Goal: Task Accomplishment & Management: Manage account settings

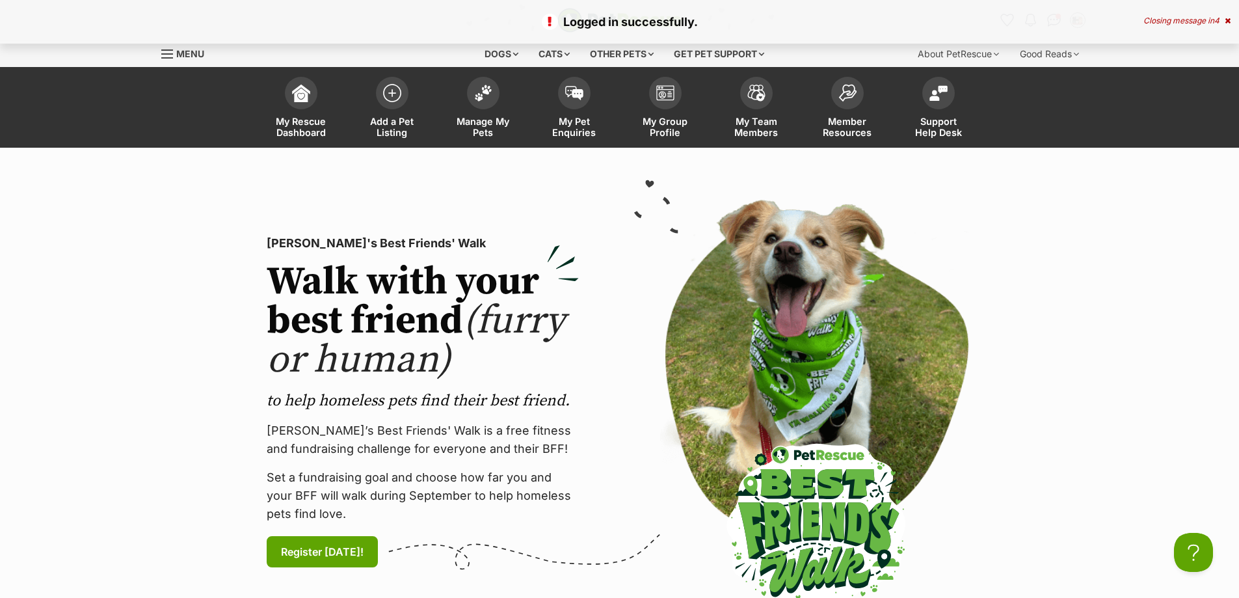
click at [1157, 19] on div "Closing message in 4" at bounding box center [1187, 20] width 87 height 9
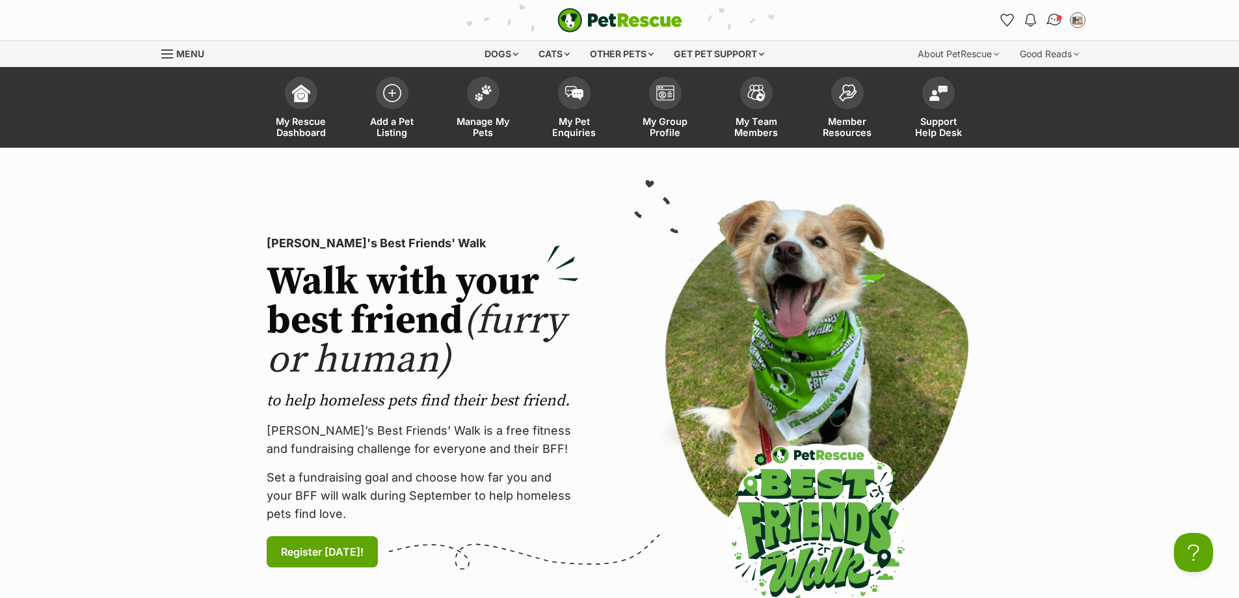
click at [1053, 20] on img "Conversations" at bounding box center [1055, 20] width 18 height 17
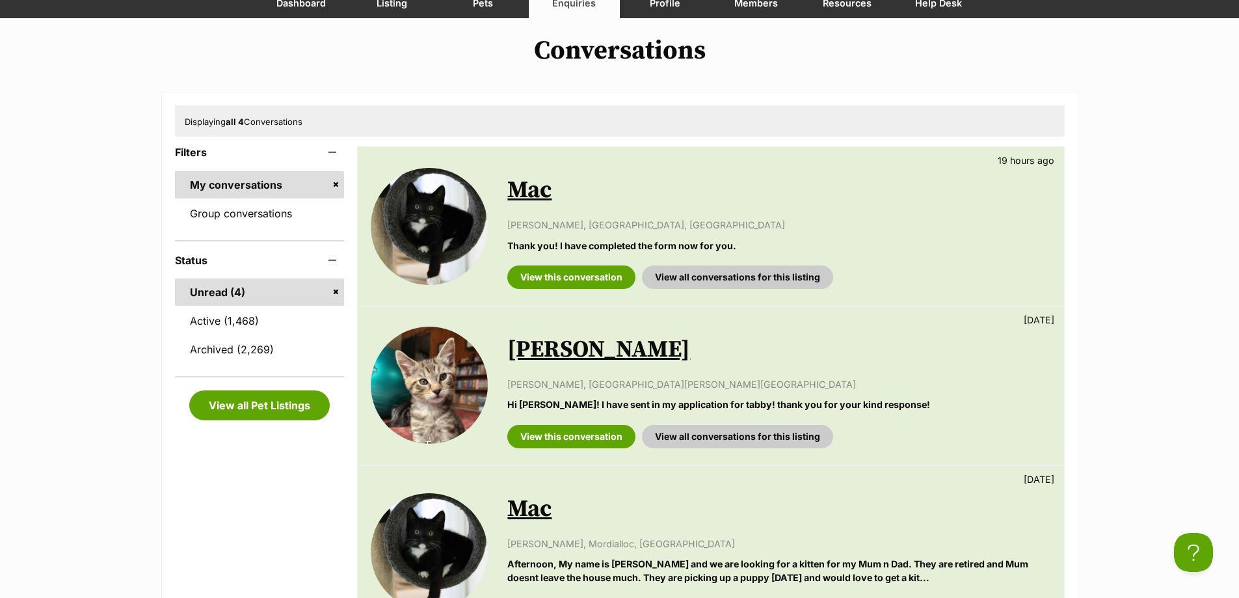
scroll to position [130, 0]
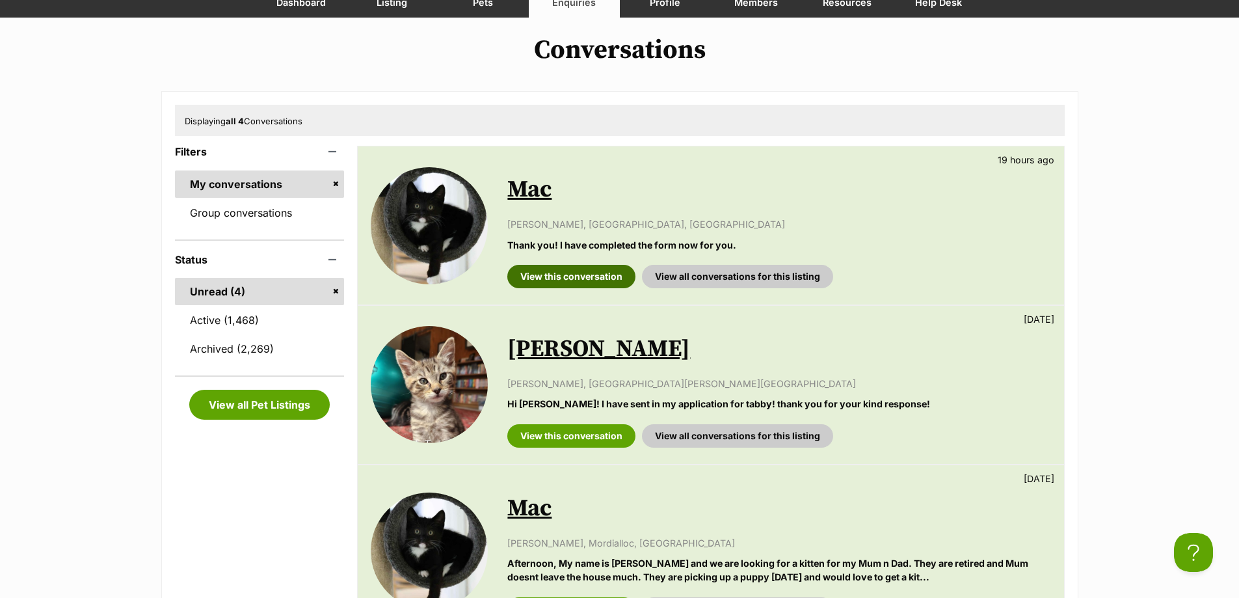
click at [597, 278] on link "View this conversation" at bounding box center [572, 276] width 128 height 23
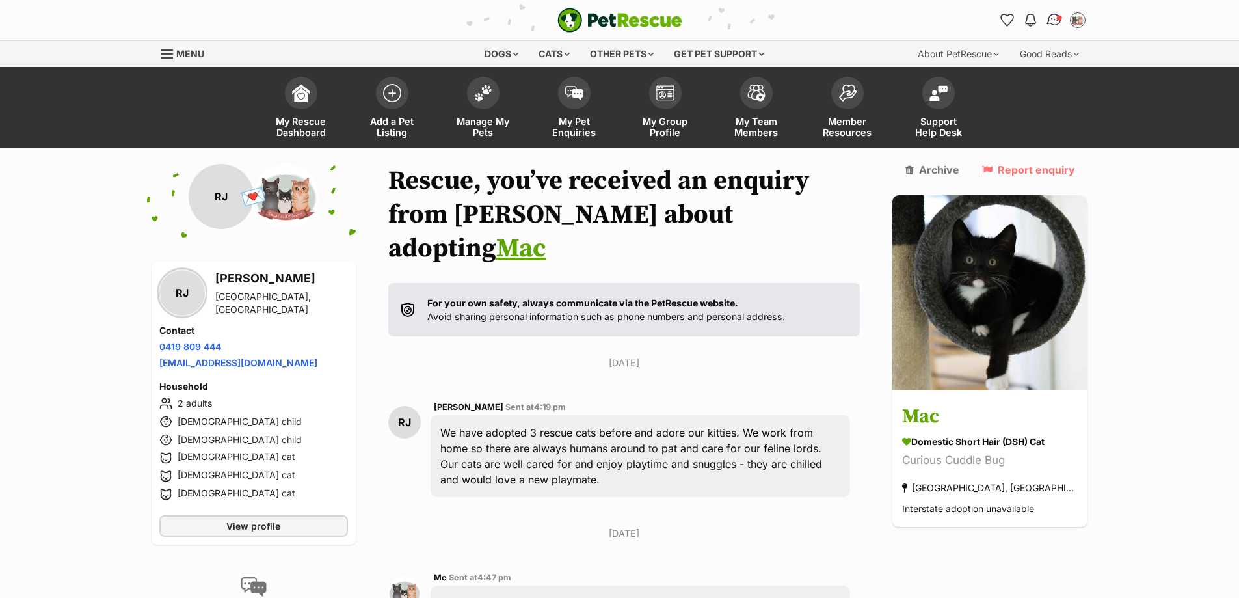
click at [1054, 18] on img "Conversations" at bounding box center [1055, 20] width 18 height 17
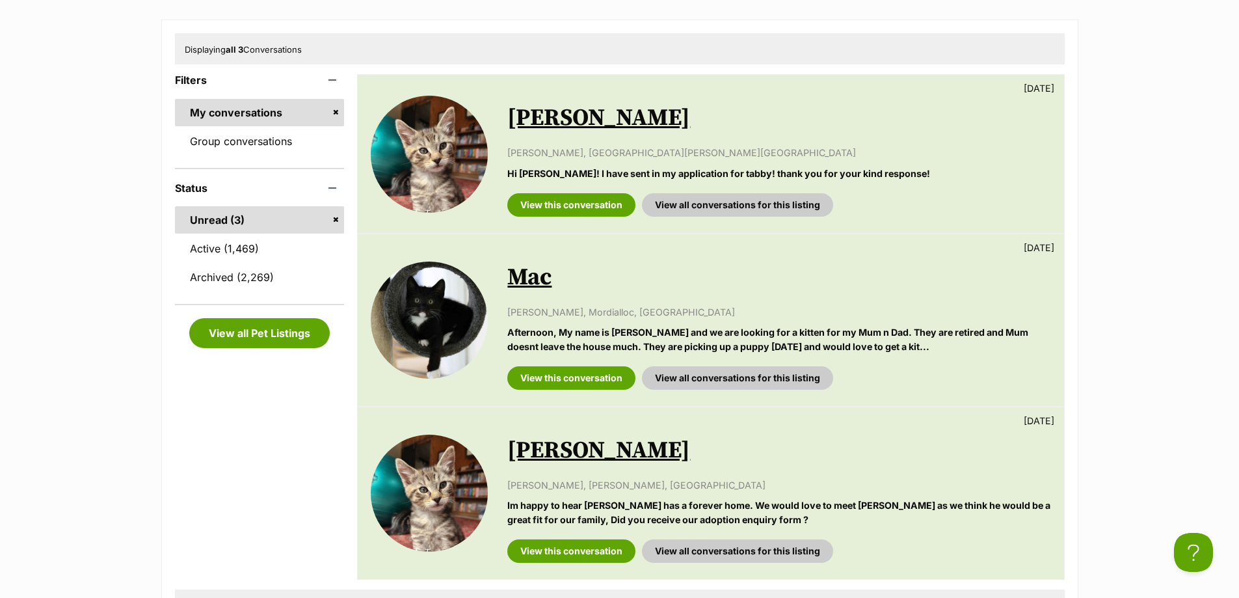
scroll to position [130, 0]
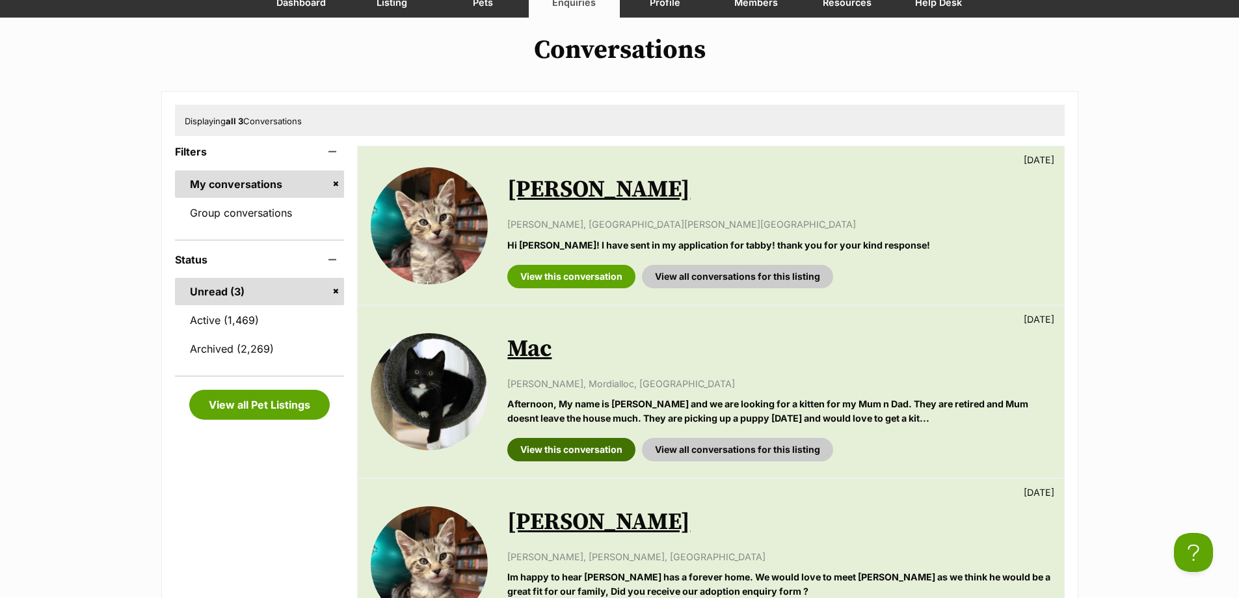
click at [575, 447] on link "View this conversation" at bounding box center [572, 449] width 128 height 23
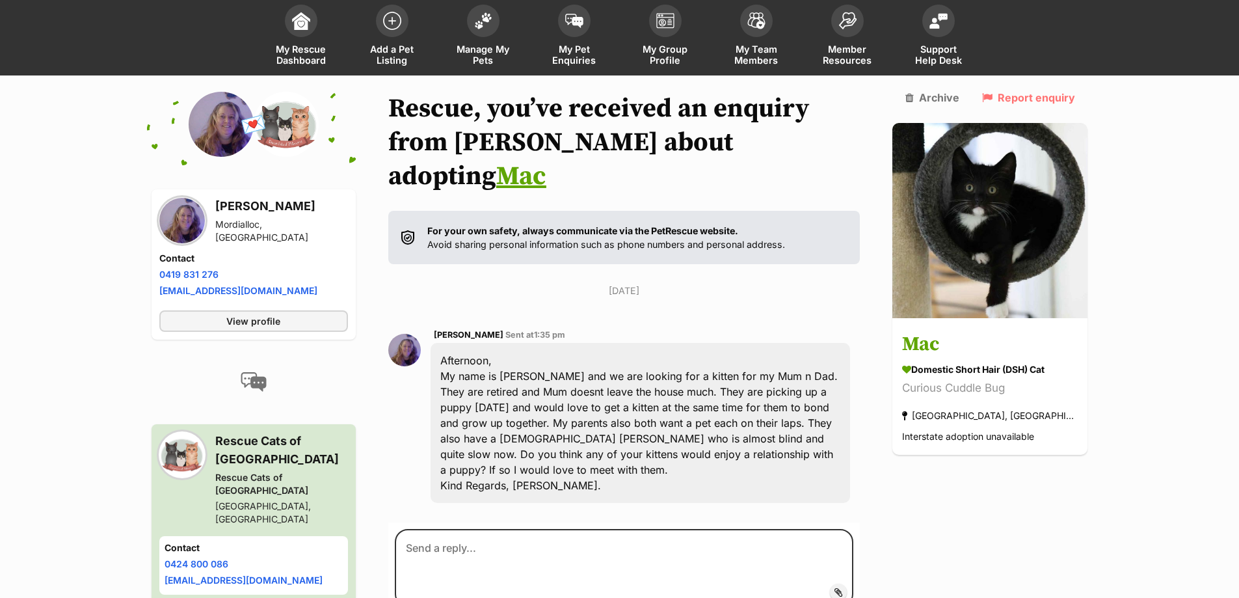
scroll to position [65, 0]
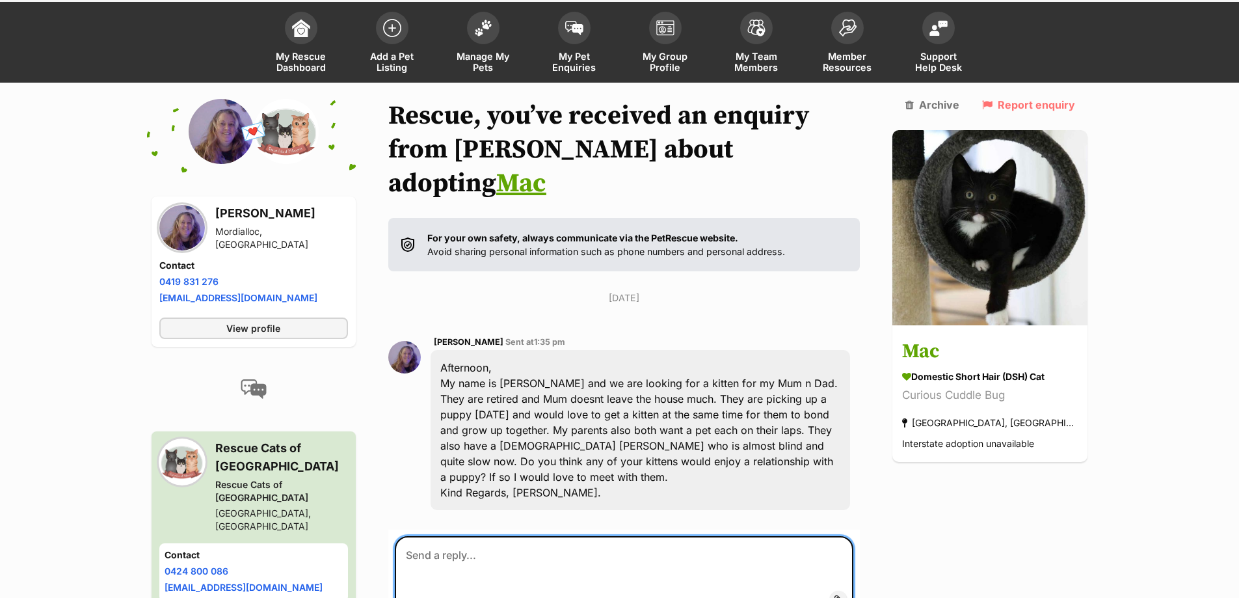
click at [542, 536] on textarea at bounding box center [624, 575] width 459 height 78
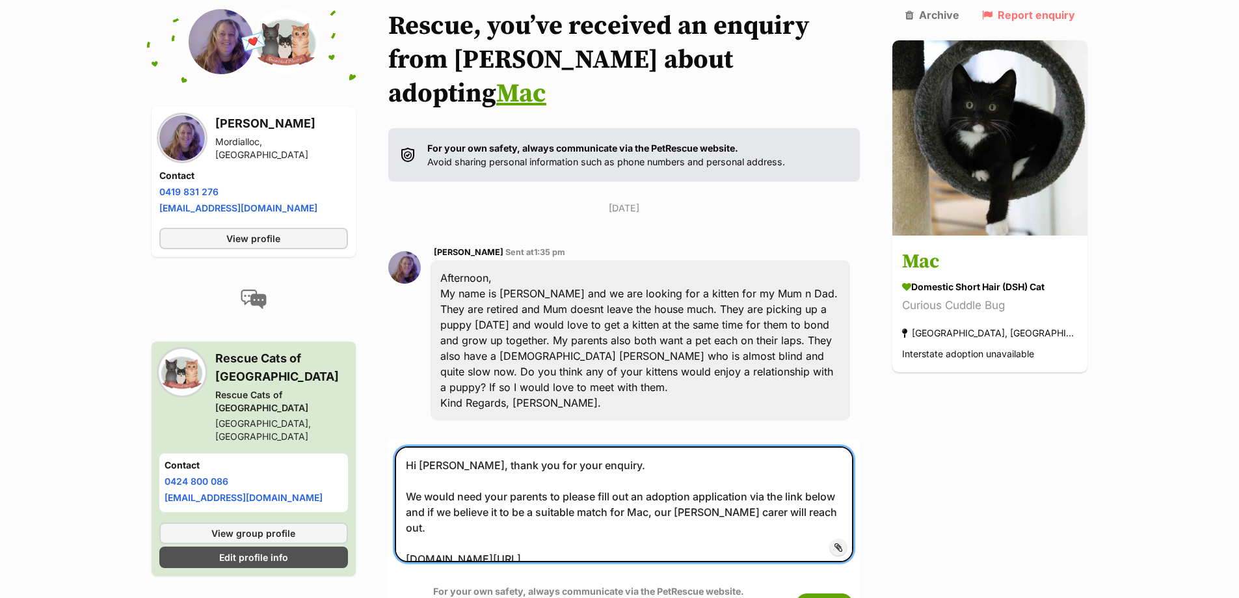
scroll to position [390, 0]
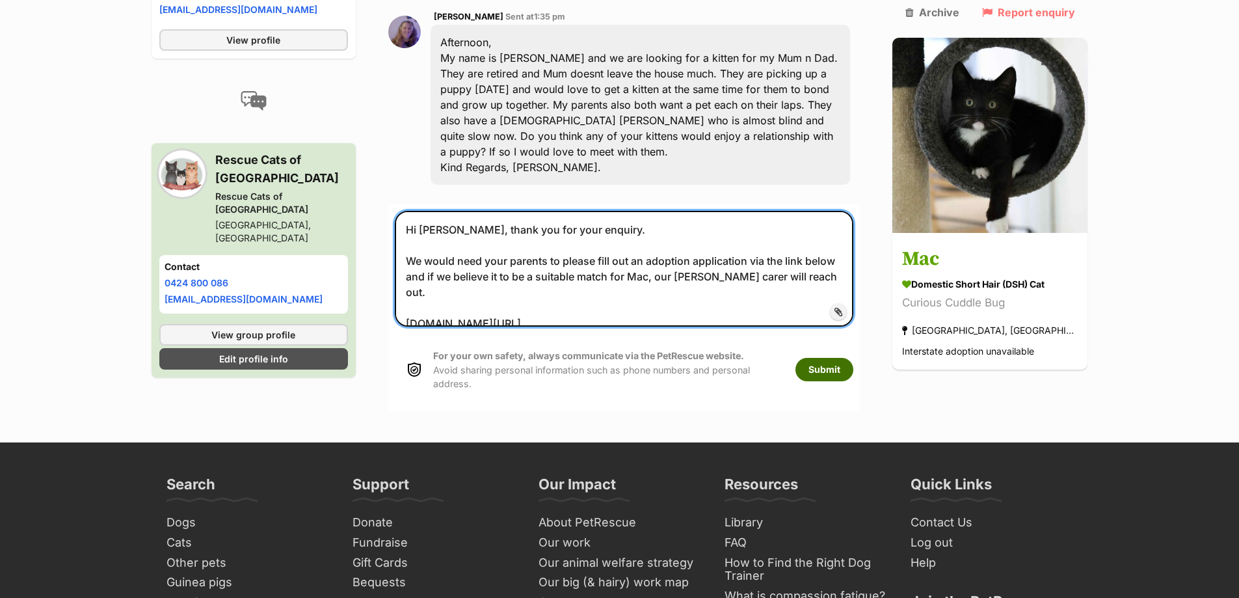
type textarea "Hi Robbie, thank you for your enquiry. We would need your parents to please fil…"
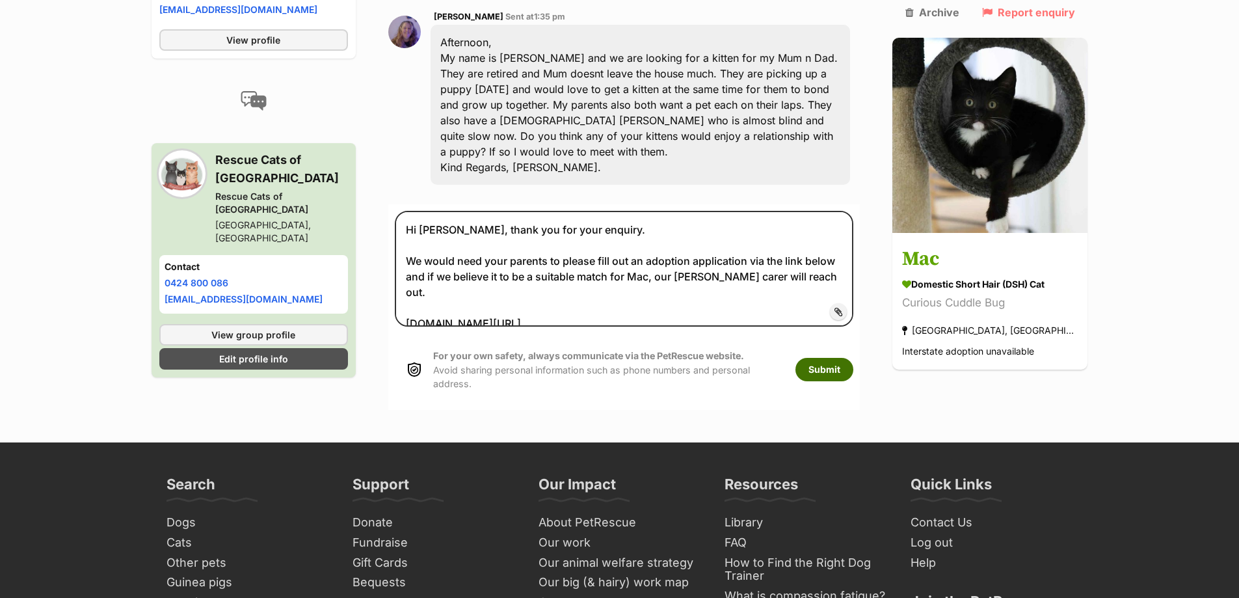
click at [852, 358] on button "Submit" at bounding box center [825, 369] width 58 height 23
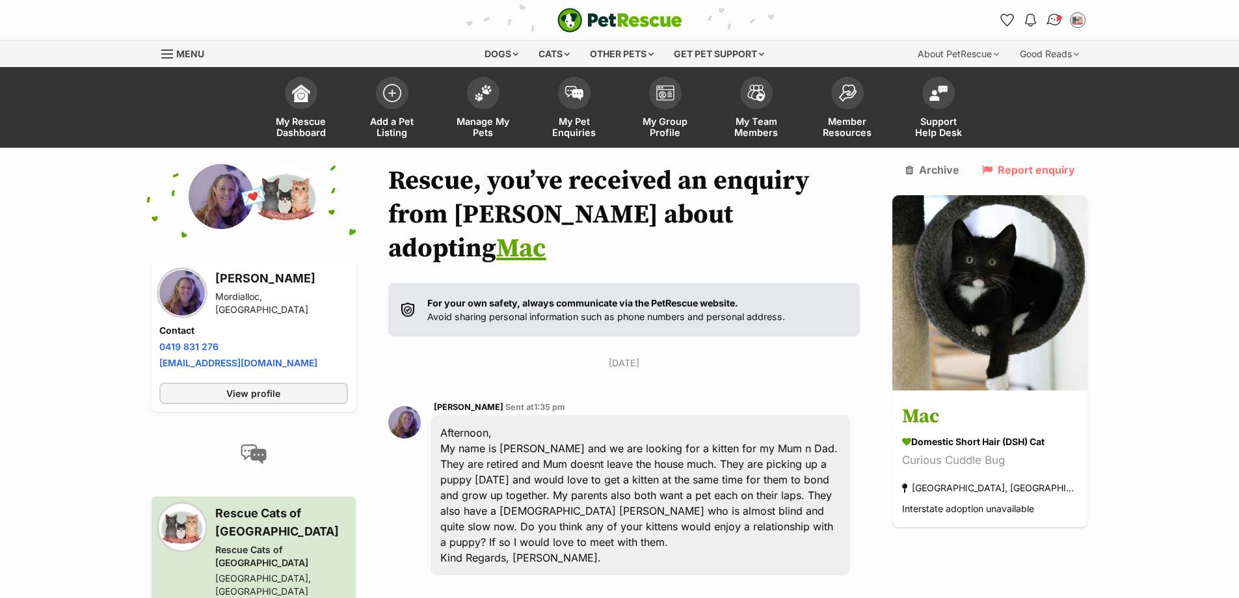
click at [1047, 15] on link "Conversations" at bounding box center [1054, 20] width 27 height 27
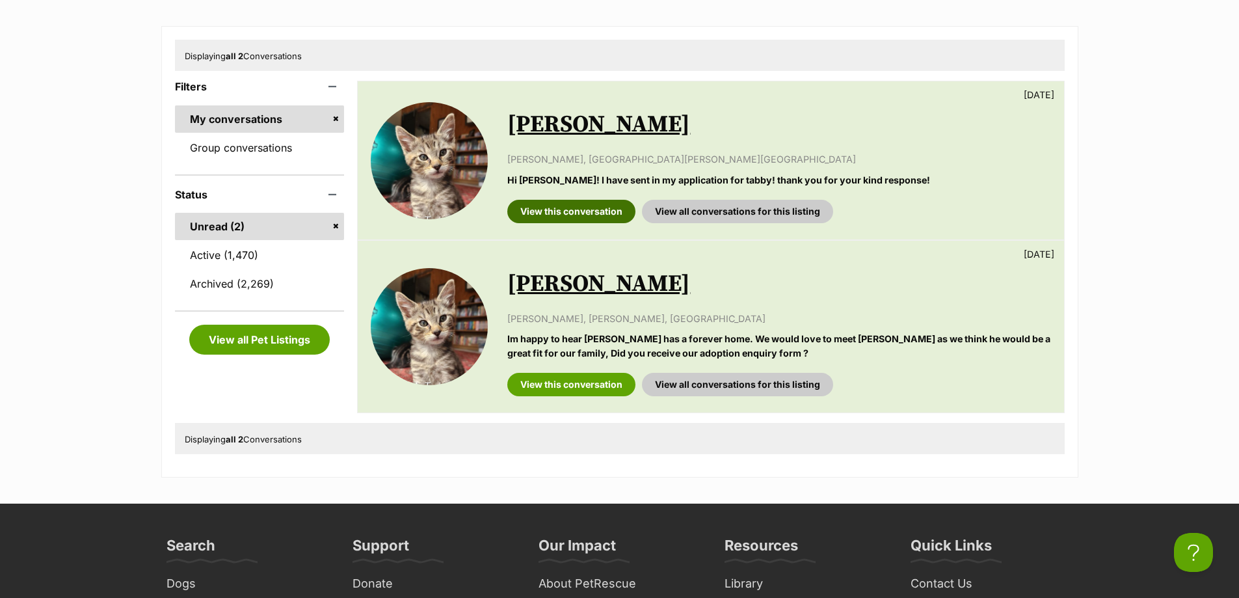
click at [589, 221] on link "View this conversation" at bounding box center [572, 211] width 128 height 23
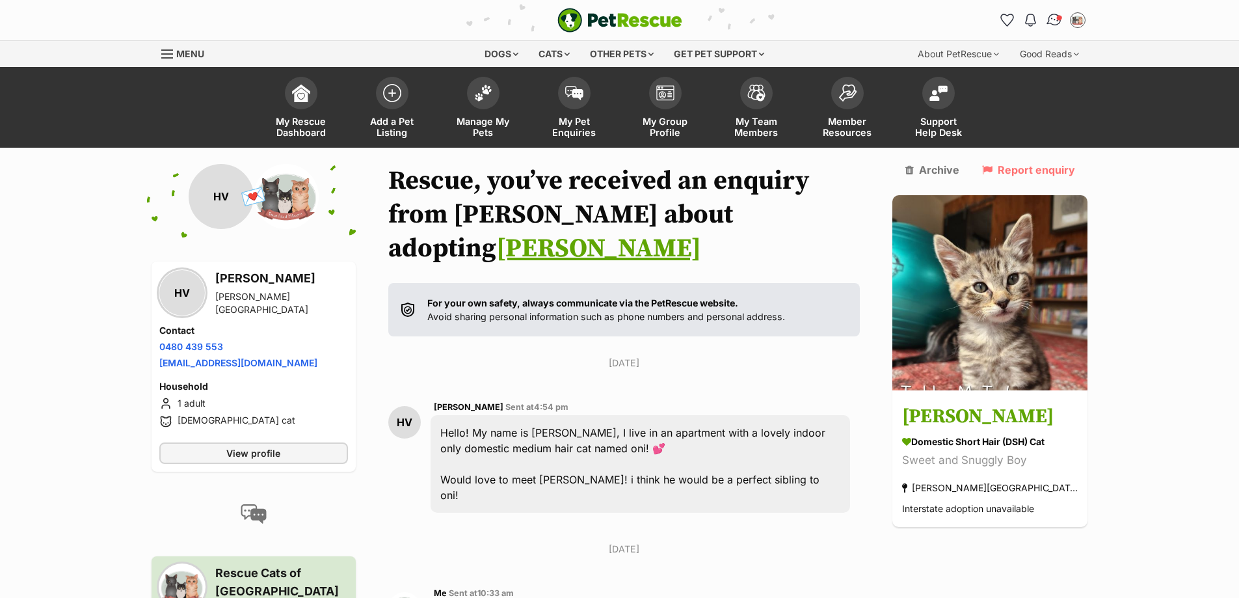
click at [1058, 23] on img "Conversations" at bounding box center [1055, 20] width 18 height 17
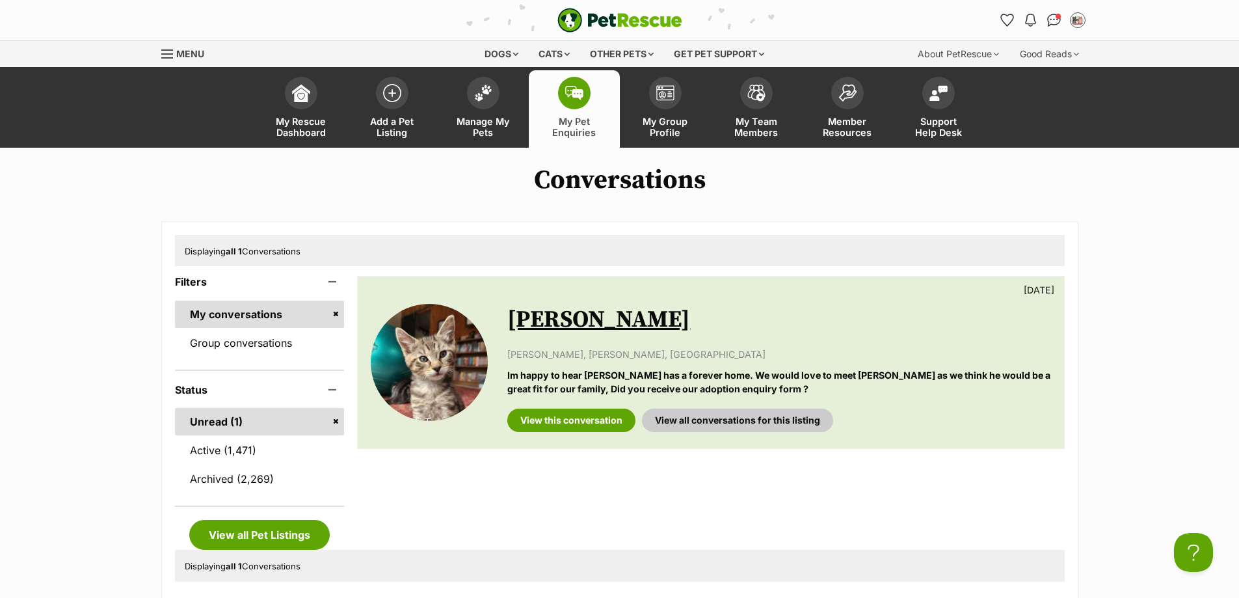
click at [580, 435] on div "Available Tabby McTat 3 days ago Tracey Takla, Olinda, VIC Im happy to hear Ind…" at bounding box center [711, 363] width 706 height 172
click at [584, 421] on link "View this conversation" at bounding box center [572, 420] width 128 height 23
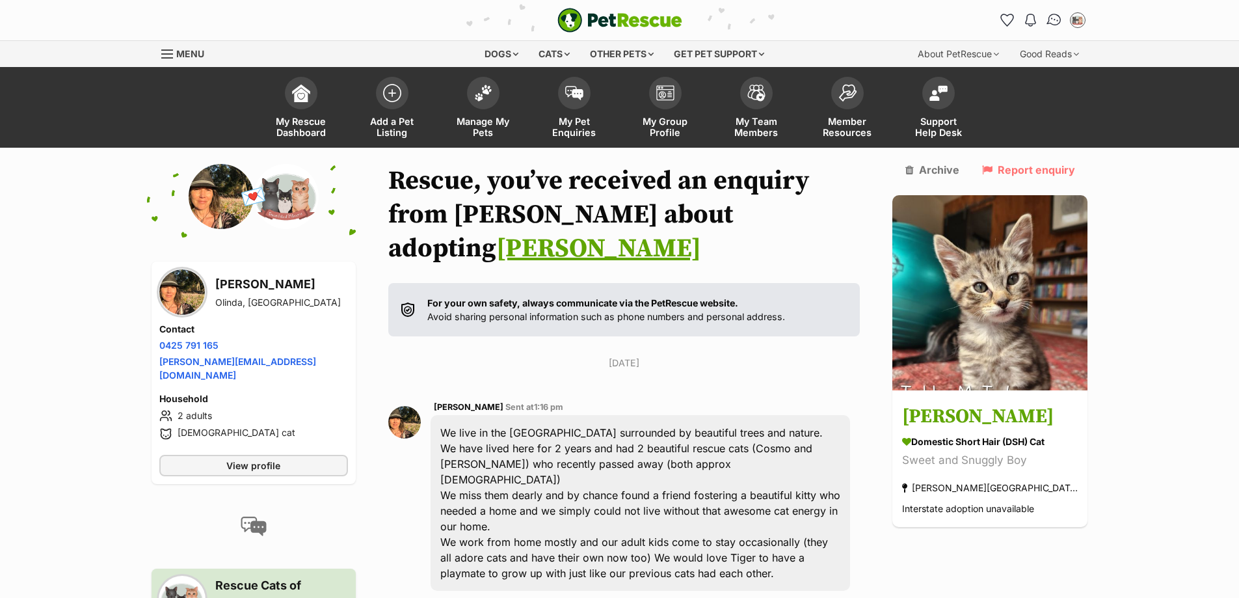
click at [1053, 16] on img "Conversations" at bounding box center [1055, 20] width 18 height 17
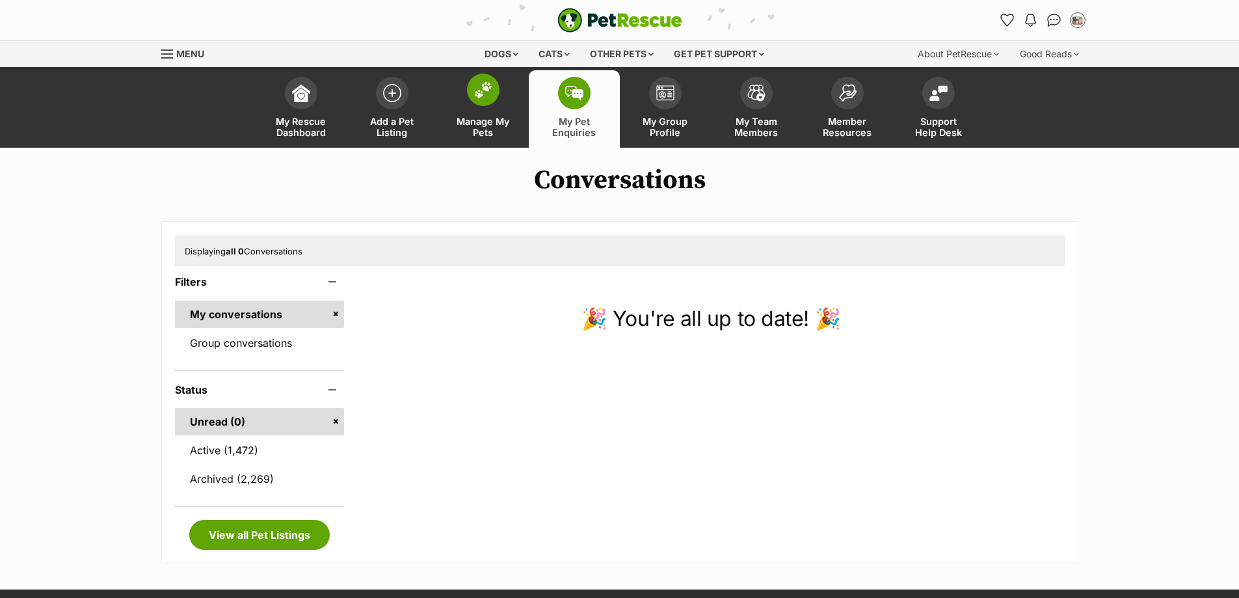
click at [467, 123] on span "Manage My Pets" at bounding box center [483, 127] width 59 height 22
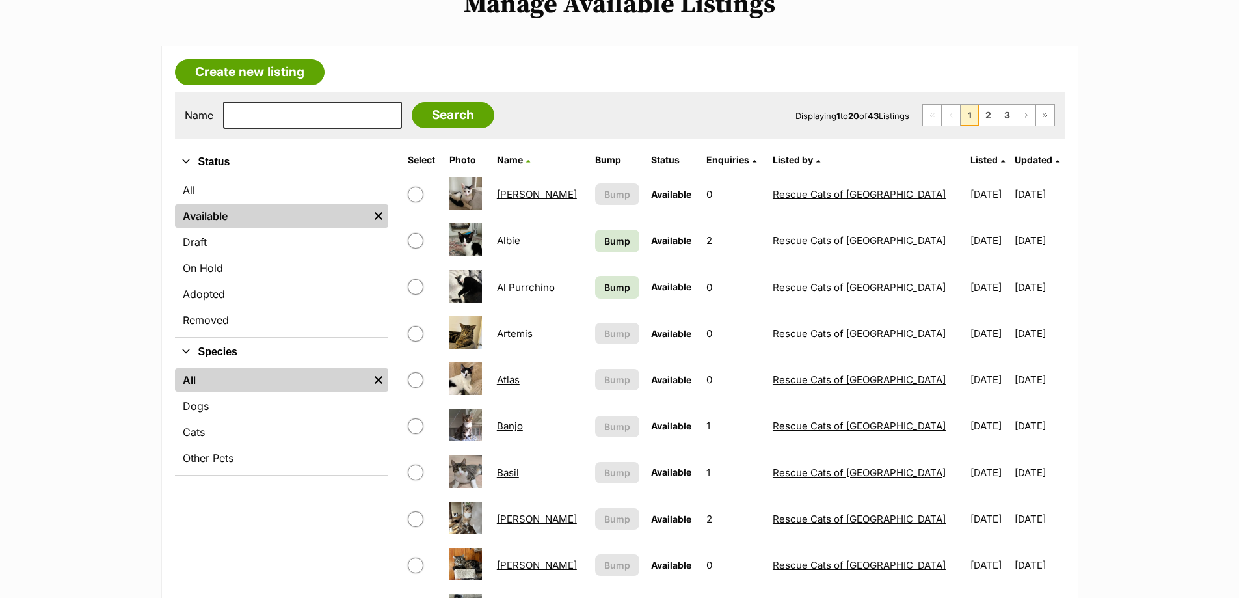
scroll to position [195, 0]
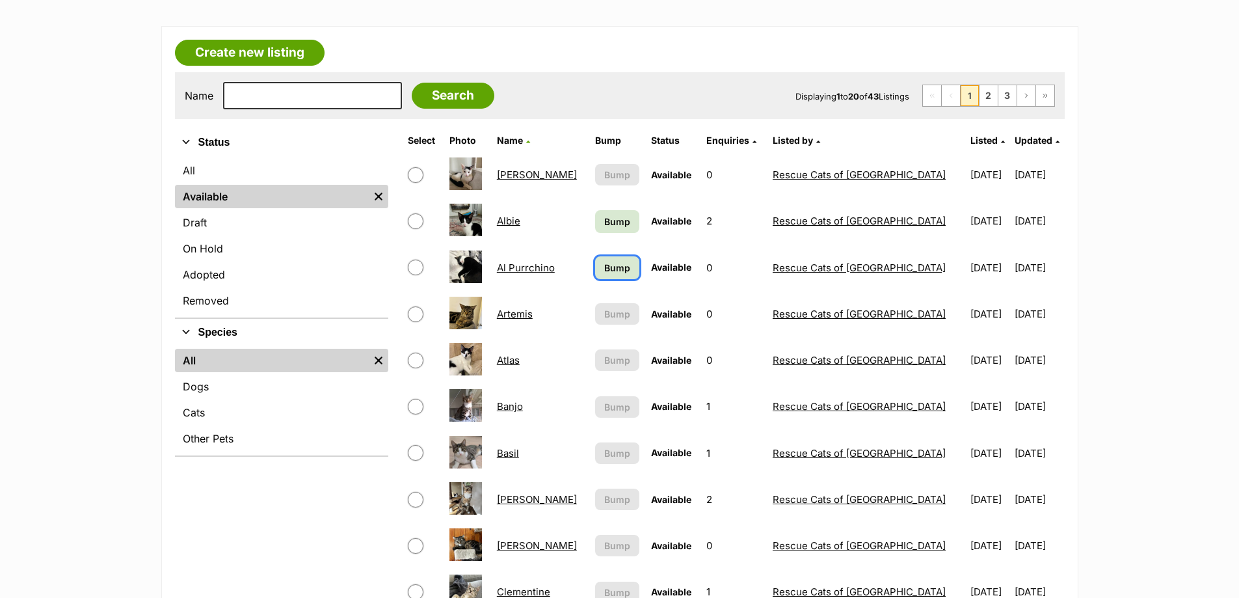
click at [604, 267] on span "Bump" at bounding box center [617, 268] width 26 height 14
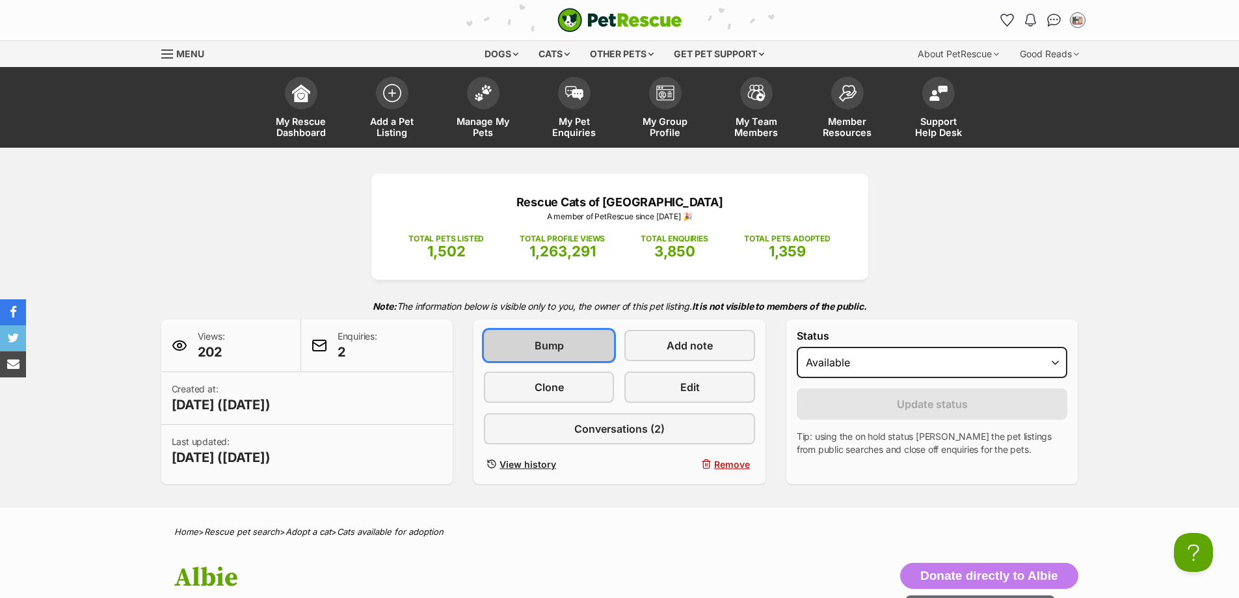
click at [538, 344] on span "Bump" at bounding box center [549, 346] width 29 height 16
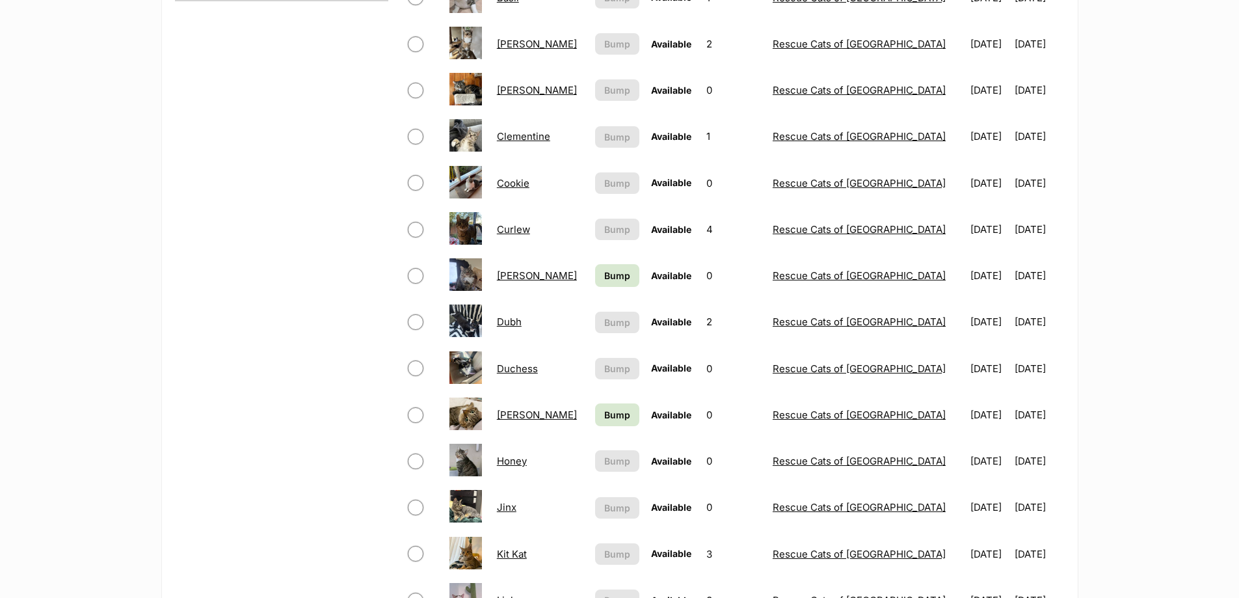
scroll to position [716, 0]
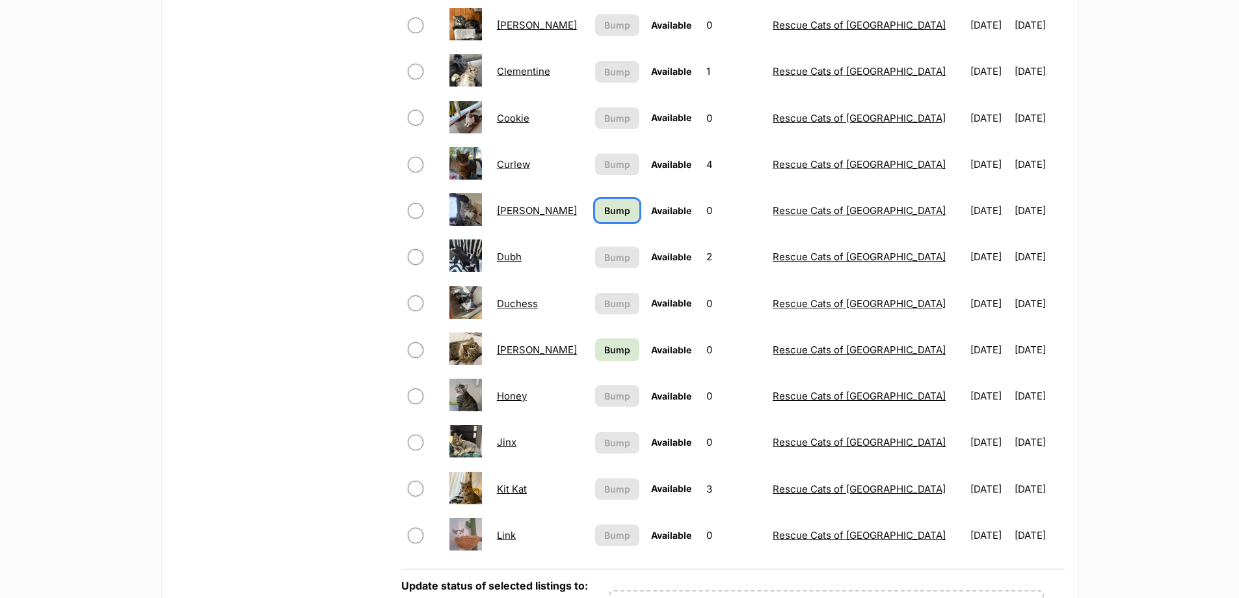
click at [616, 210] on span "Bump" at bounding box center [617, 211] width 26 height 14
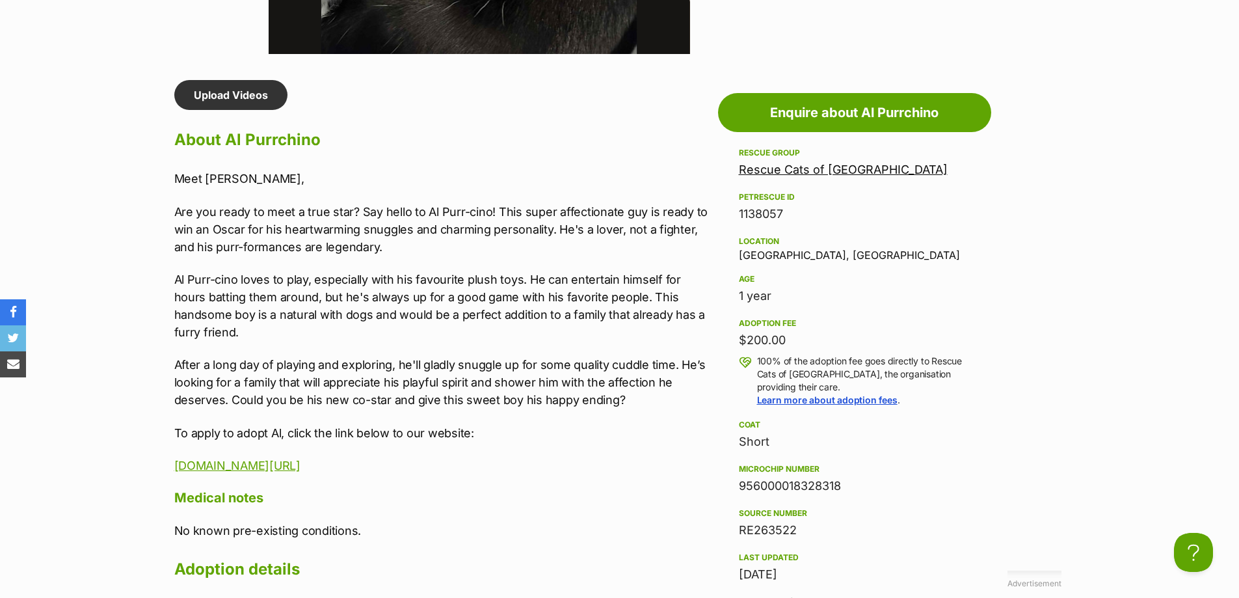
scroll to position [1106, 0]
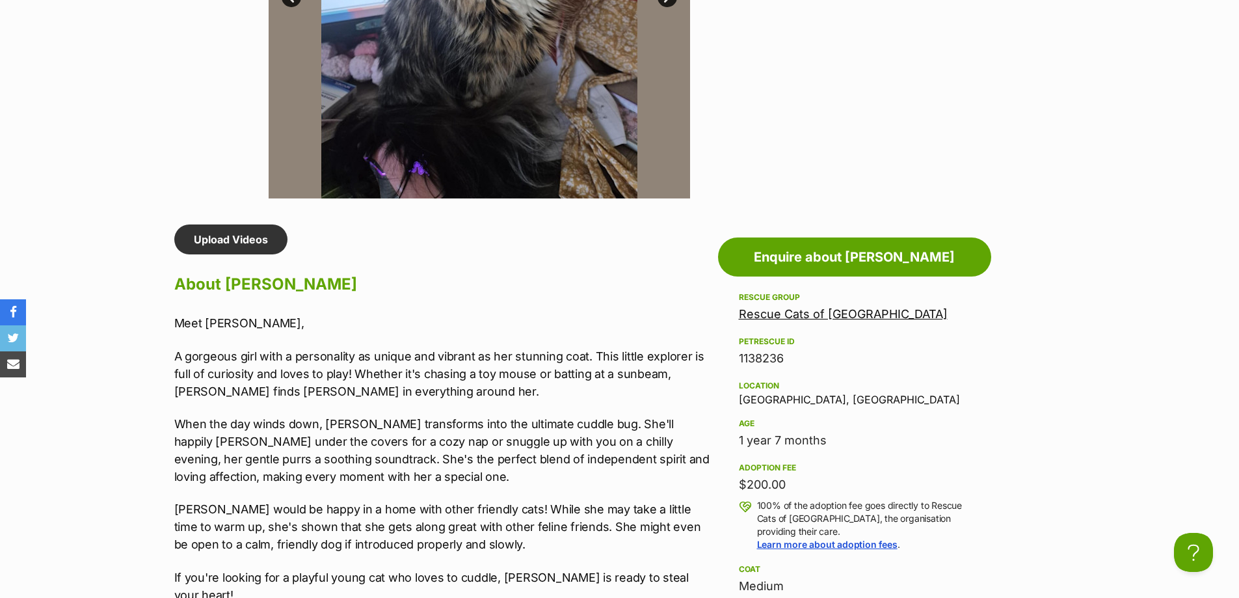
scroll to position [911, 0]
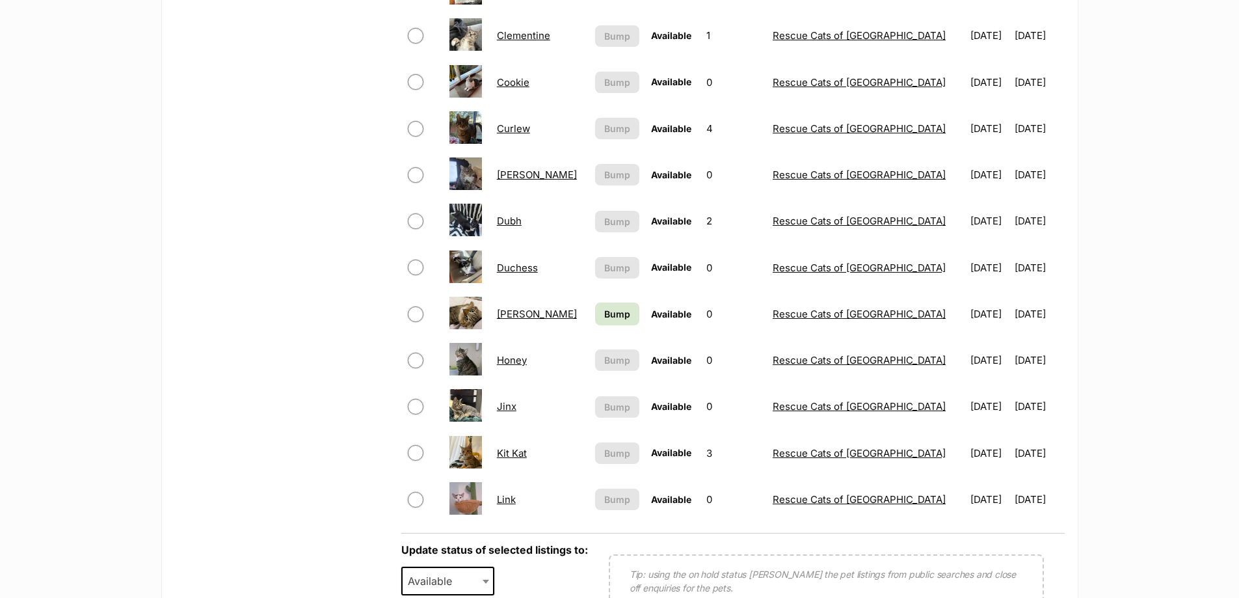
scroll to position [846, 0]
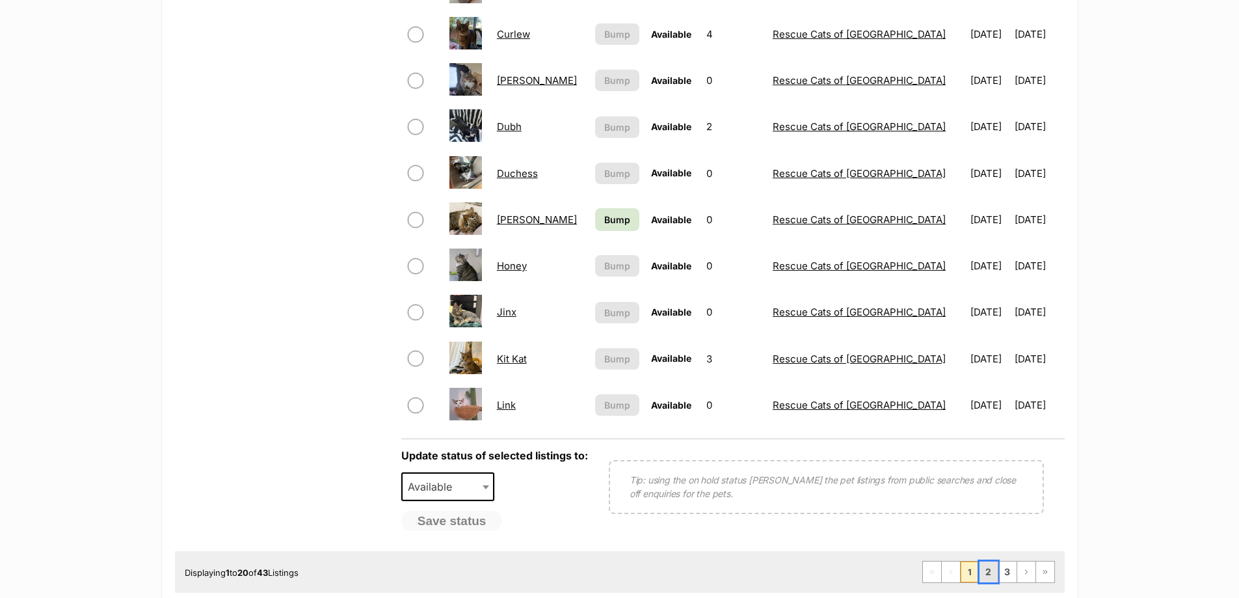
click at [988, 573] on link "2" at bounding box center [989, 572] width 18 height 21
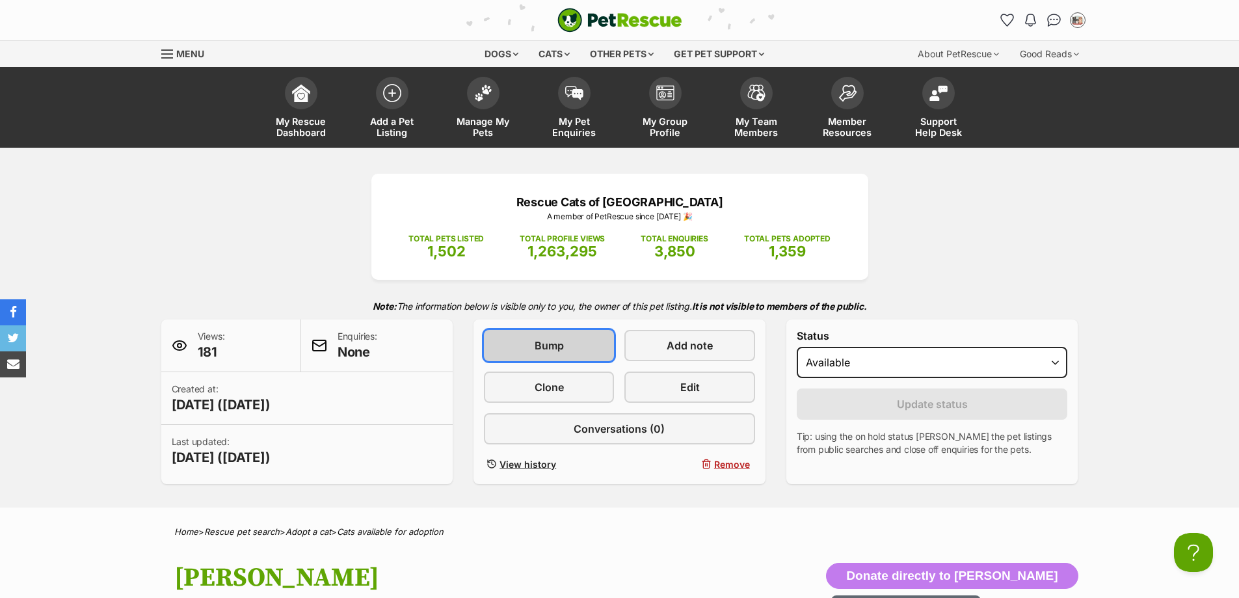
click at [587, 359] on link "Bump" at bounding box center [549, 345] width 130 height 31
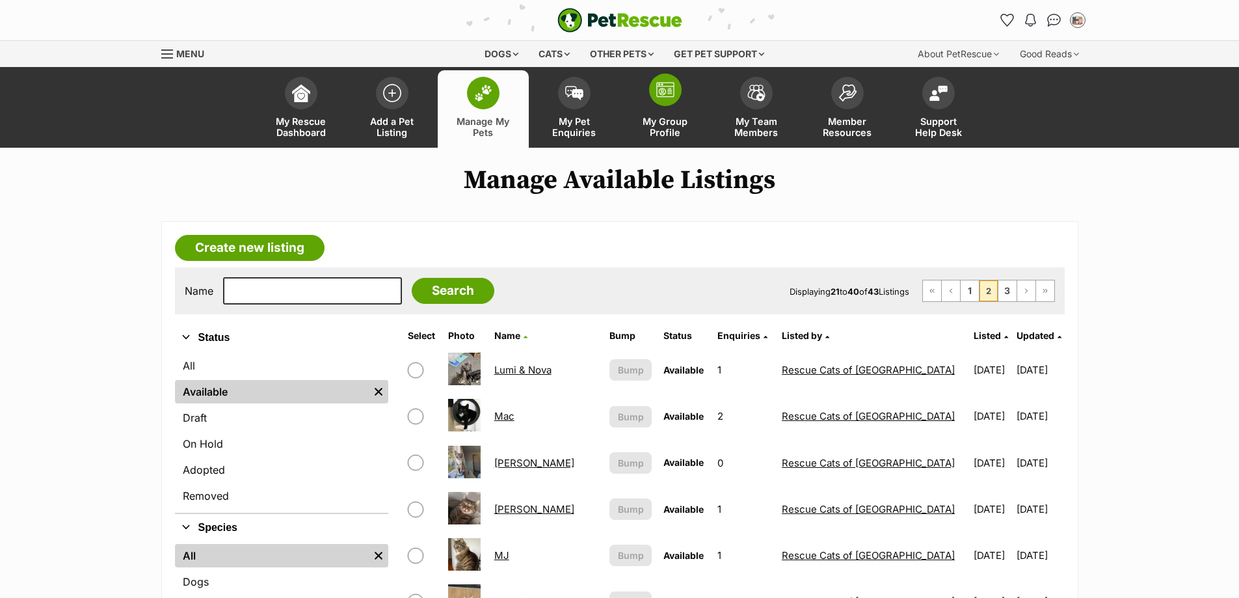
click at [661, 129] on span "My Group Profile" at bounding box center [665, 127] width 59 height 22
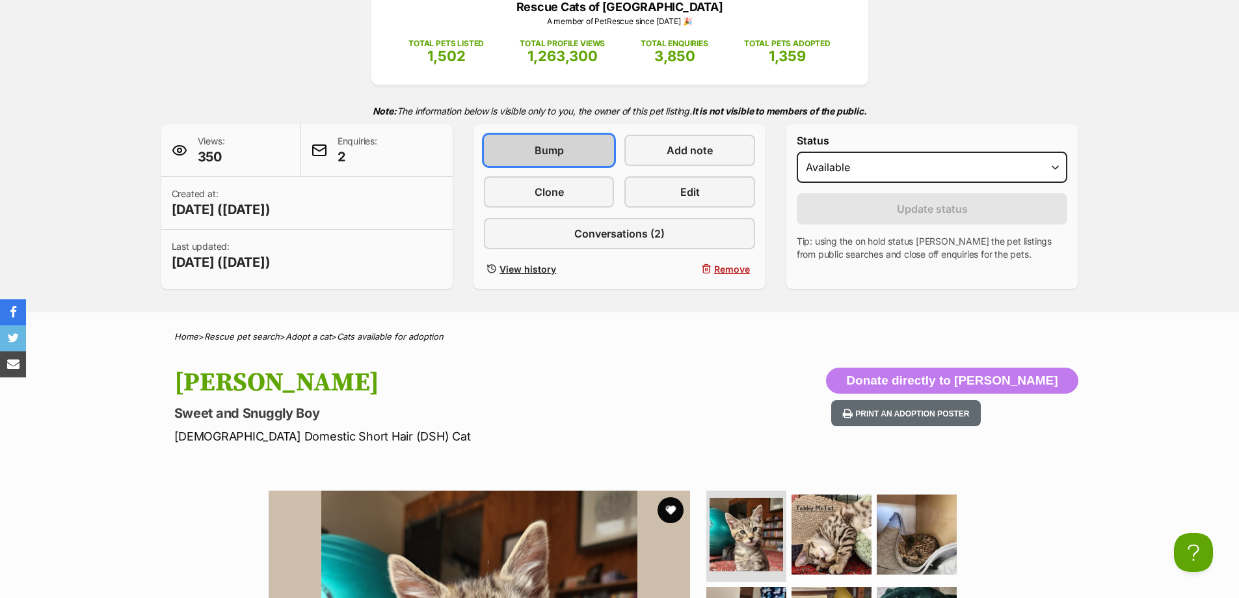
click at [556, 148] on span "Bump" at bounding box center [549, 150] width 29 height 16
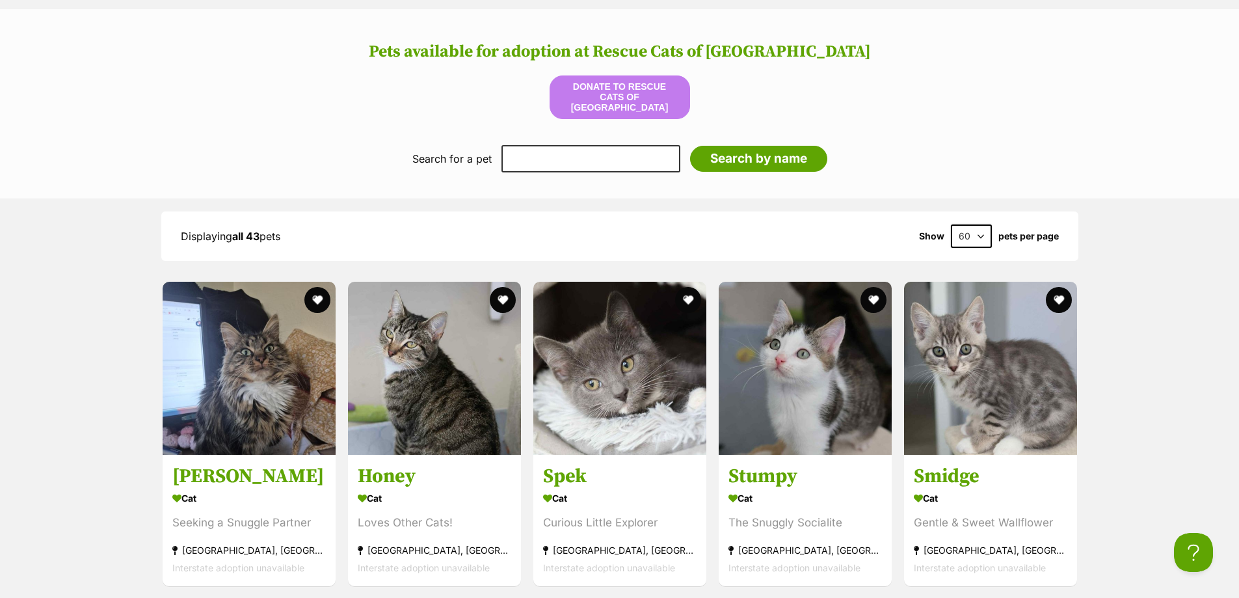
scroll to position [1562, 0]
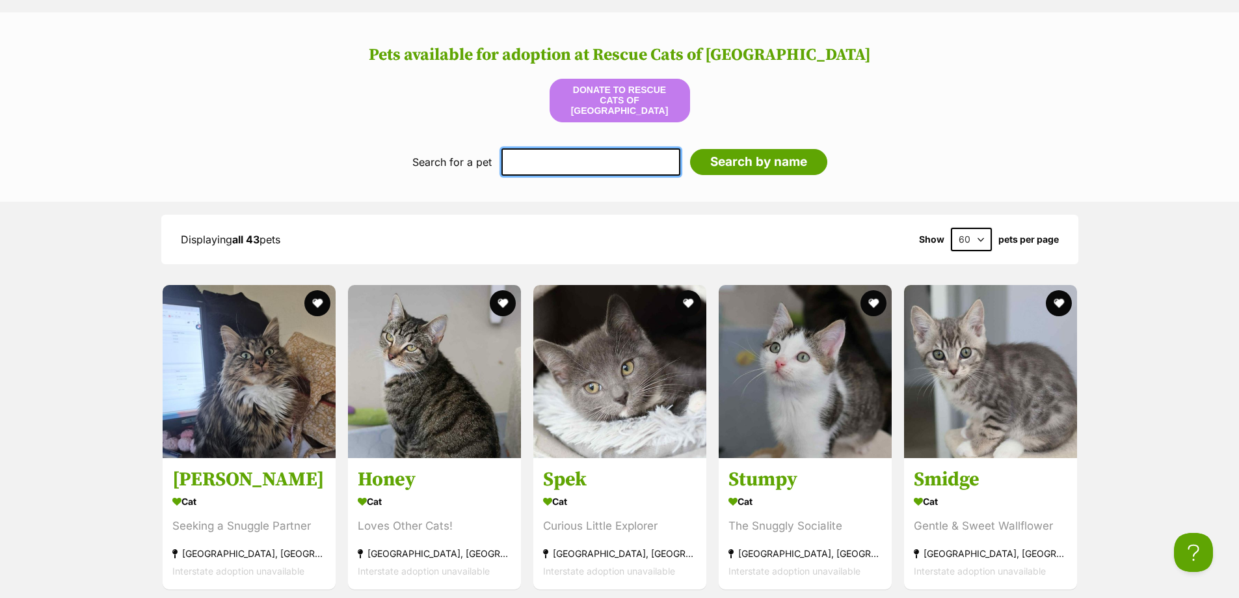
click at [588, 159] on input "text" at bounding box center [591, 161] width 179 height 27
type input "crickt"
click at [690, 149] on input "Search by name" at bounding box center [758, 162] width 137 height 26
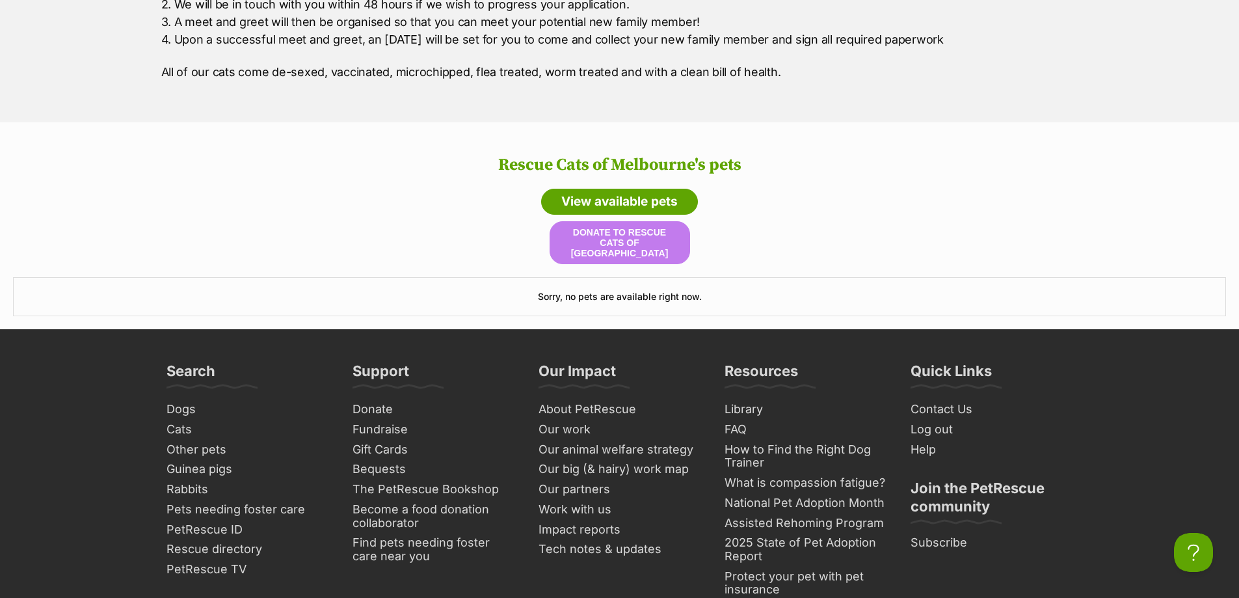
scroll to position [1602, 0]
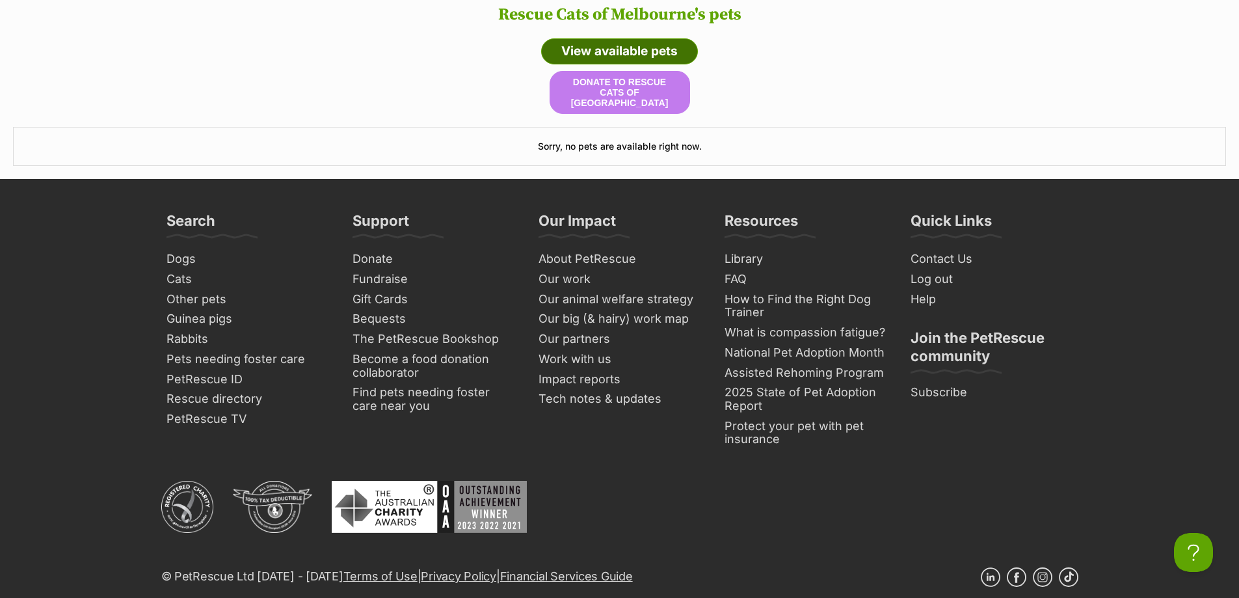
click at [621, 38] on link "View available pets" at bounding box center [619, 51] width 157 height 26
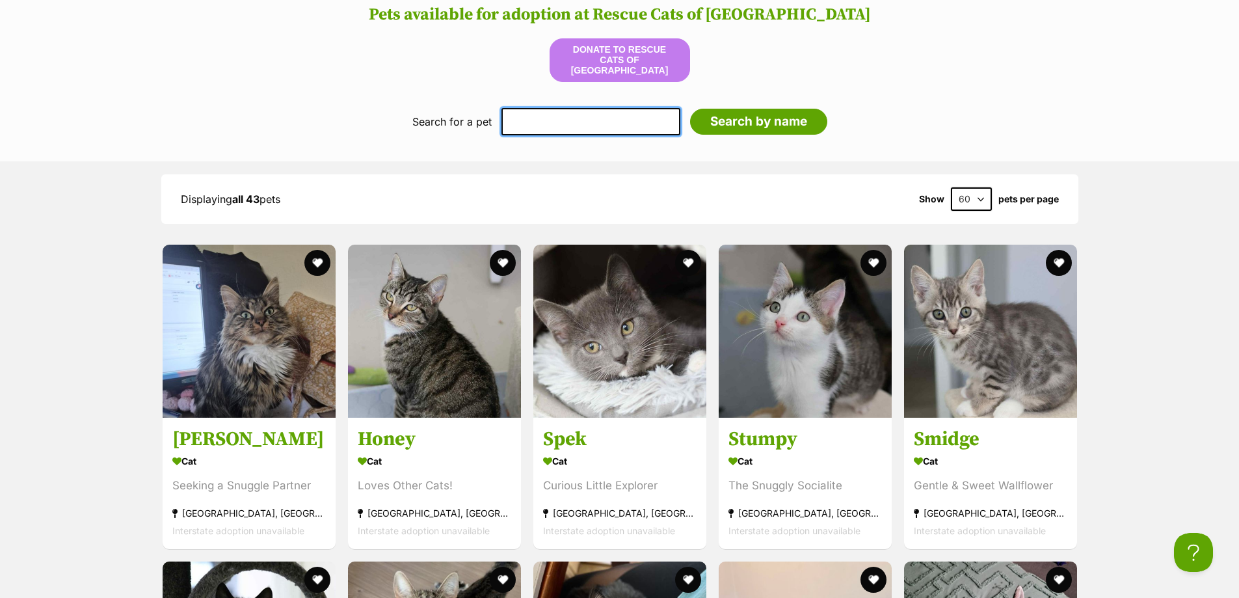
click at [563, 117] on input "text" at bounding box center [591, 121] width 179 height 27
type input "cricket"
click at [690, 109] on input "Search by name" at bounding box center [758, 122] width 137 height 26
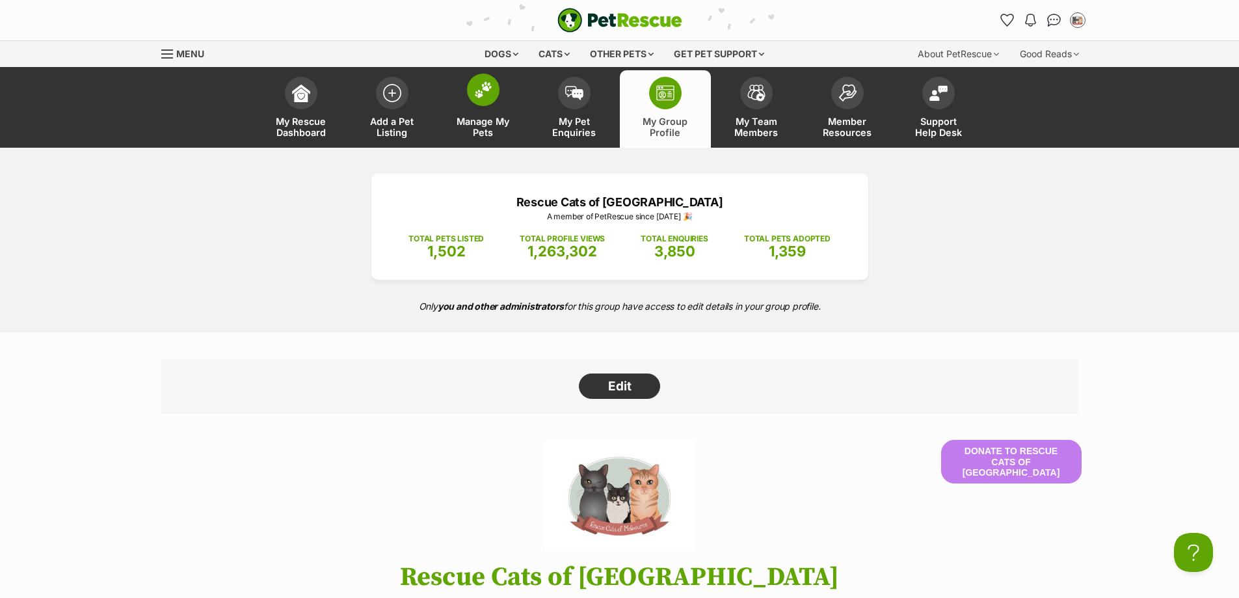
click at [497, 107] on link "Manage My Pets" at bounding box center [483, 108] width 91 height 77
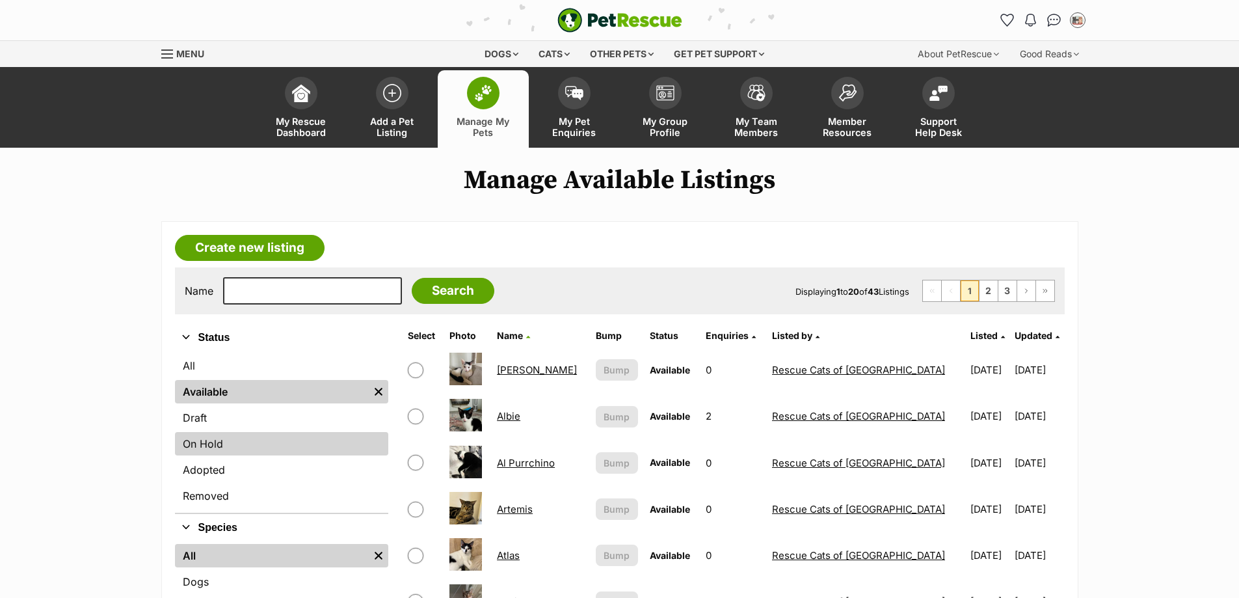
click at [208, 441] on link "On Hold" at bounding box center [281, 443] width 213 height 23
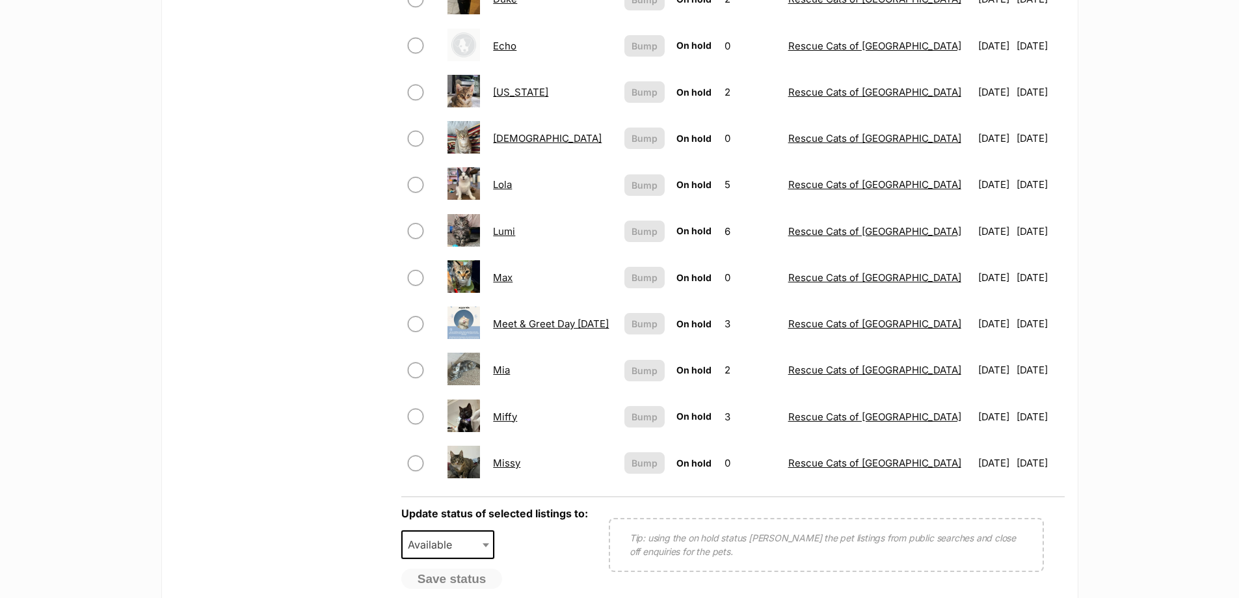
scroll to position [781, 0]
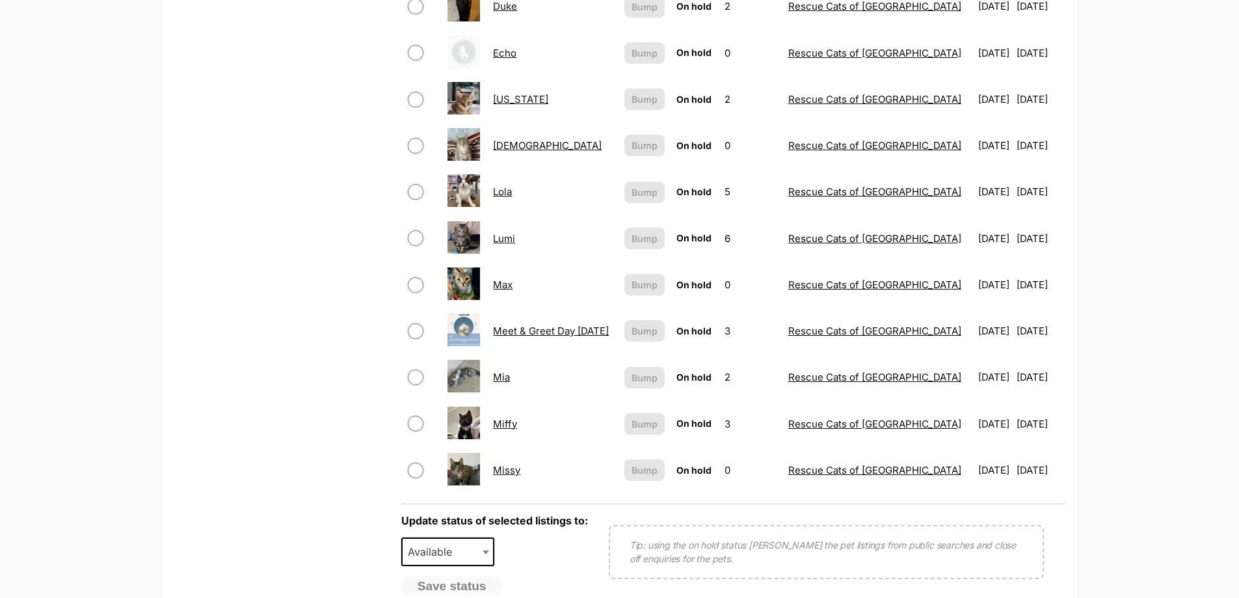
click at [511, 239] on link "Lumi" at bounding box center [504, 238] width 22 height 12
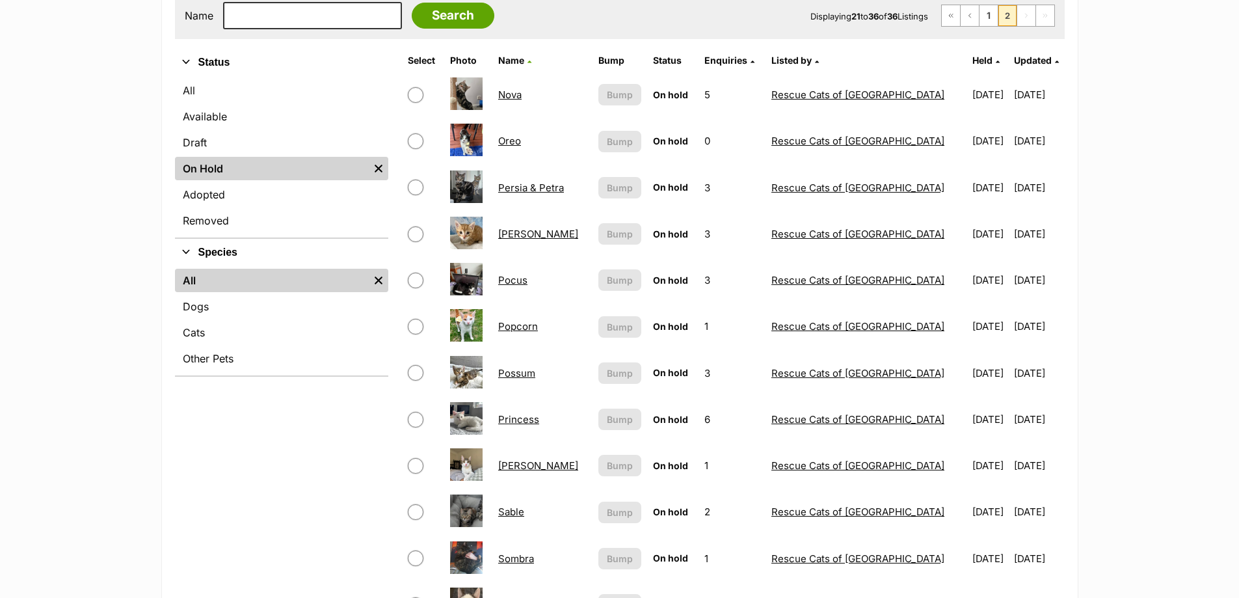
scroll to position [260, 0]
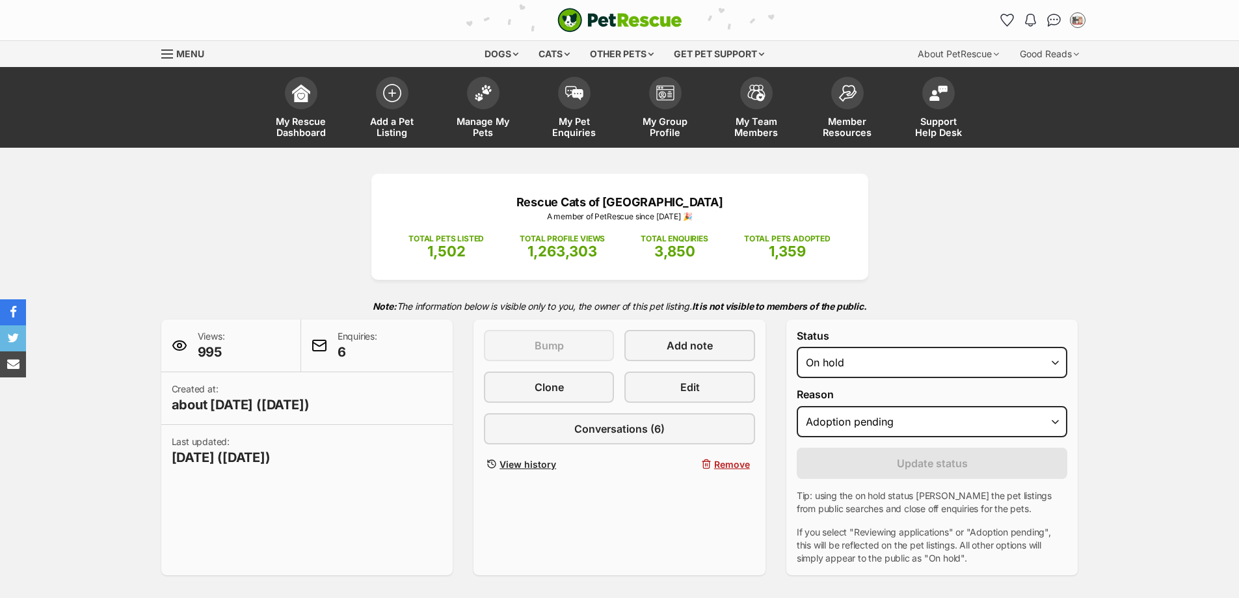
select select "adoption_pending"
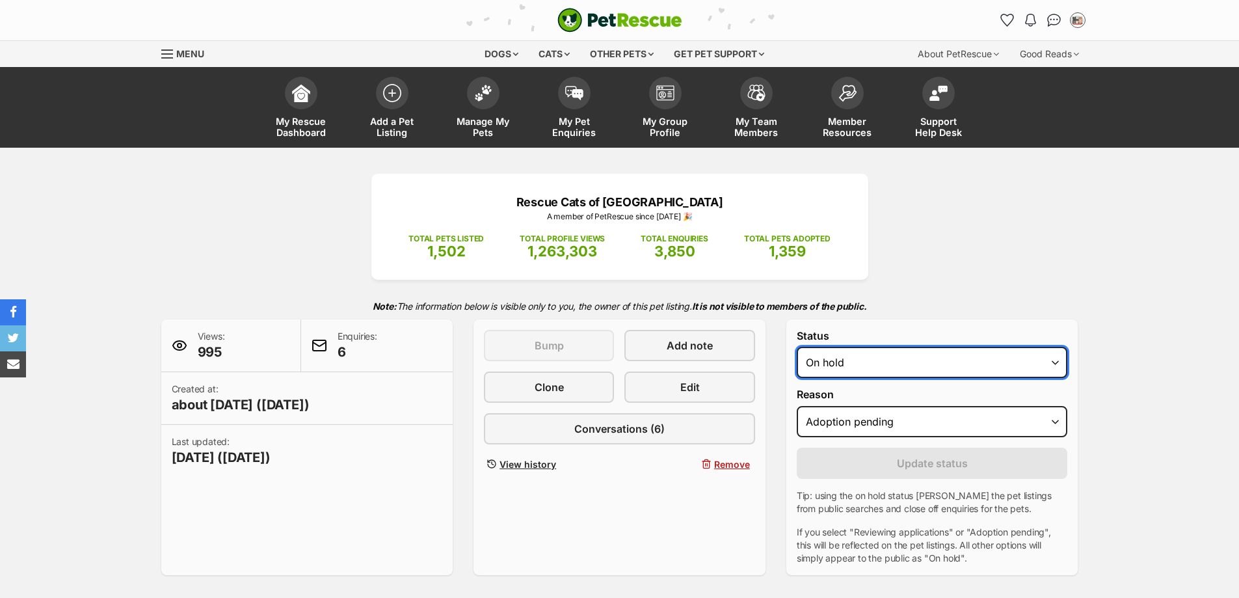
click at [820, 370] on select "Draft - not available as listing has enquires Available On hold Adopted" at bounding box center [932, 362] width 271 height 31
select select "rehomed"
click at [797, 347] on select "Draft - not available as listing has enquires Available On hold Adopted" at bounding box center [932, 362] width 271 height 31
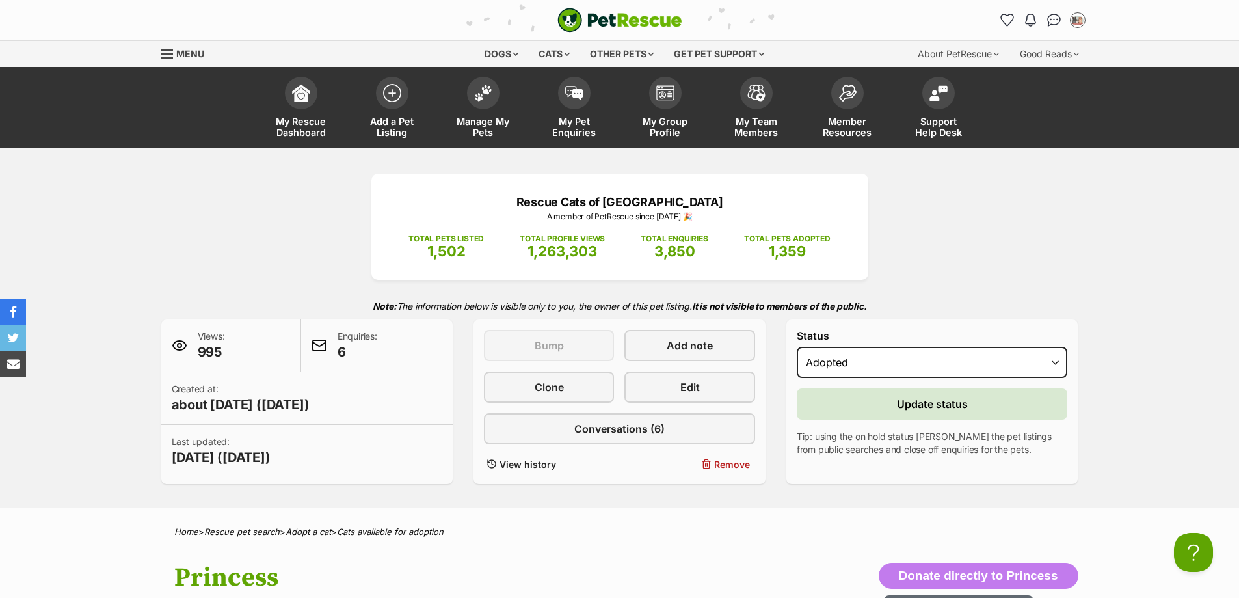
click at [865, 455] on p "Tip: using the on hold status [PERSON_NAME] the pet listings from public search…" at bounding box center [932, 443] width 271 height 26
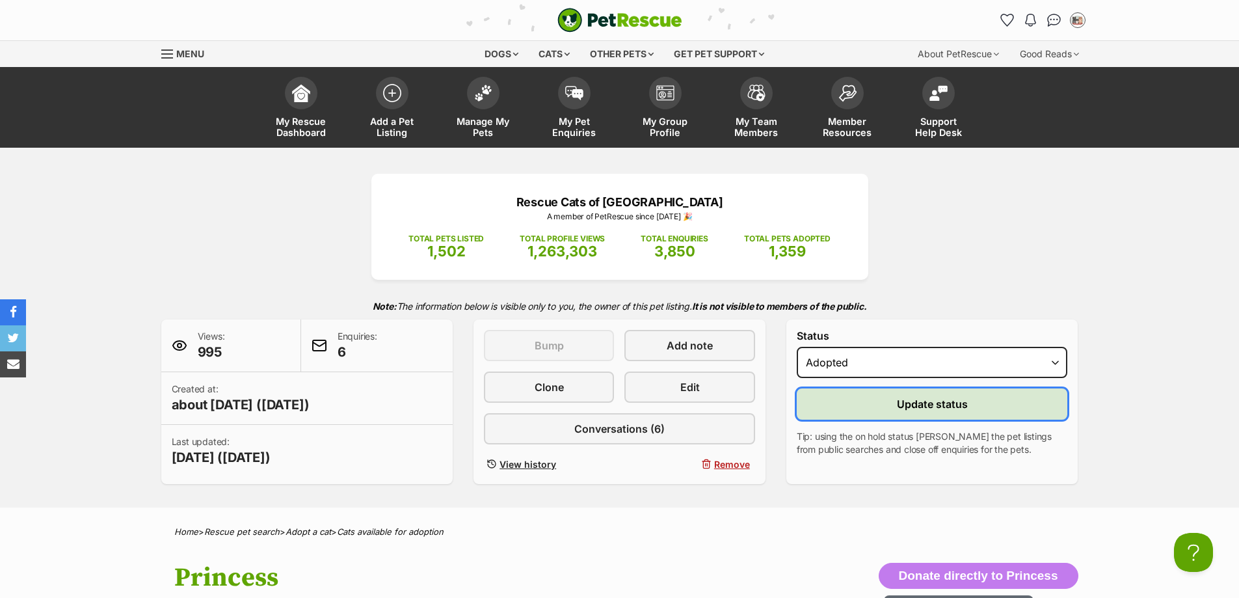
click at [872, 416] on button "Update status" at bounding box center [932, 403] width 271 height 31
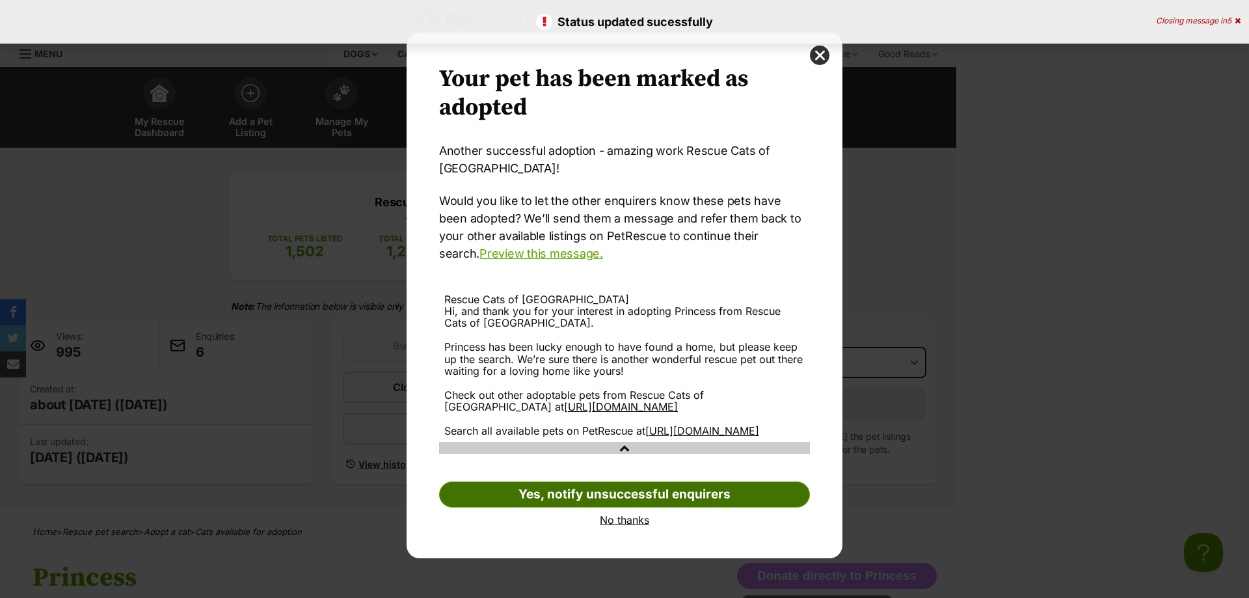
click at [675, 498] on link "Yes, notify unsuccessful enquirers" at bounding box center [624, 494] width 371 height 26
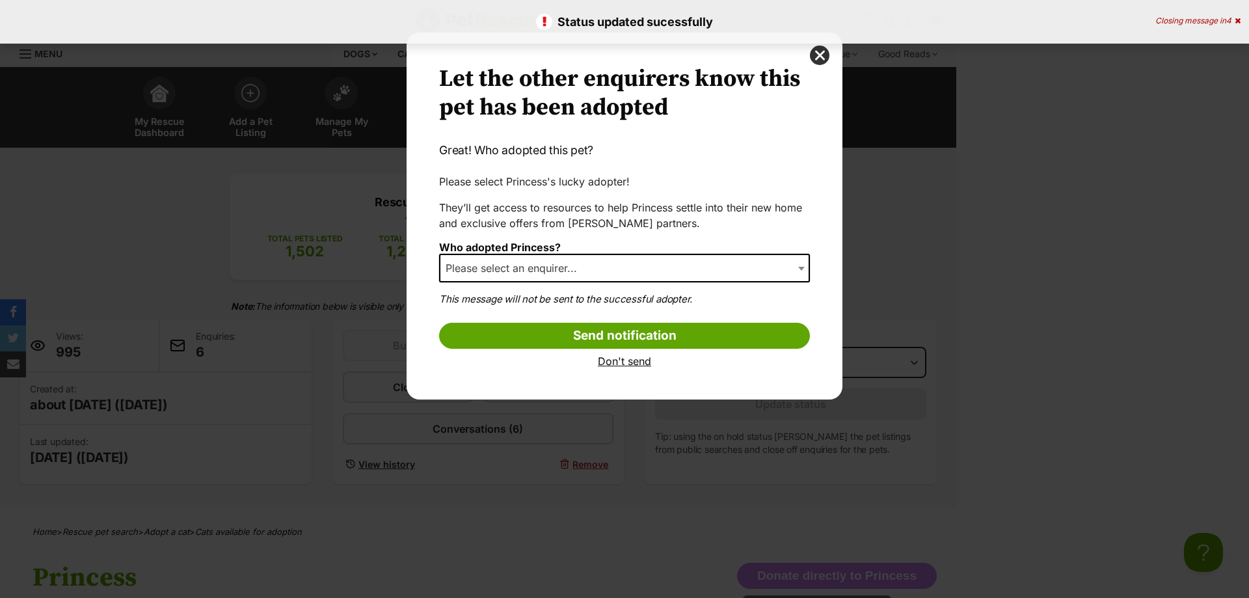
click at [615, 295] on p "This message will not be sent to the successful adopter." at bounding box center [624, 299] width 371 height 15
click at [615, 278] on span "Please select an enquirer..." at bounding box center [624, 268] width 371 height 29
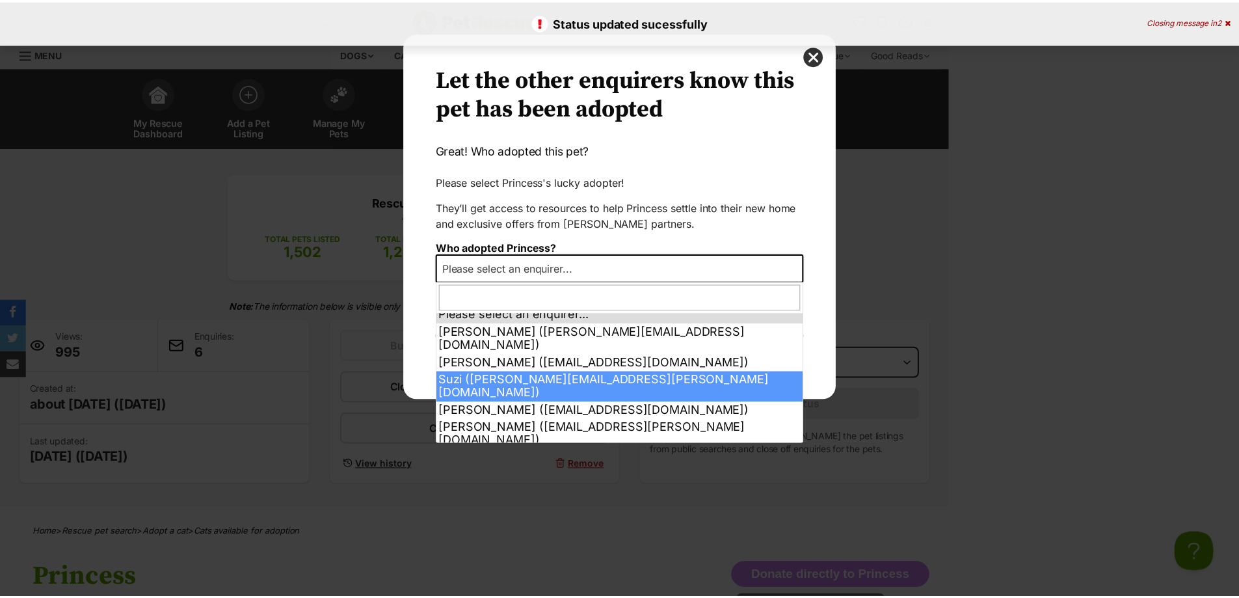
scroll to position [8, 0]
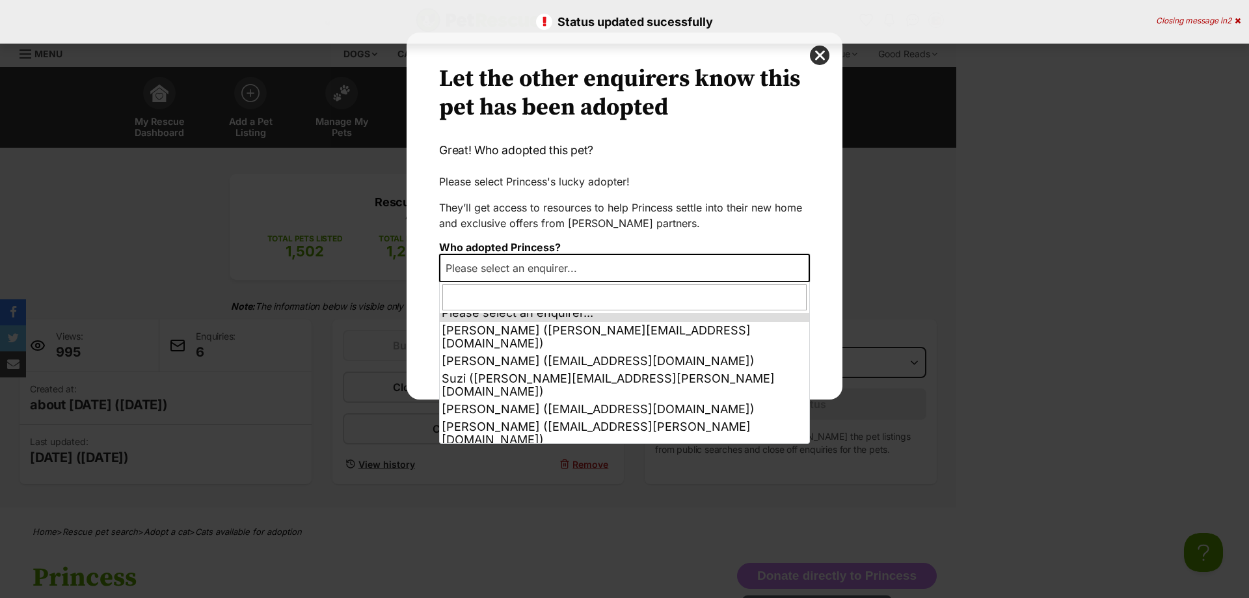
select select "other"
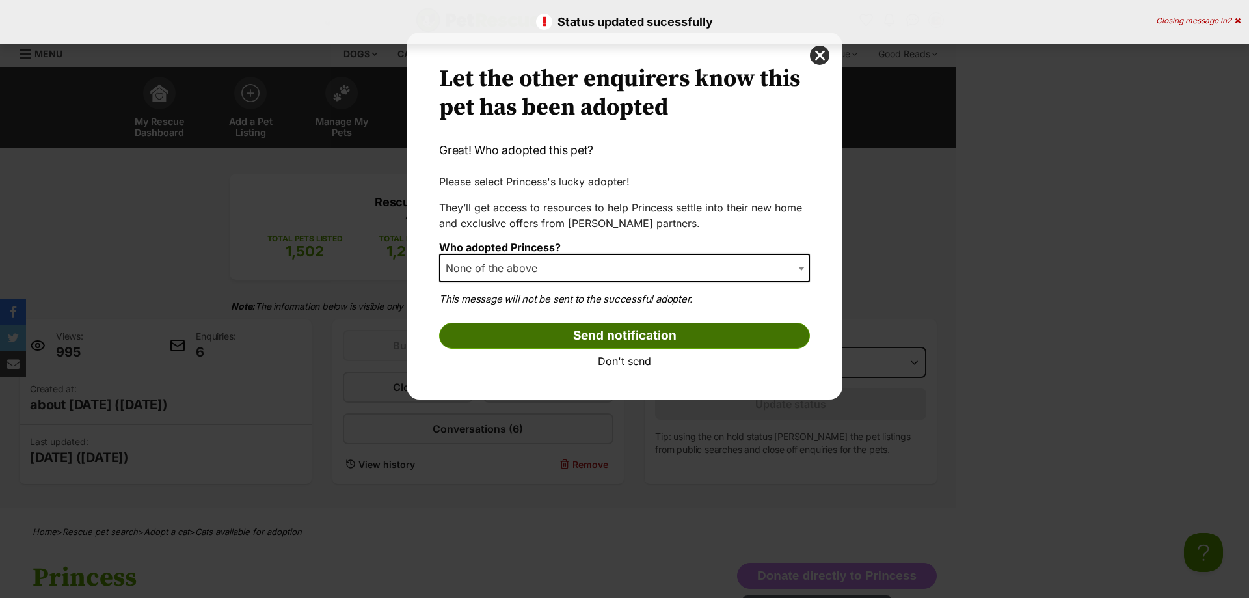
click at [688, 337] on input "Send notification" at bounding box center [624, 336] width 371 height 26
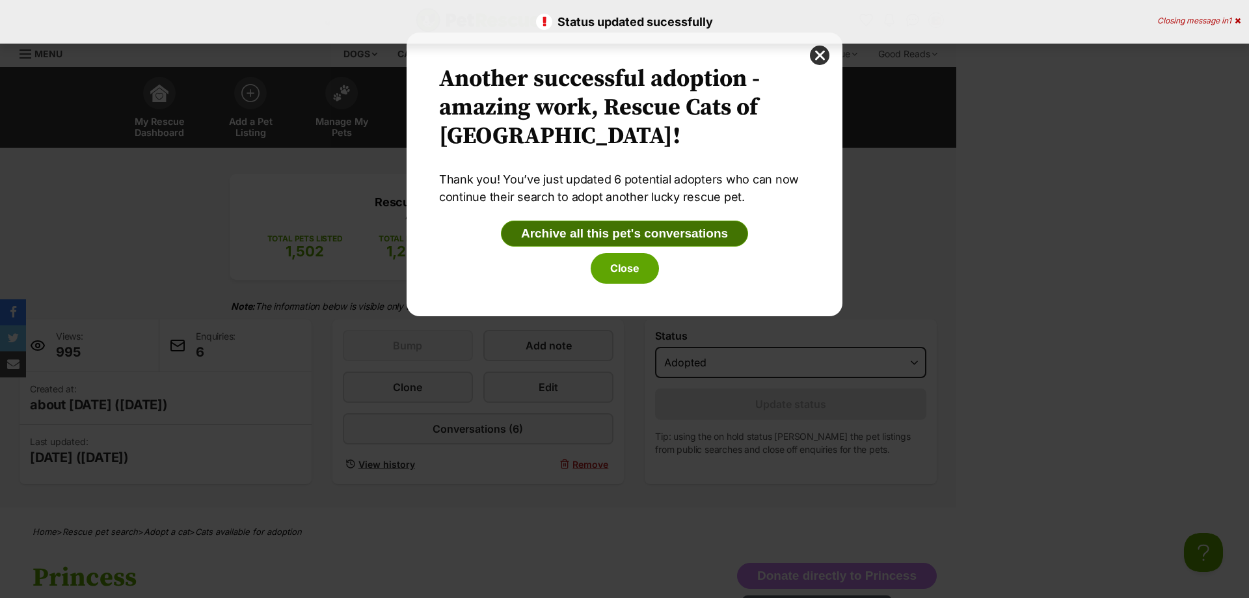
click at [635, 237] on button "Archive all this pet's conversations" at bounding box center [624, 234] width 247 height 26
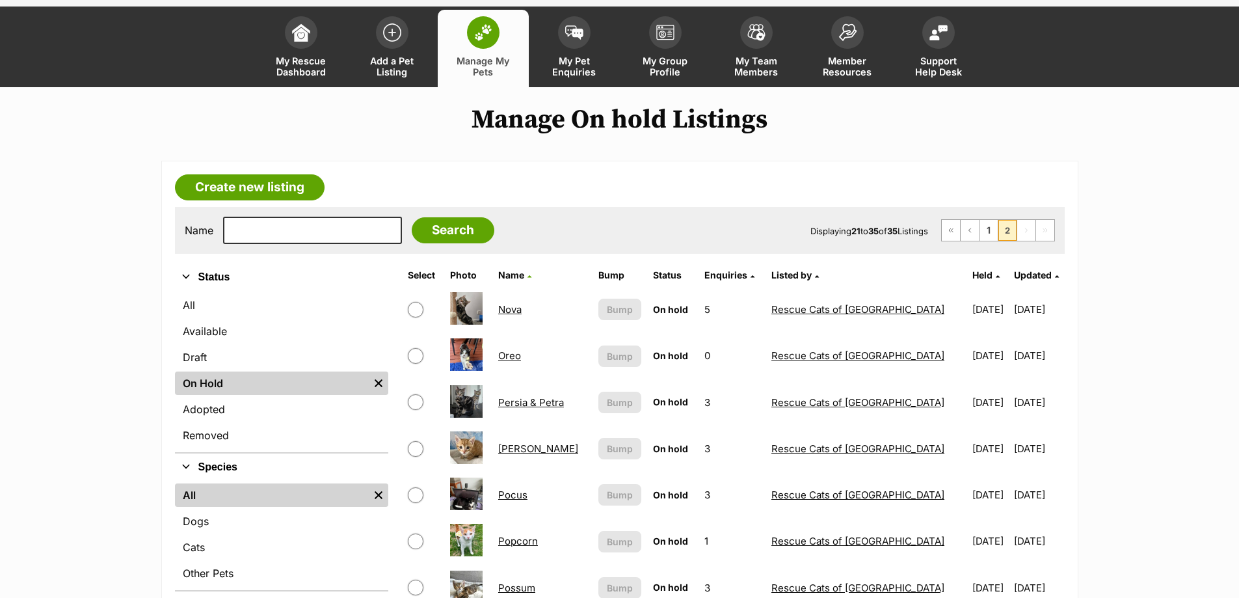
scroll to position [195, 0]
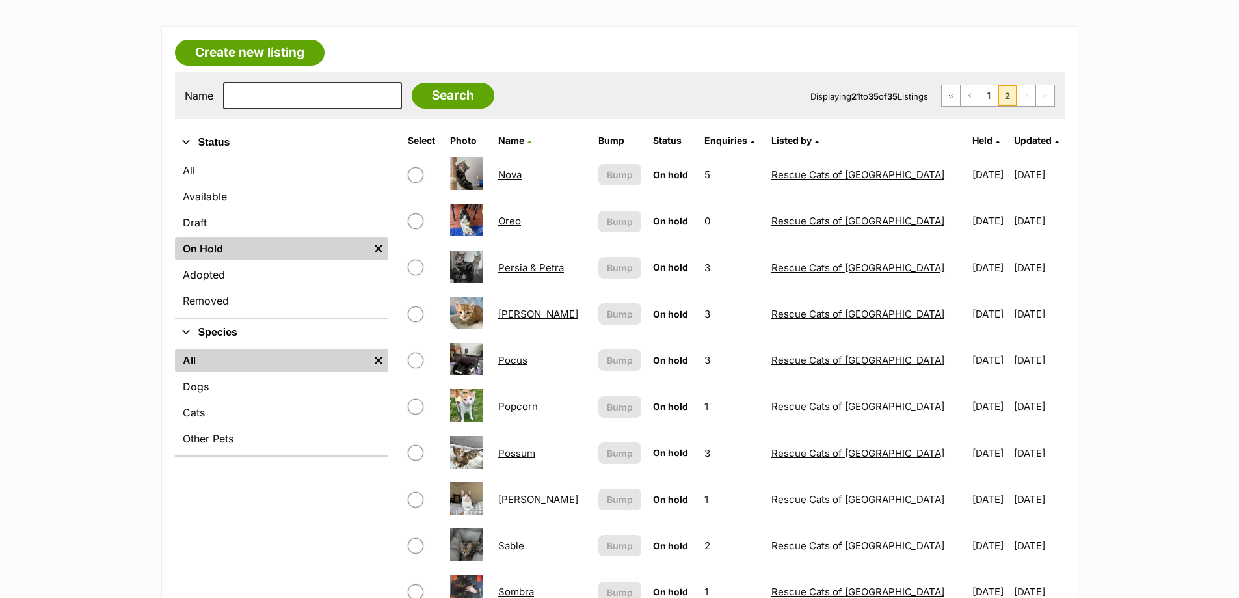
click at [515, 174] on link "Nova" at bounding box center [509, 175] width 23 height 12
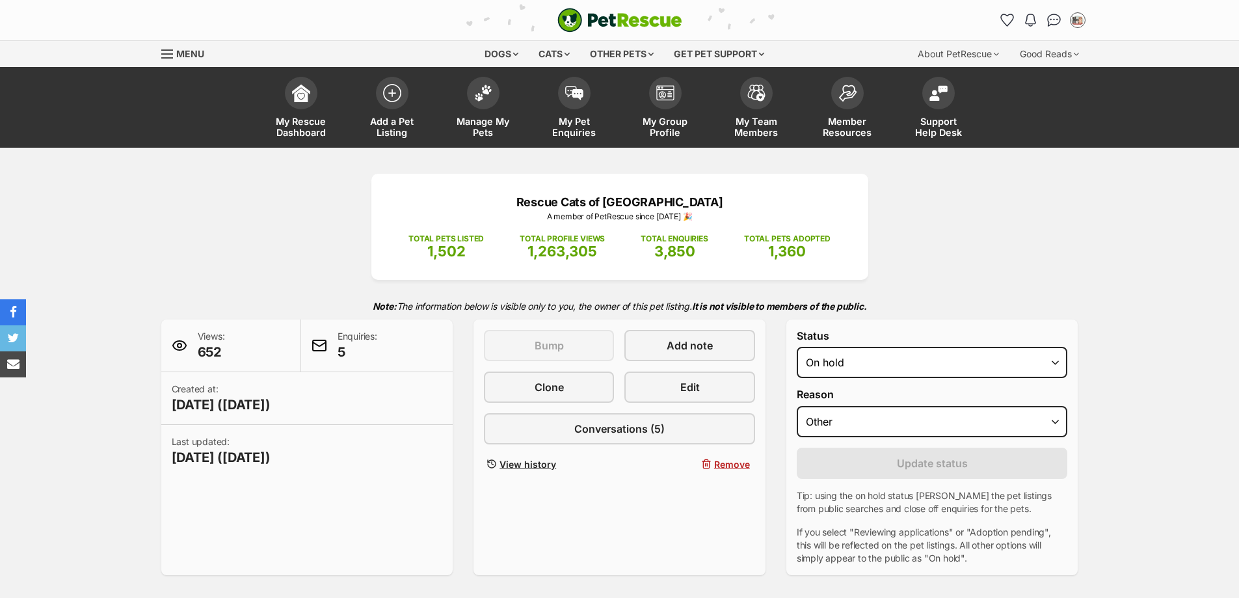
select select "other"
click at [720, 465] on span "Remove" at bounding box center [732, 464] width 36 height 14
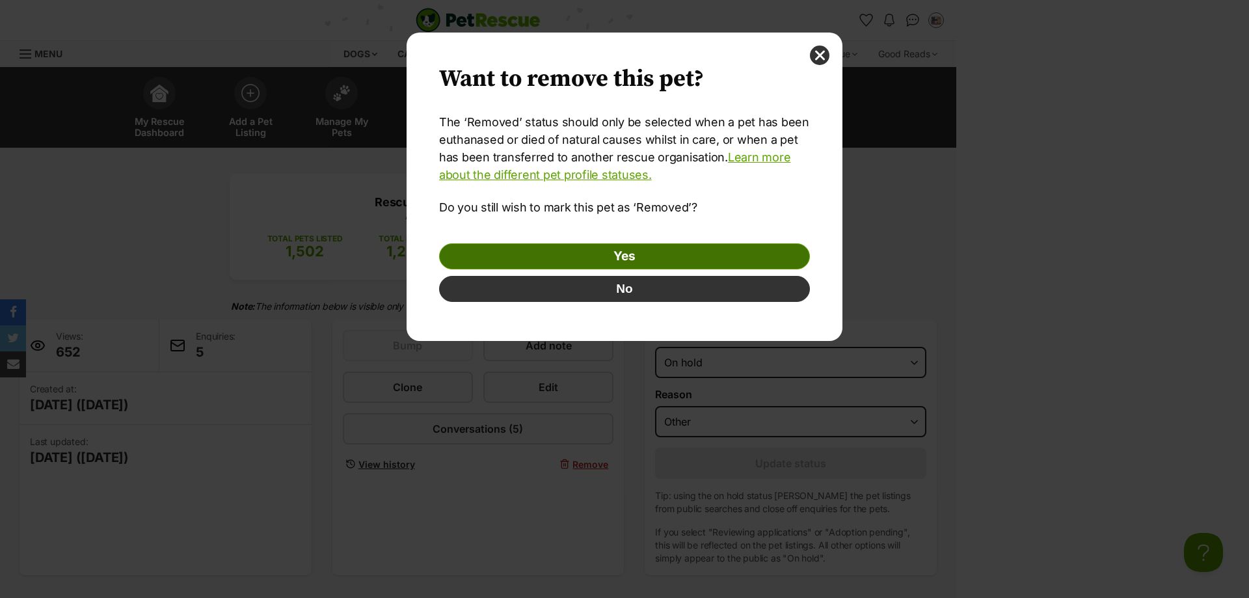
click at [638, 252] on link "Yes" at bounding box center [624, 256] width 371 height 26
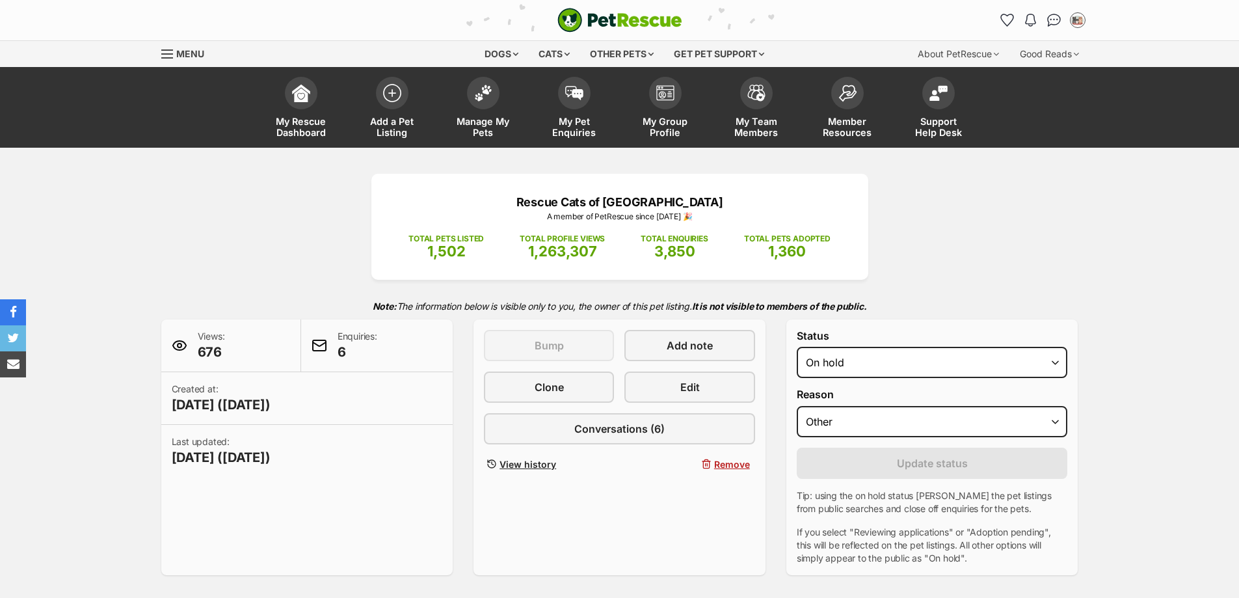
select select "other"
click at [714, 474] on div "This pet listing is not active and so can't be bumped Bump Add note Clone Edit …" at bounding box center [620, 447] width 292 height 256
click at [722, 462] on span "Remove" at bounding box center [732, 464] width 36 height 14
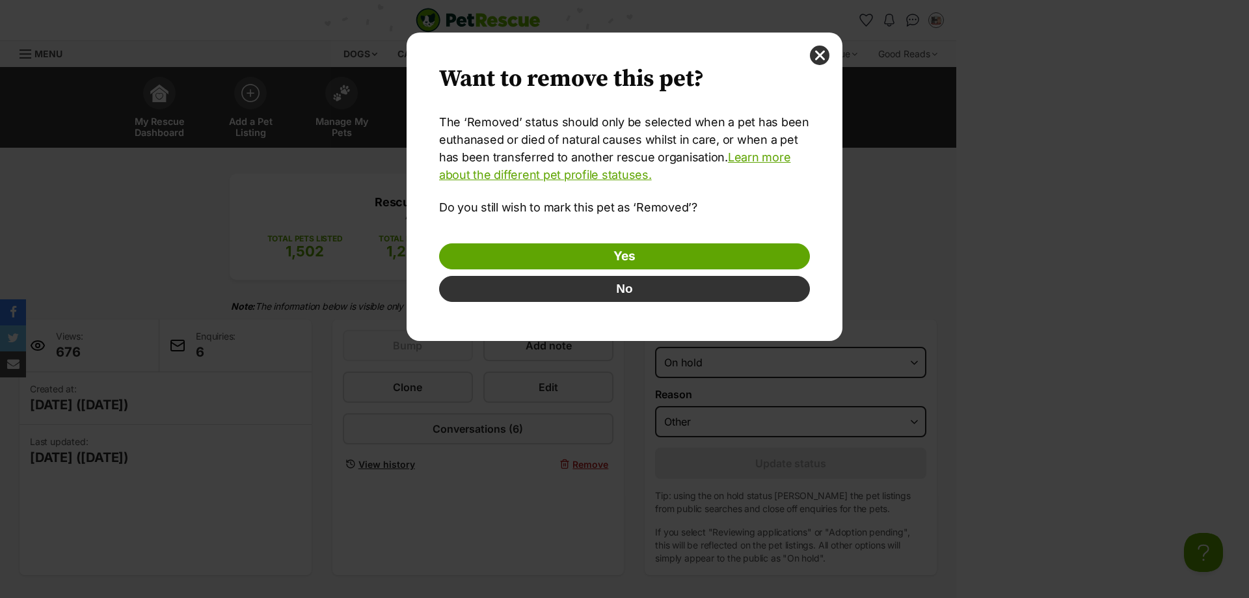
click at [720, 243] on div "Want to remove this pet? The ‘Removed’ status should only be selected when a pe…" at bounding box center [625, 187] width 436 height 308
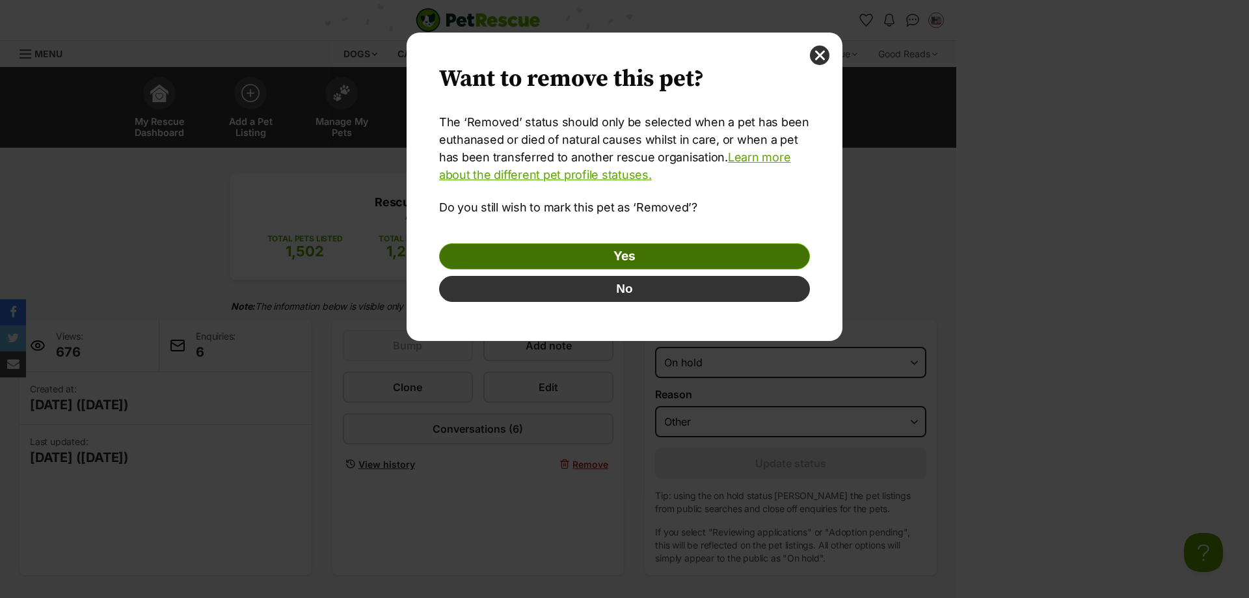
click at [716, 258] on link "Yes" at bounding box center [624, 256] width 371 height 26
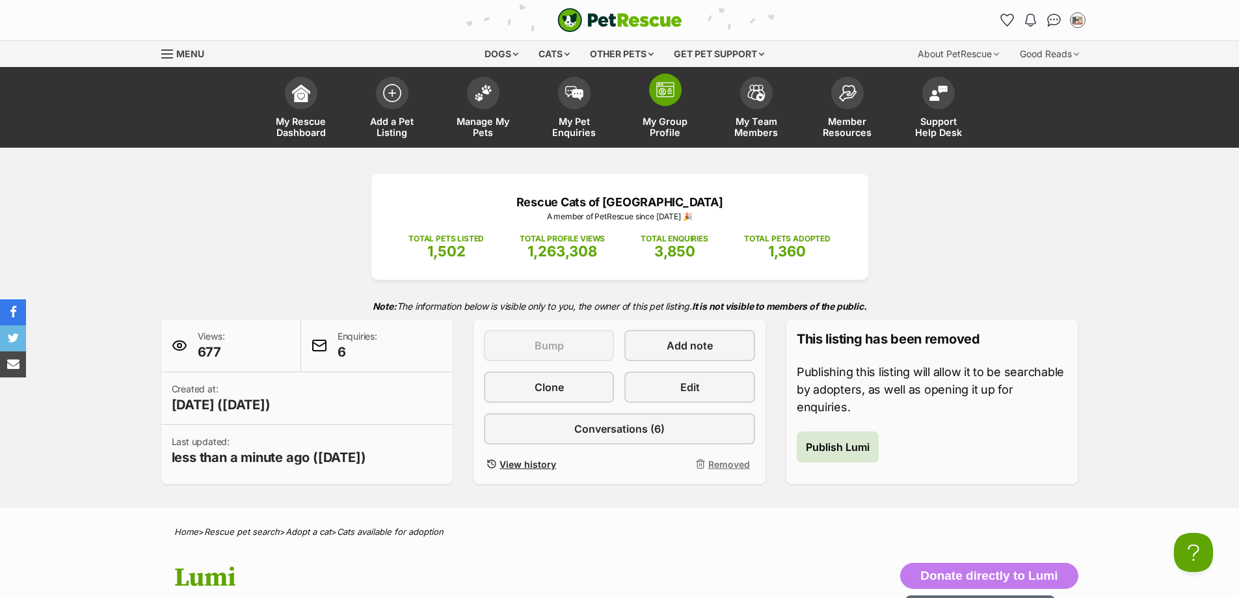
click at [672, 116] on span "My Group Profile" at bounding box center [665, 127] width 59 height 22
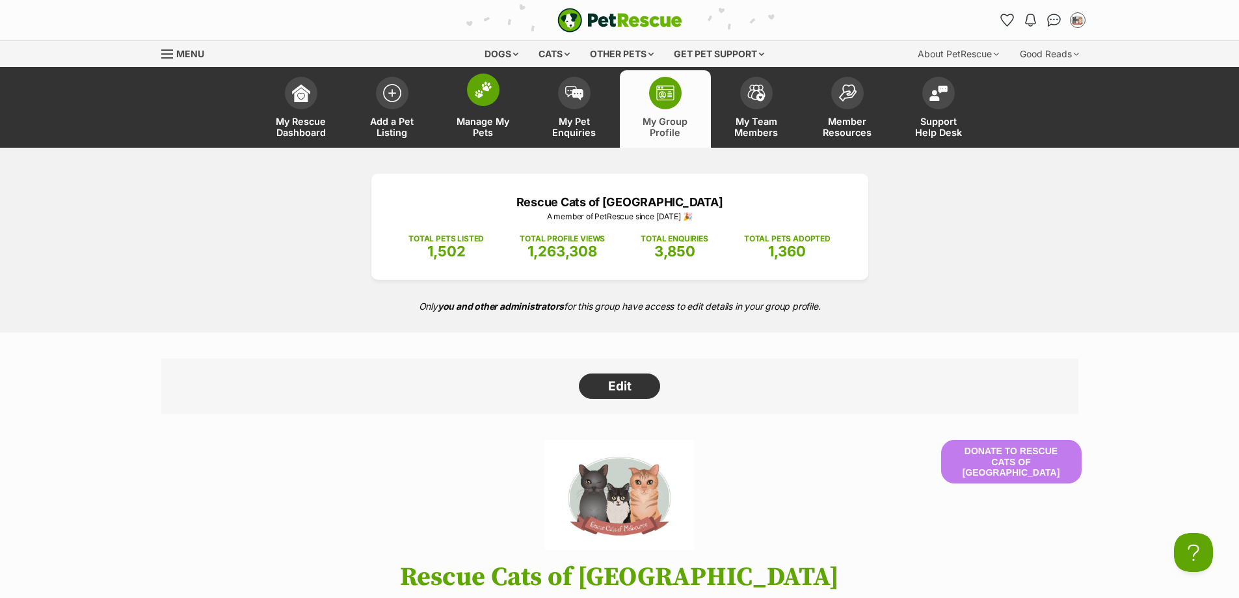
click at [474, 118] on span "Manage My Pets" at bounding box center [483, 127] width 59 height 22
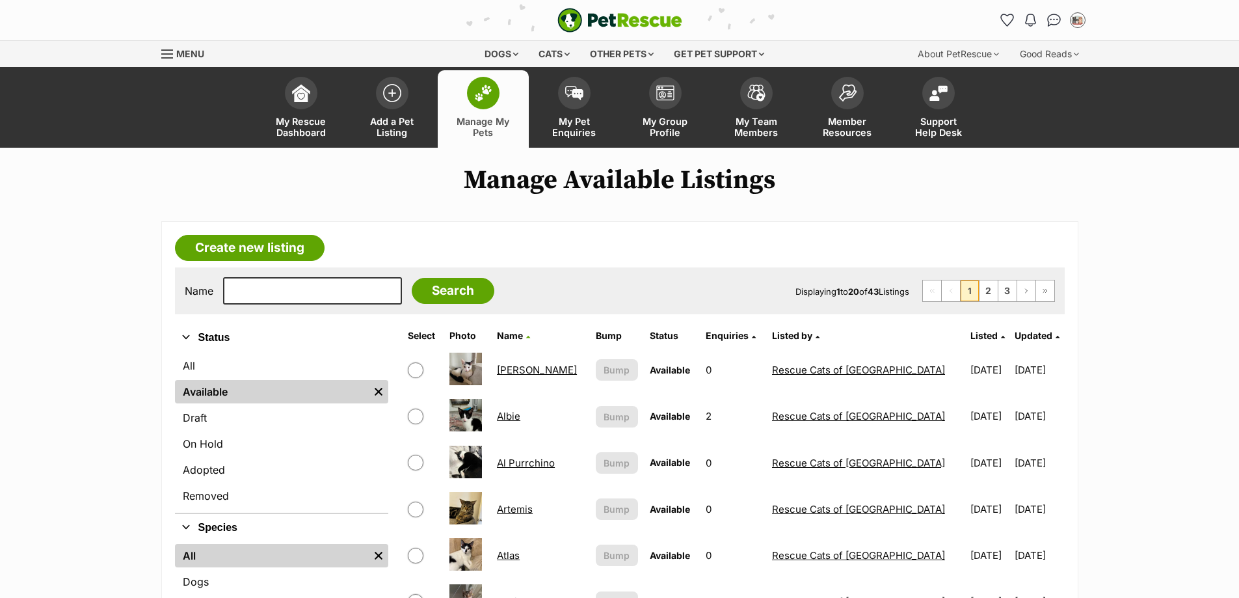
scroll to position [65, 0]
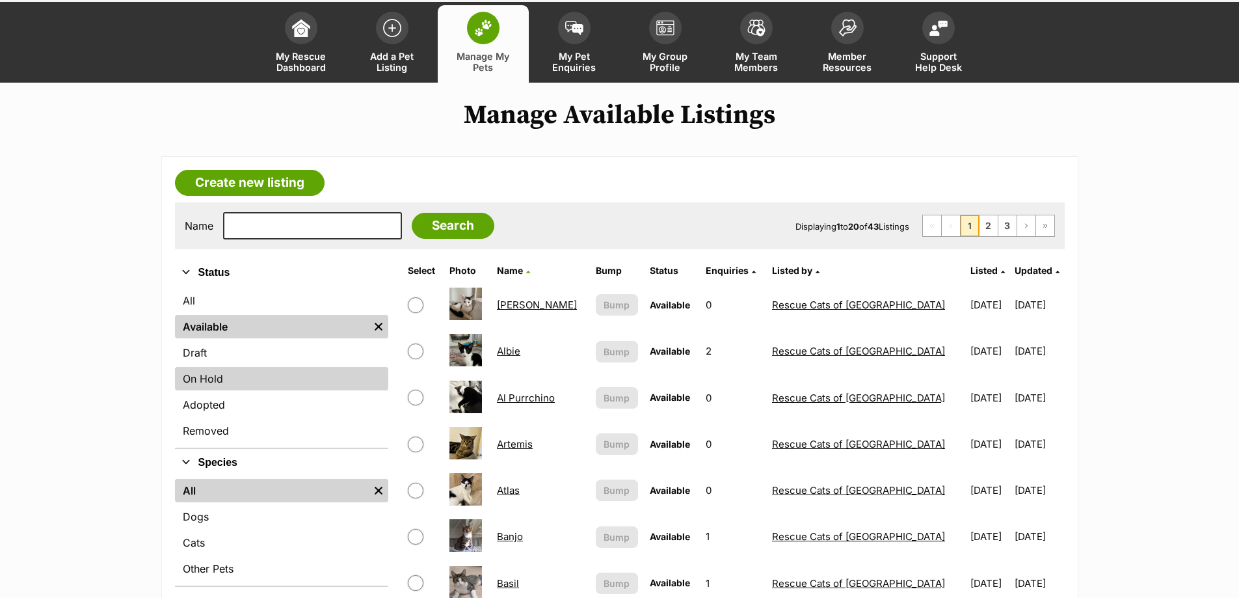
click at [256, 380] on link "On Hold" at bounding box center [281, 378] width 213 height 23
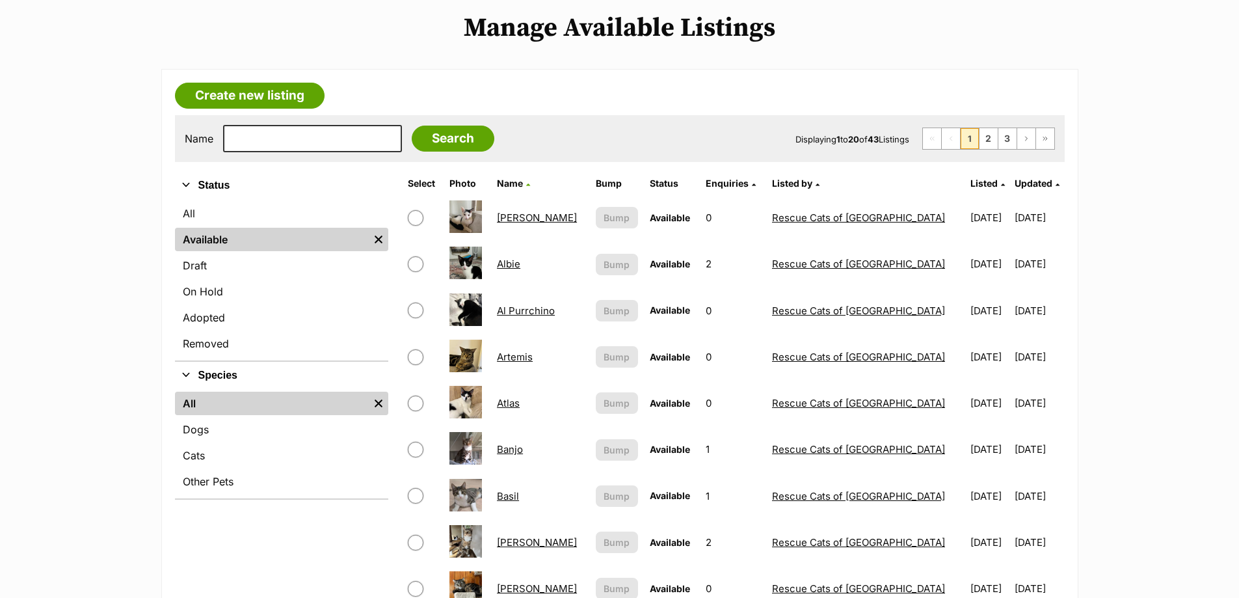
scroll to position [195, 0]
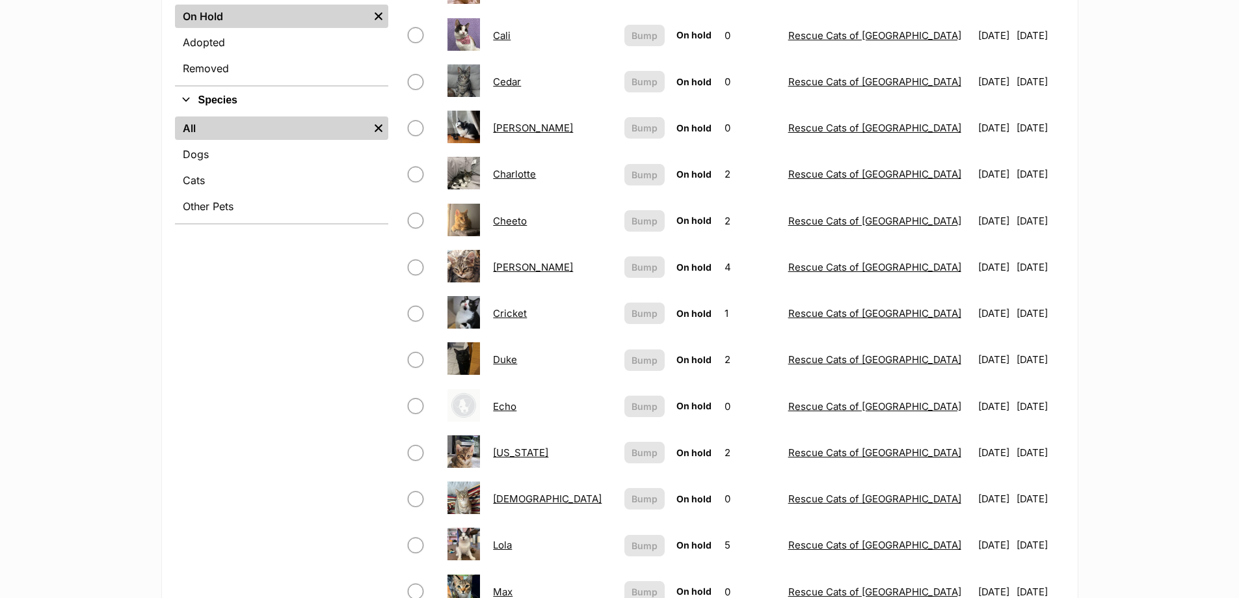
scroll to position [390, 0]
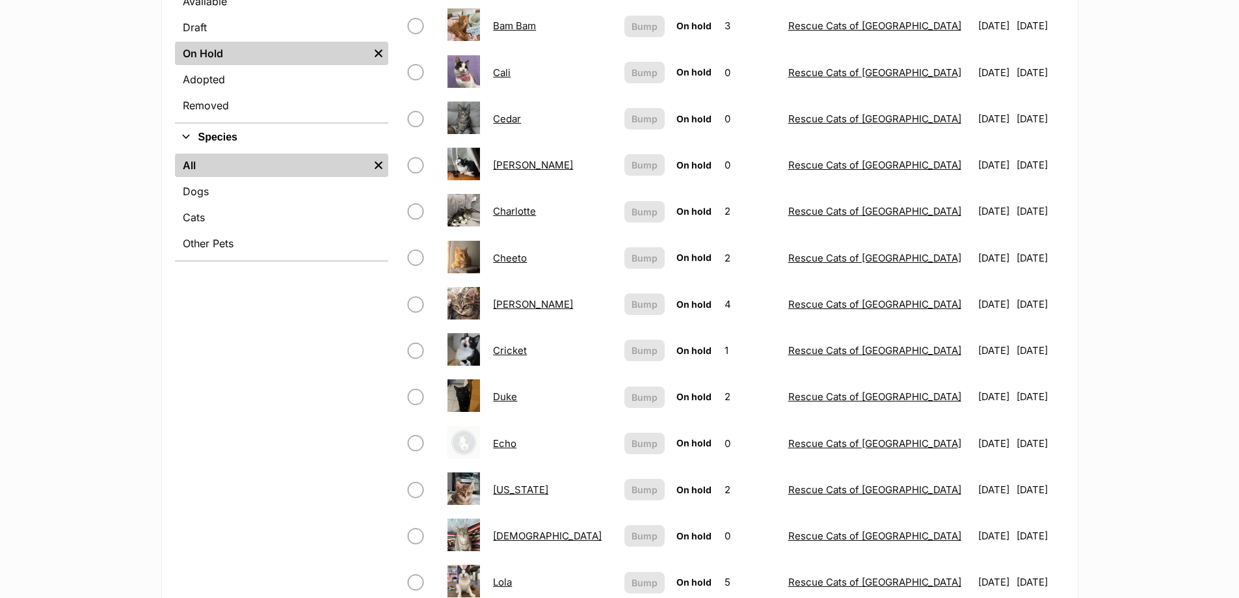
click at [515, 260] on link "Cheeto" at bounding box center [510, 258] width 34 height 12
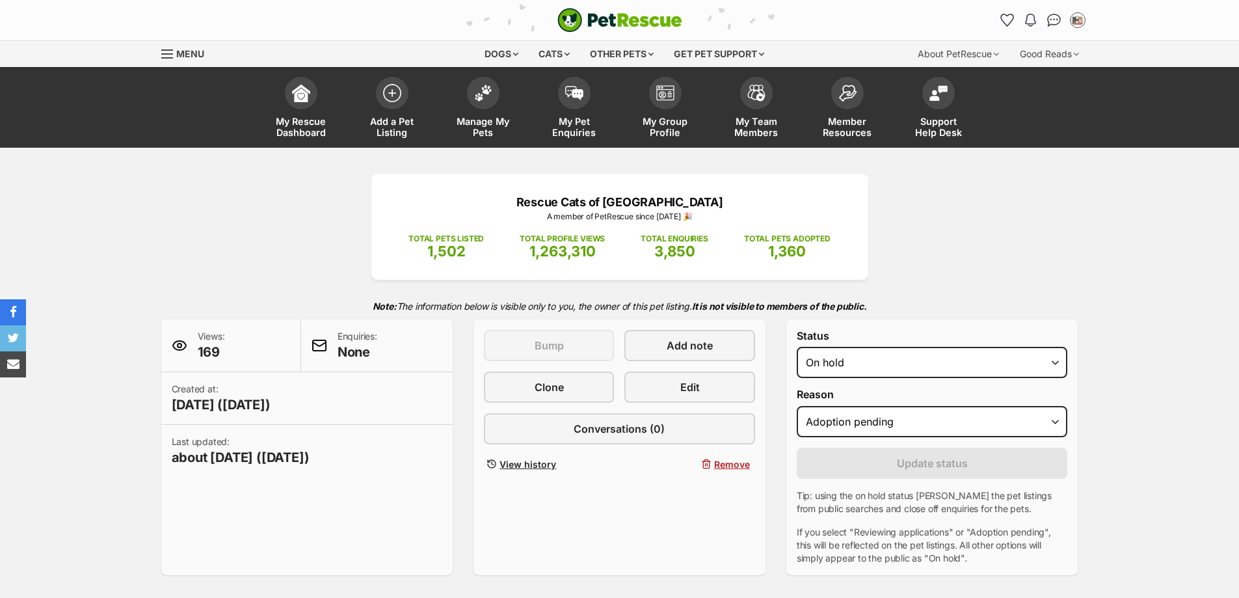
select select "adoption_pending"
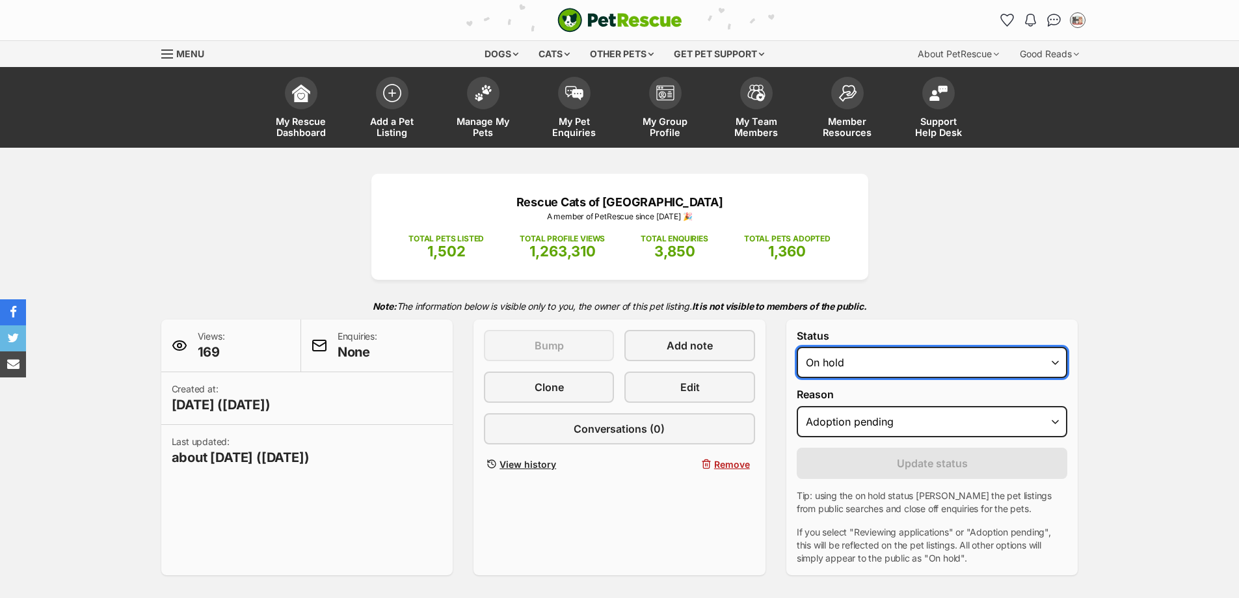
click at [930, 362] on select "Draft Available On hold Adopted" at bounding box center [932, 362] width 271 height 31
select select "rehomed"
click at [797, 347] on select "Draft Available On hold Adopted" at bounding box center [932, 362] width 271 height 31
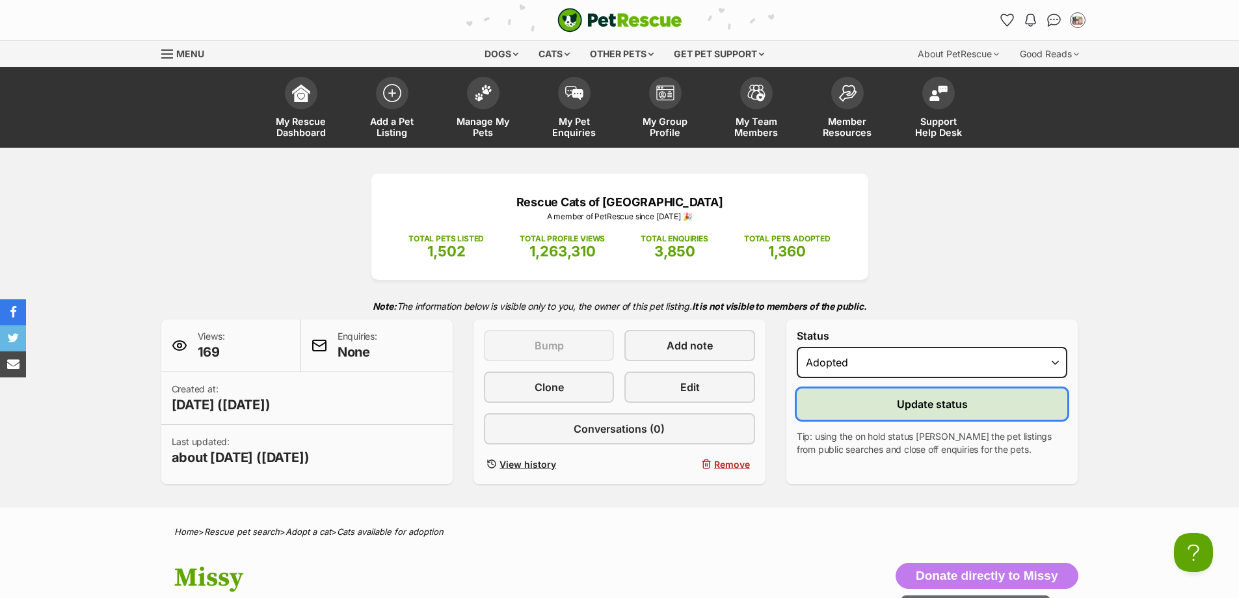
click at [883, 416] on button "Update status" at bounding box center [932, 403] width 271 height 31
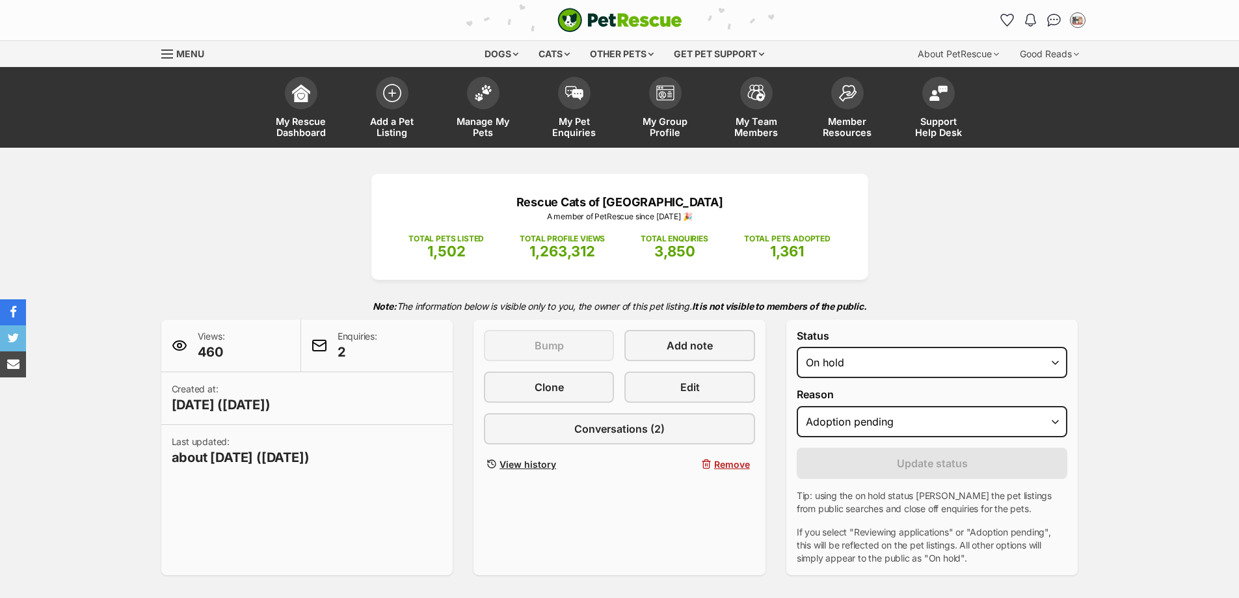
select select "adoption_pending"
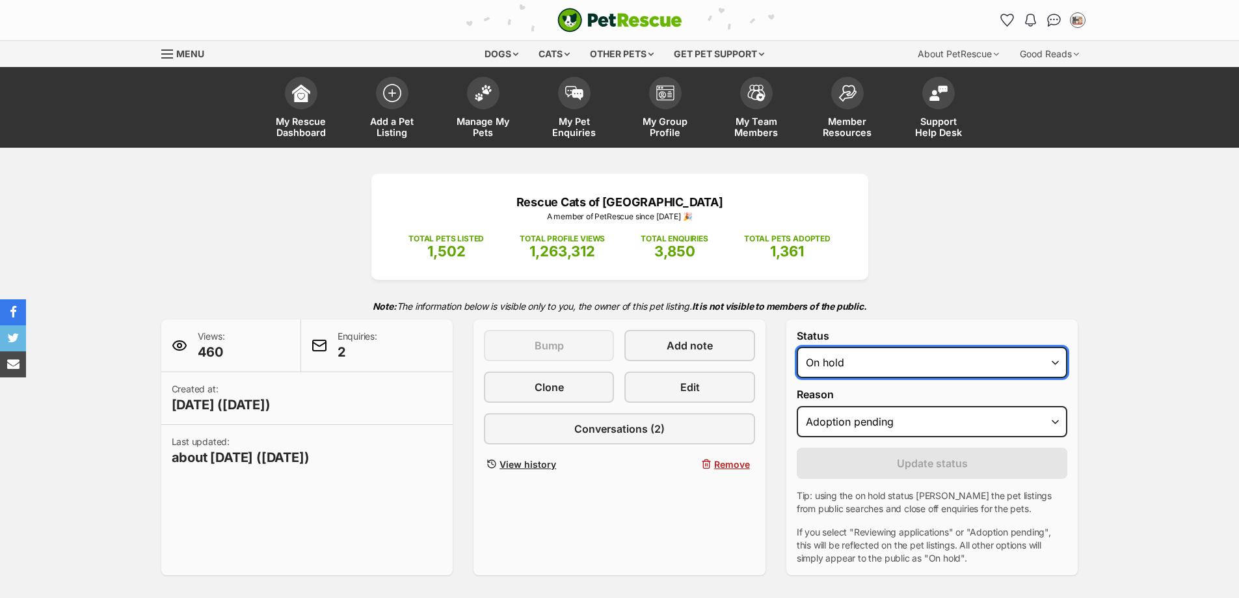
drag, startPoint x: 0, startPoint y: 0, endPoint x: 953, endPoint y: 375, distance: 1024.5
click at [969, 366] on select "Draft - not available as listing has enquires Available On hold Adopted" at bounding box center [932, 362] width 271 height 31
select select "rehomed"
click at [797, 347] on select "Draft - not available as listing has enquires Available On hold Adopted" at bounding box center [932, 362] width 271 height 31
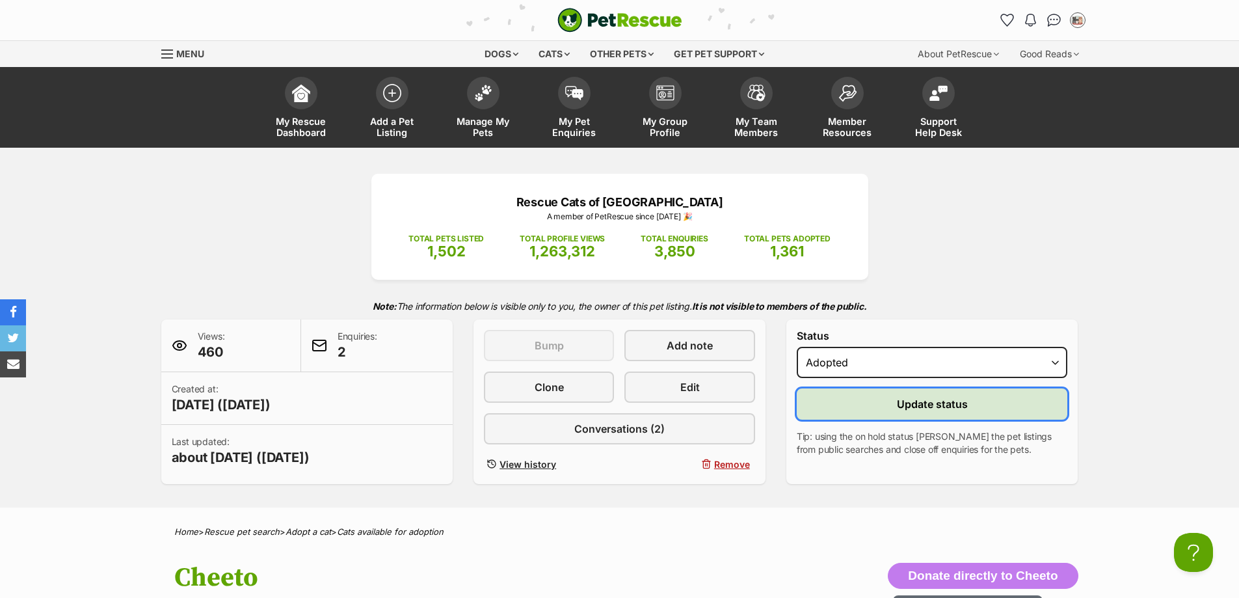
click at [902, 416] on button "Update status" at bounding box center [932, 403] width 271 height 31
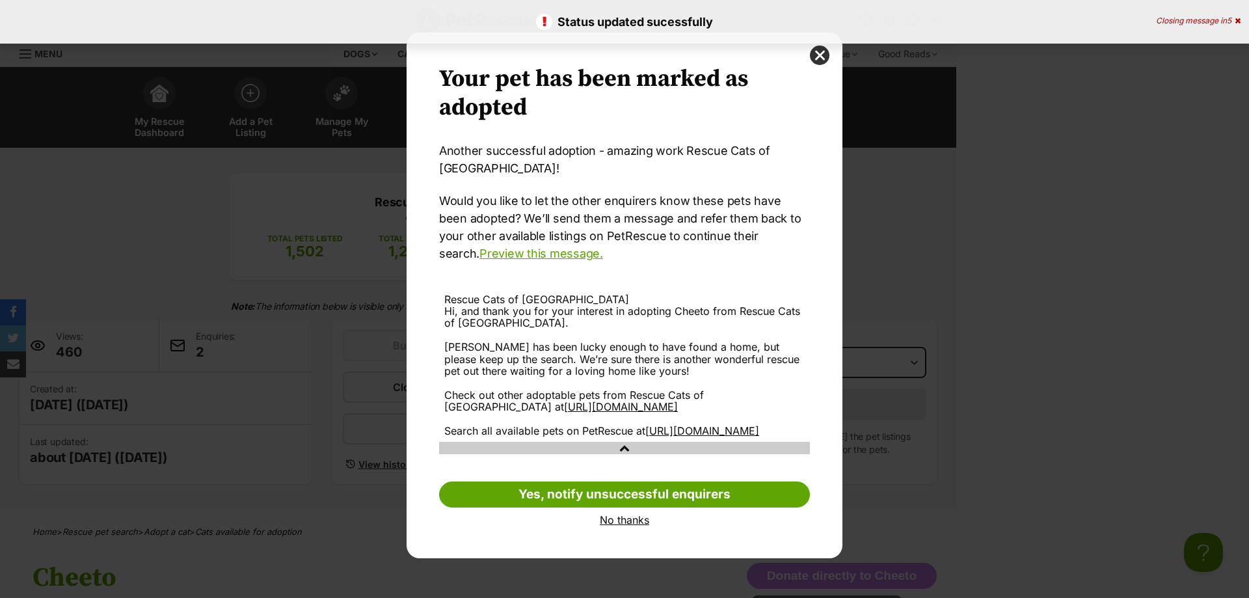
click at [742, 493] on div "Your pet has been marked as adopted Another successful adoption - amazing work …" at bounding box center [624, 295] width 371 height 461
click at [735, 506] on link "Yes, notify unsuccessful enquirers" at bounding box center [624, 494] width 371 height 26
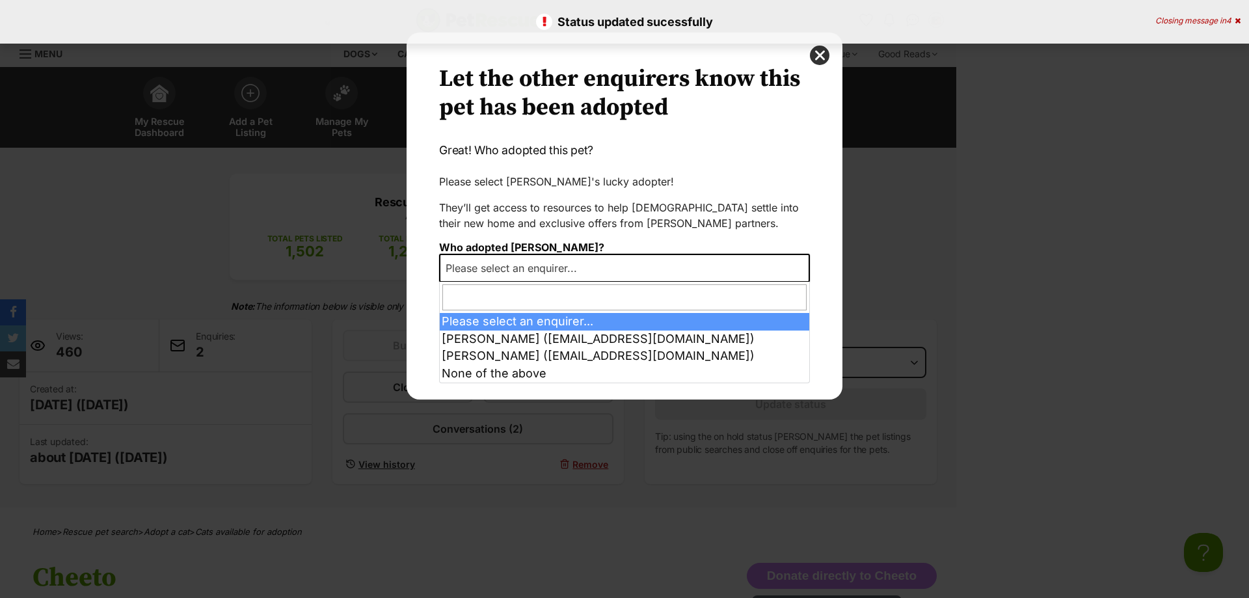
click at [622, 262] on span "Please select an enquirer..." at bounding box center [624, 268] width 371 height 29
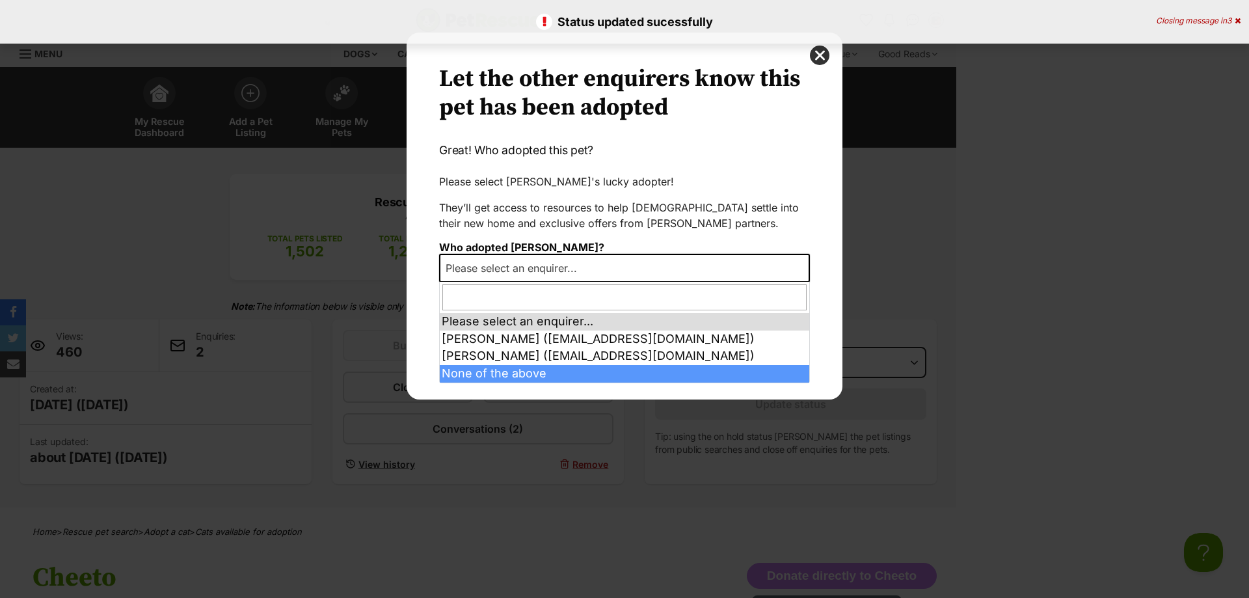
drag, startPoint x: 512, startPoint y: 374, endPoint x: 568, endPoint y: 342, distance: 64.7
select select "other"
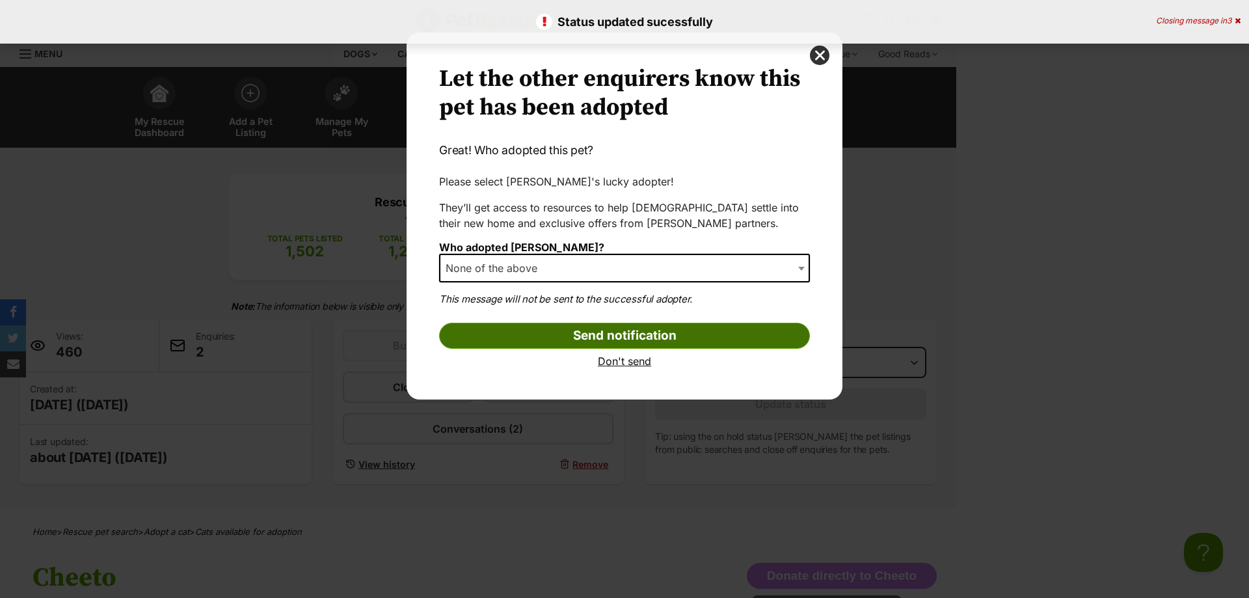
click input "Send notification"
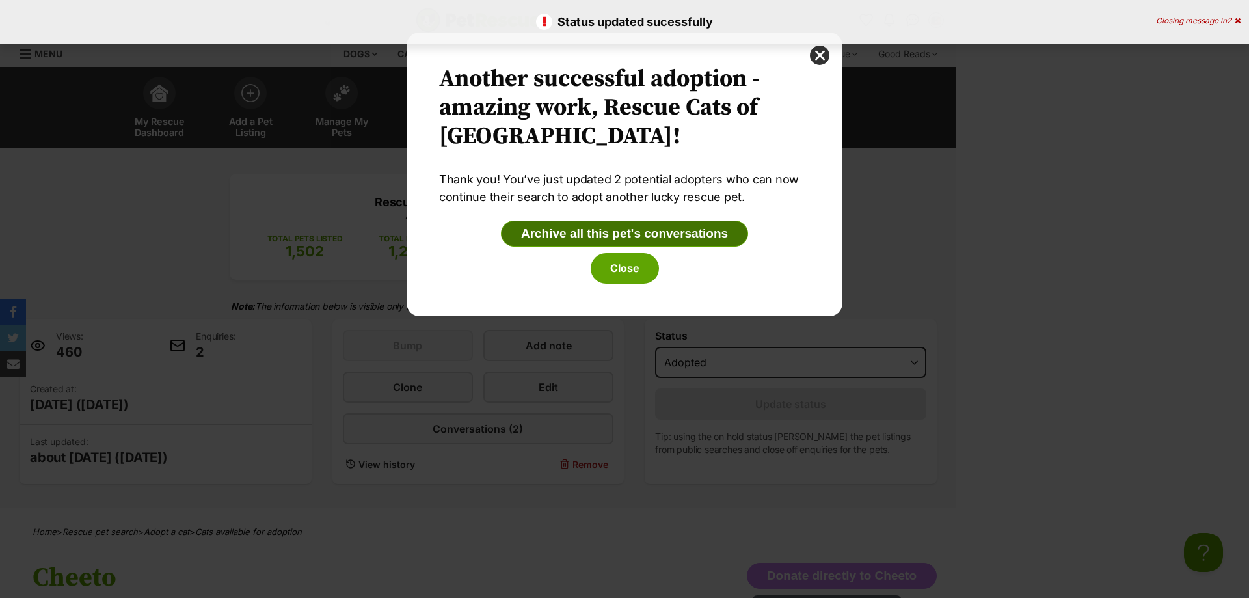
click button "Archive all this pet's conversations"
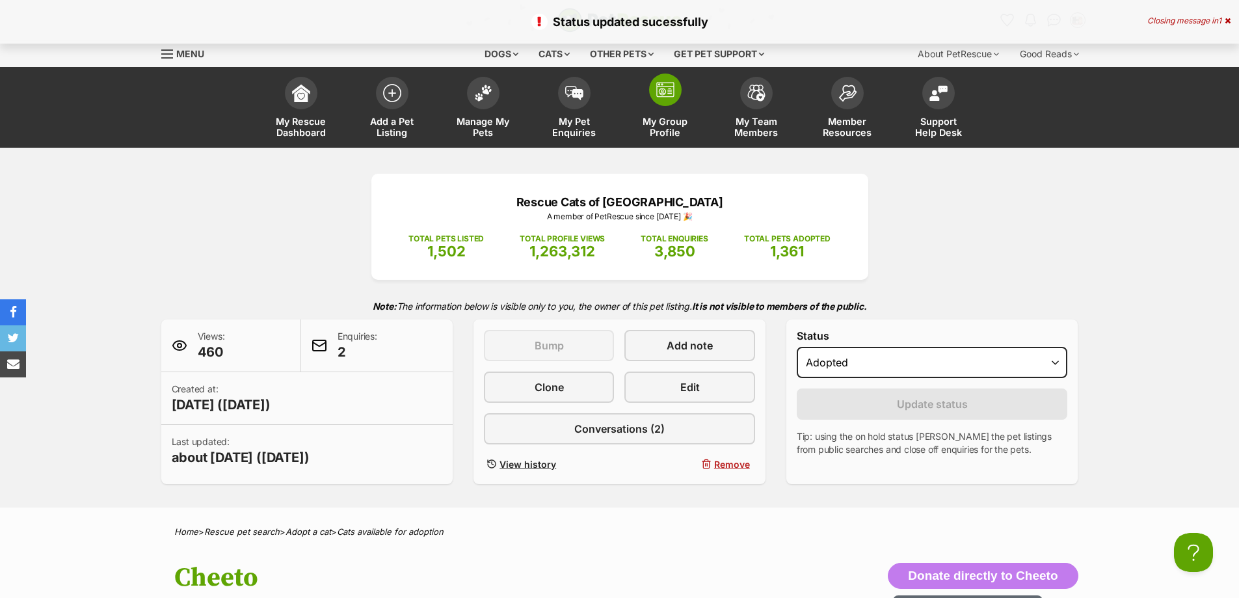
click link "My Group Profile"
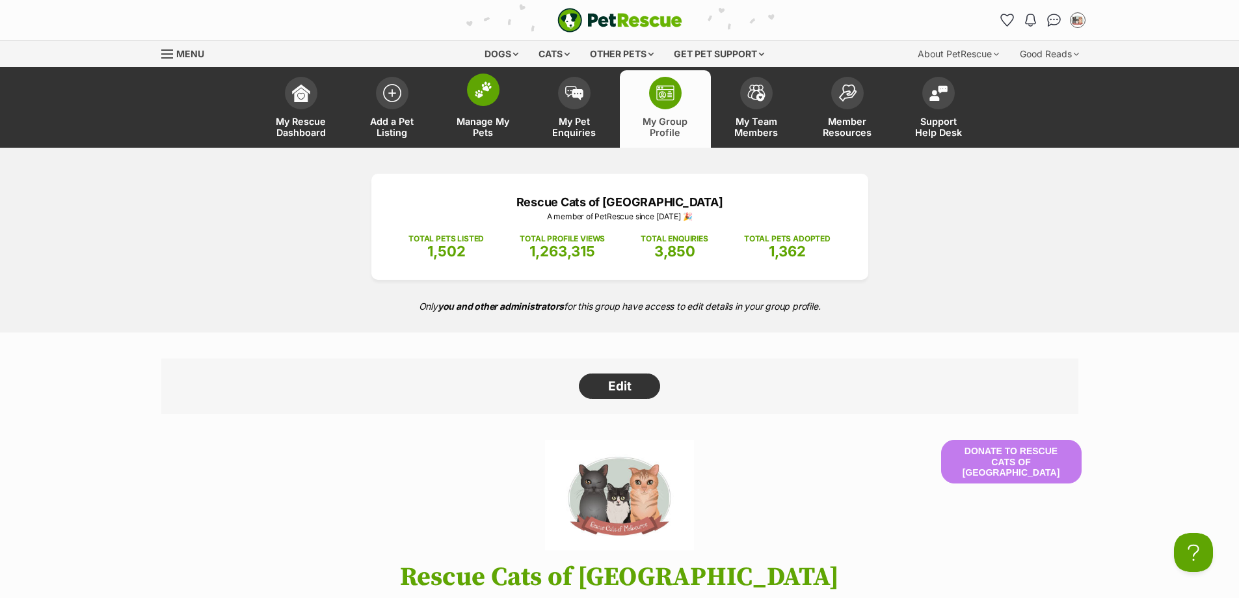
click at [494, 130] on span "Manage My Pets" at bounding box center [483, 127] width 59 height 22
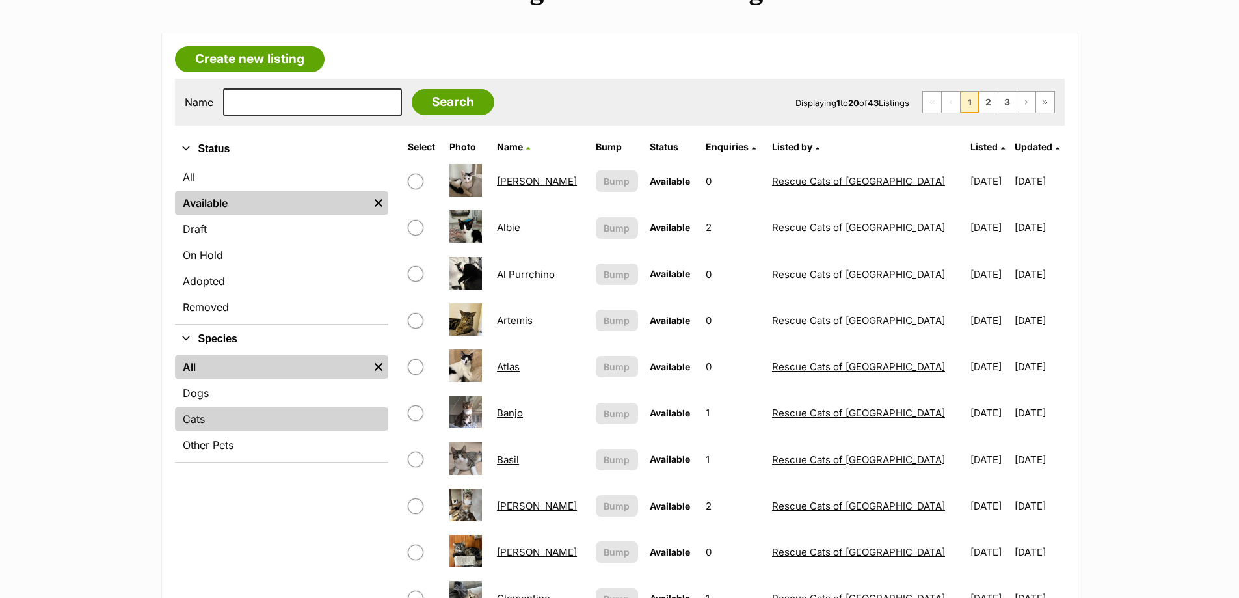
scroll to position [195, 0]
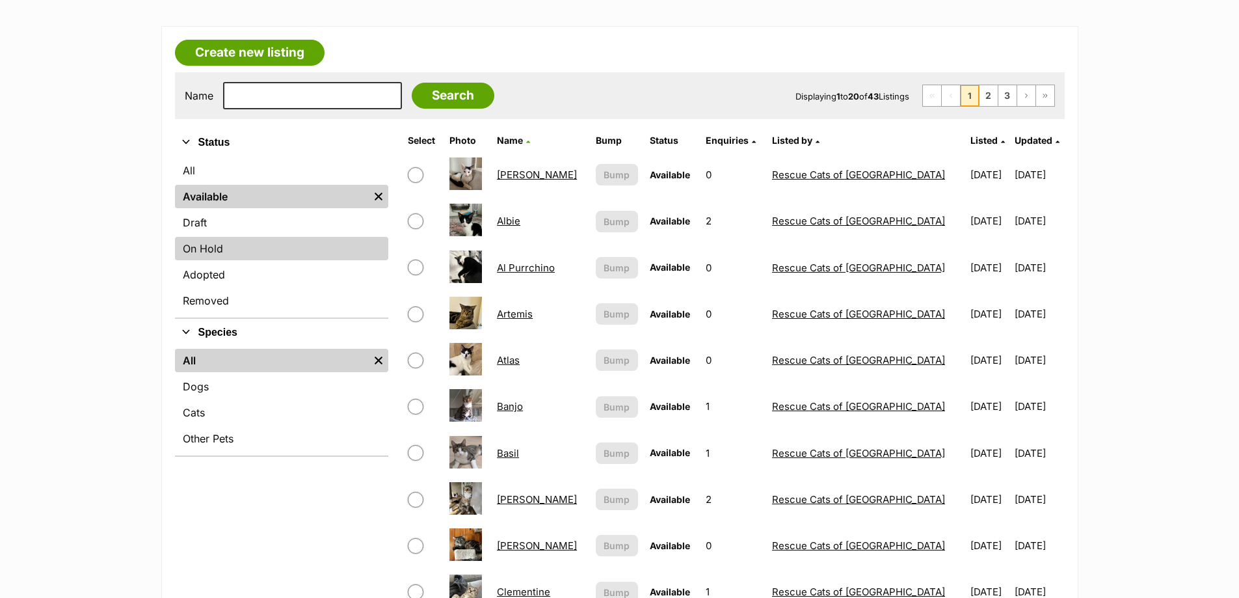
click at [247, 256] on link "On Hold" at bounding box center [281, 248] width 213 height 23
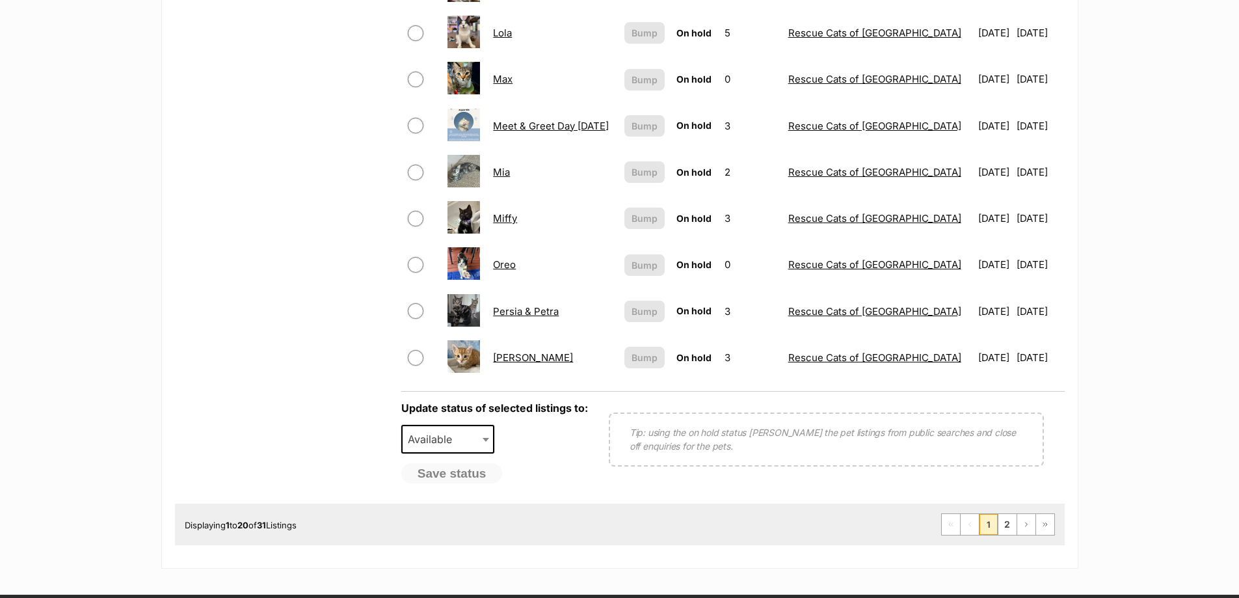
scroll to position [911, 0]
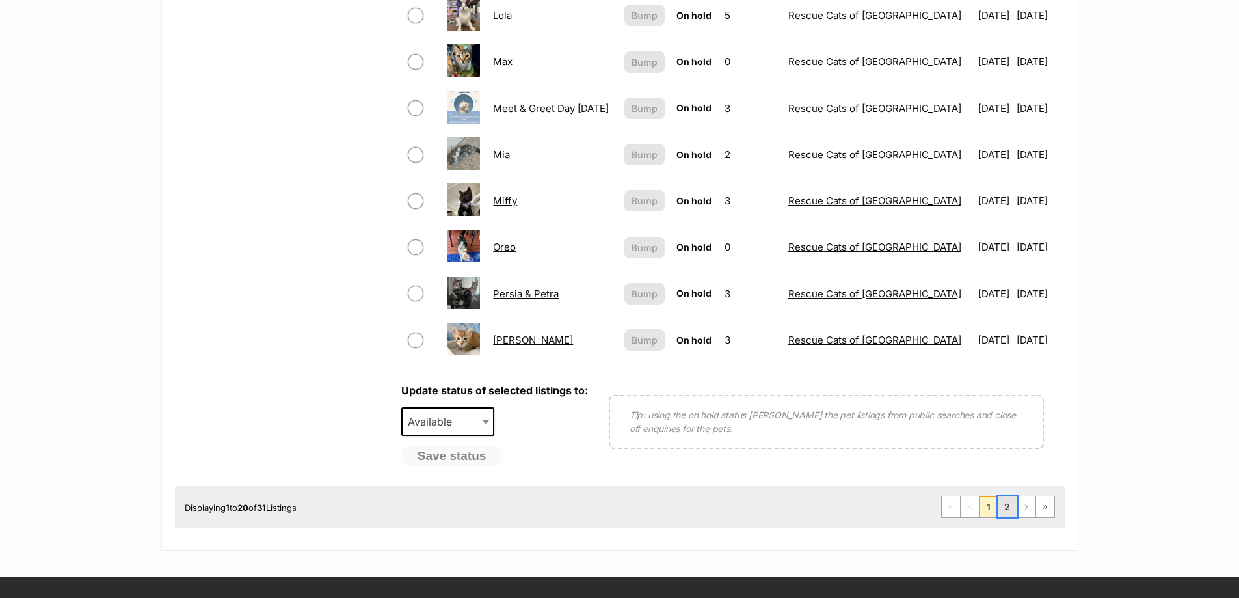
click at [1010, 506] on link "2" at bounding box center [1008, 506] width 18 height 21
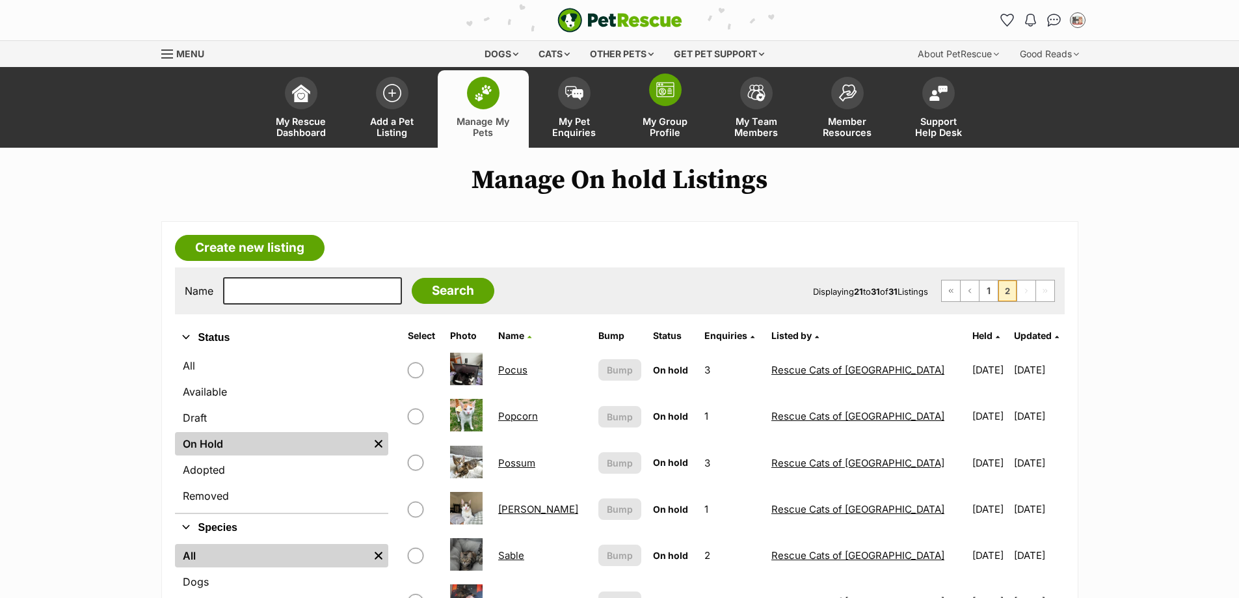
click at [672, 124] on span "My Group Profile" at bounding box center [665, 127] width 59 height 22
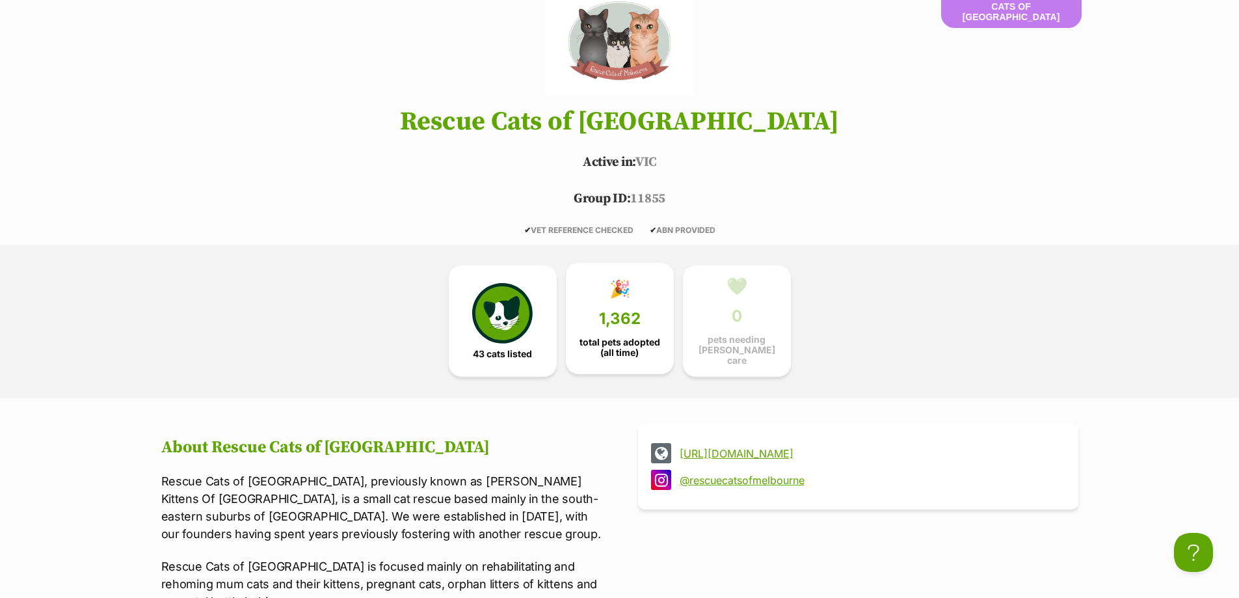
click at [631, 321] on span "1,362" at bounding box center [620, 319] width 42 height 18
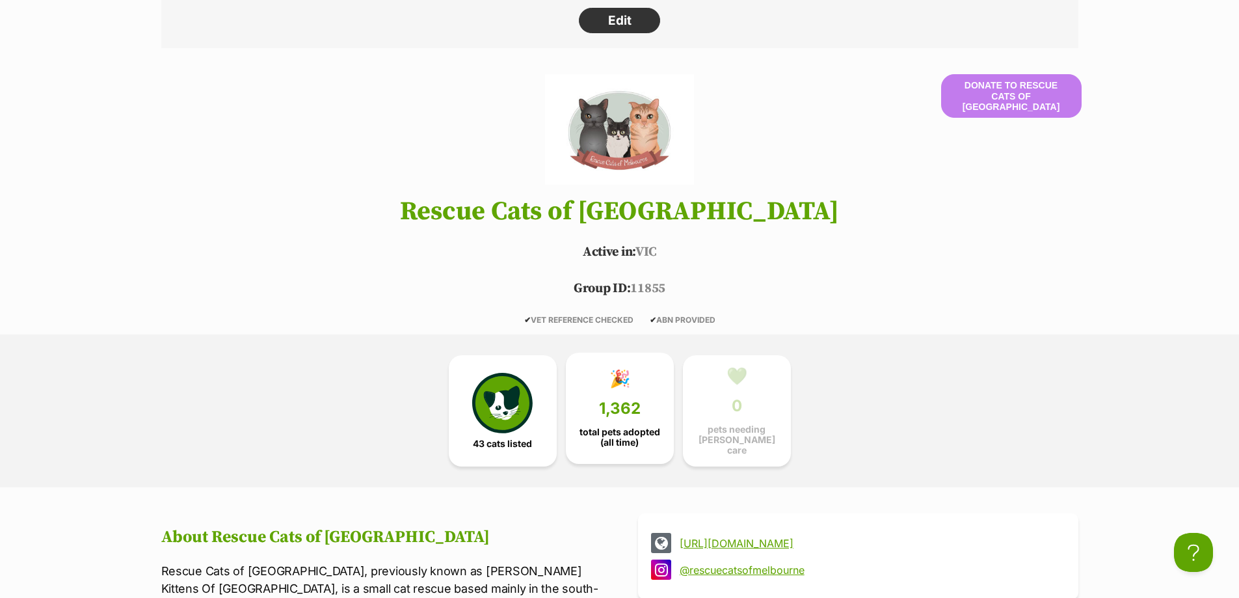
scroll to position [40, 0]
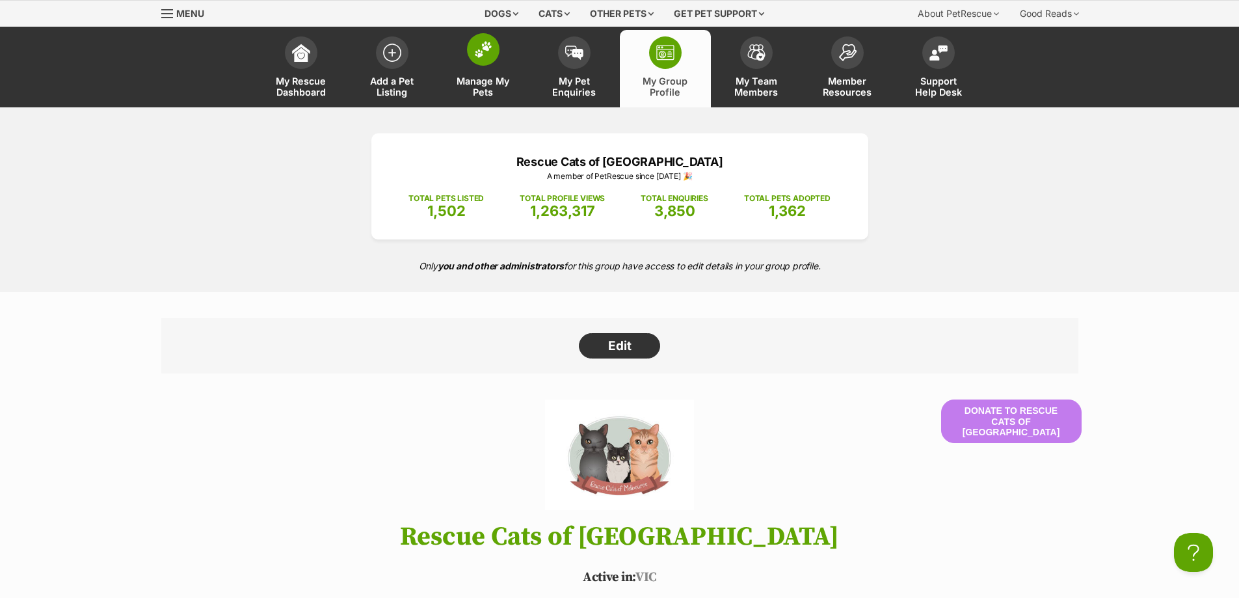
click at [483, 60] on span at bounding box center [483, 49] width 33 height 33
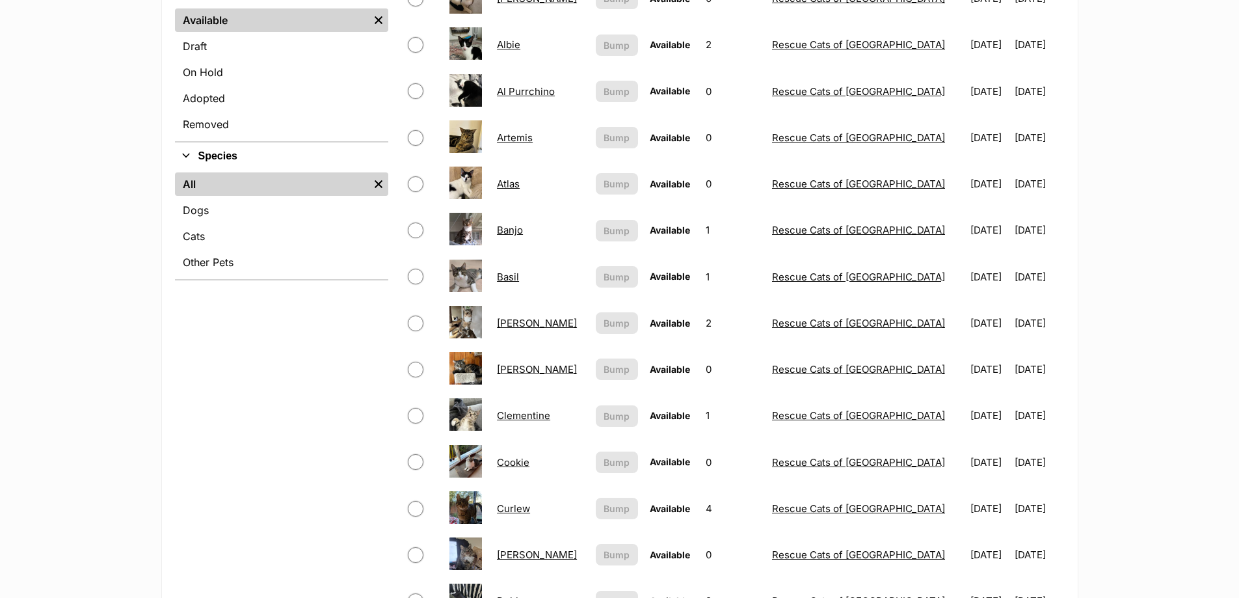
scroll to position [390, 0]
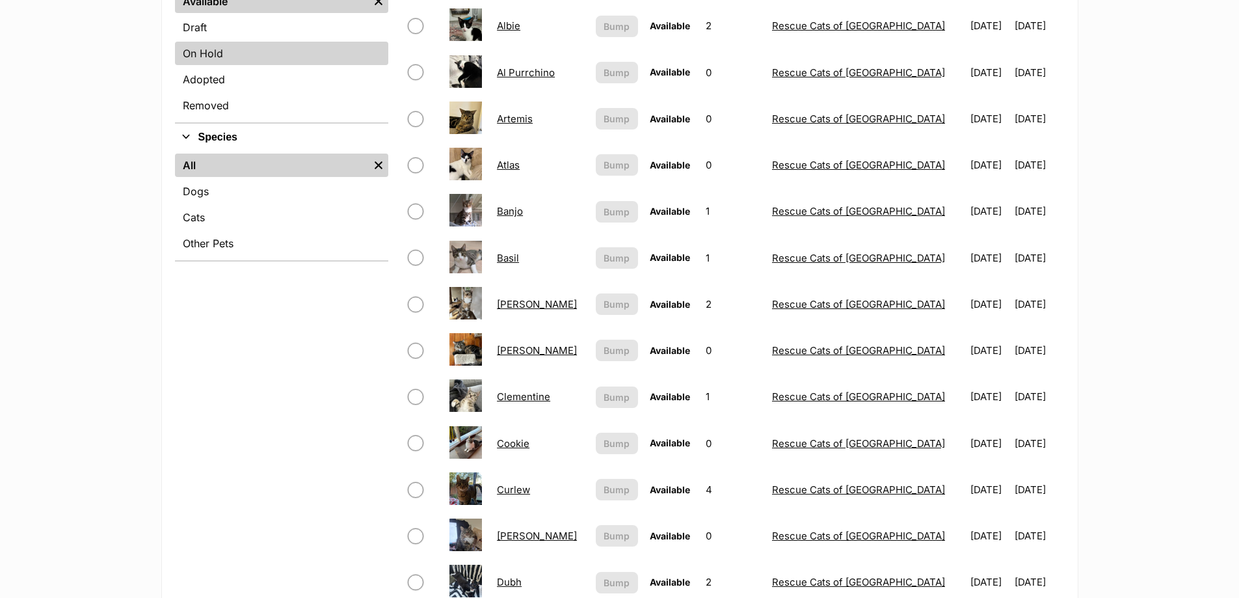
click at [221, 59] on link "On Hold" at bounding box center [281, 53] width 213 height 23
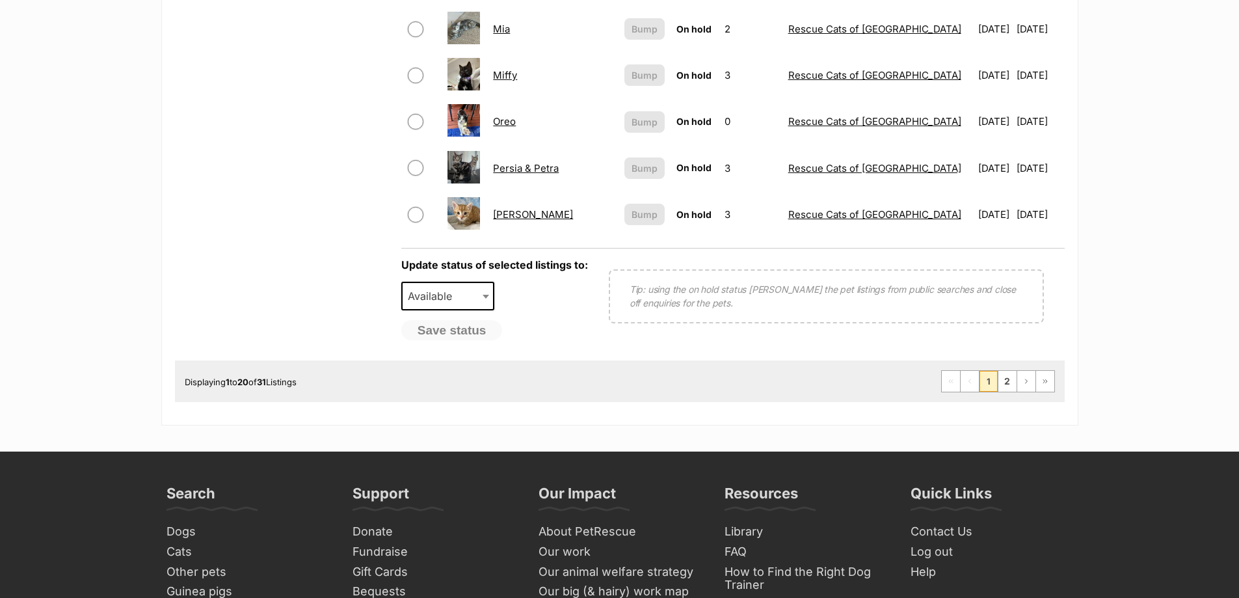
scroll to position [1041, 0]
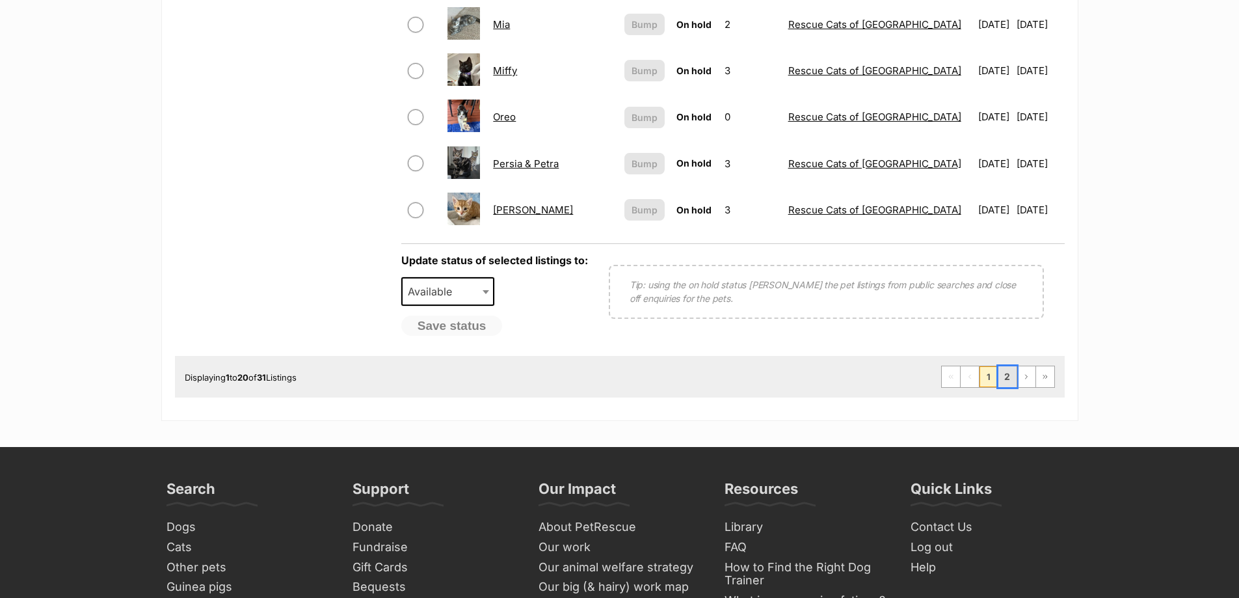
click at [1003, 379] on link "2" at bounding box center [1008, 376] width 18 height 21
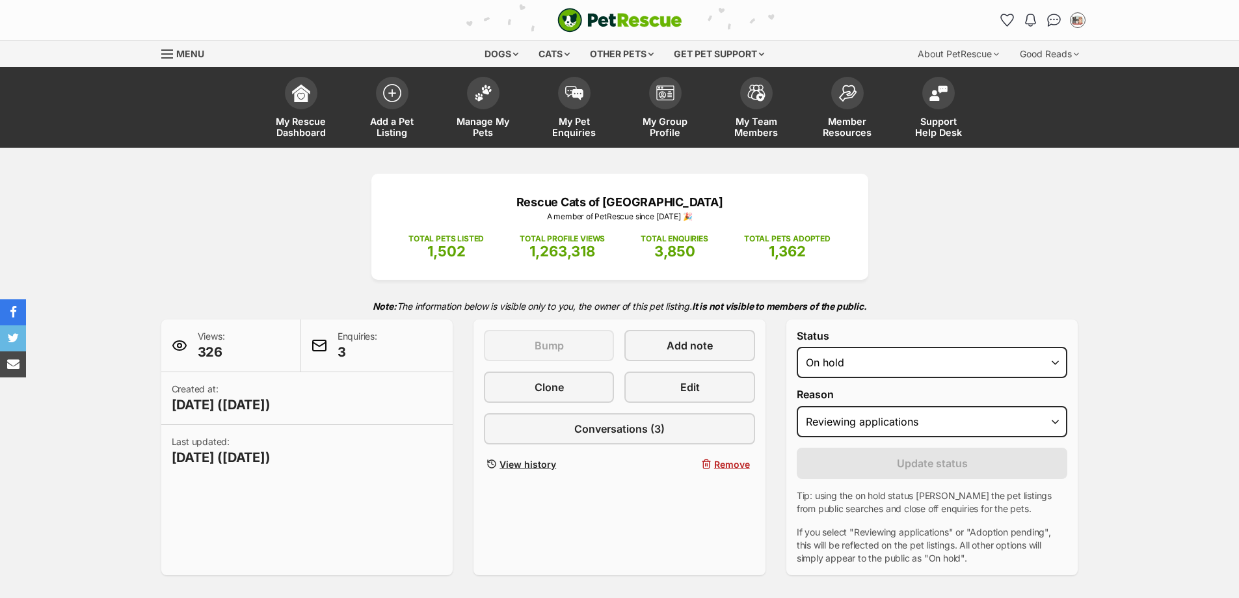
select select "reviewing_applications"
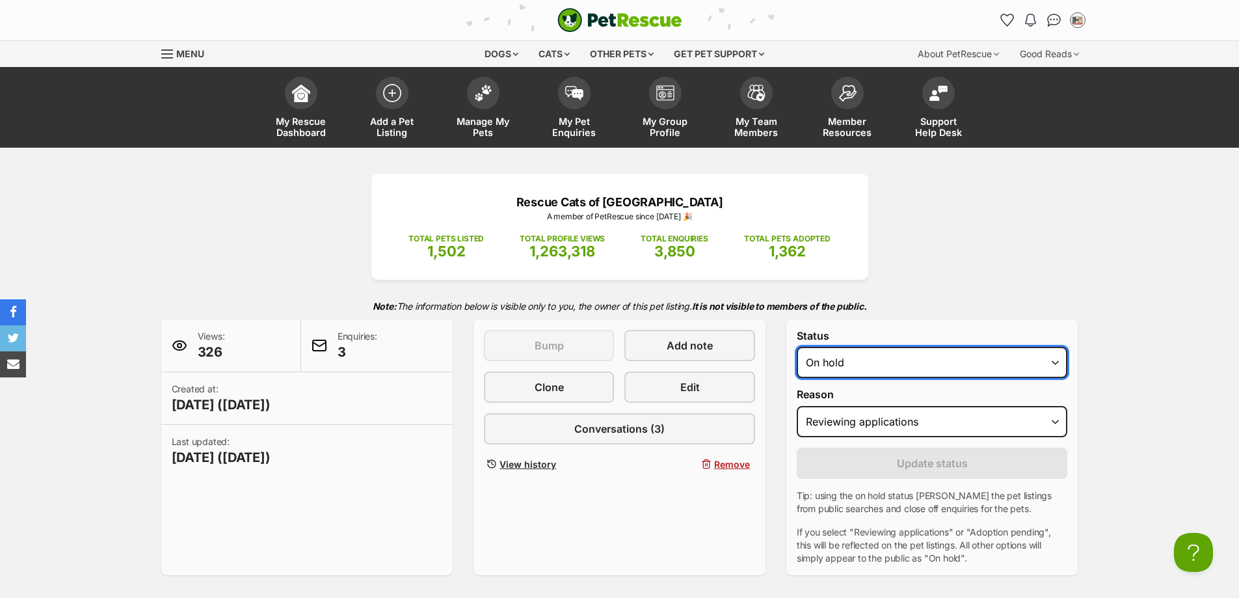
click at [845, 368] on select "Draft - not available as listing has enquires Available On hold Adopted" at bounding box center [932, 362] width 271 height 31
select select "rehomed"
click at [797, 347] on select "Draft - not available as listing has enquires Available On hold Adopted" at bounding box center [932, 362] width 271 height 31
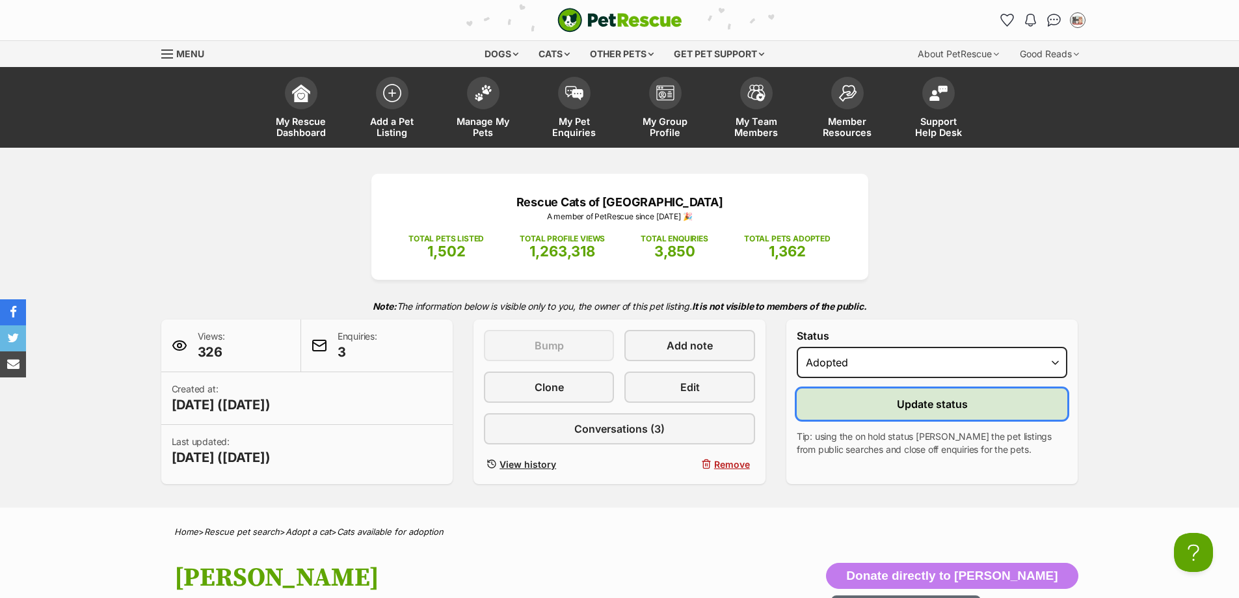
click at [880, 416] on button "Update status" at bounding box center [932, 403] width 271 height 31
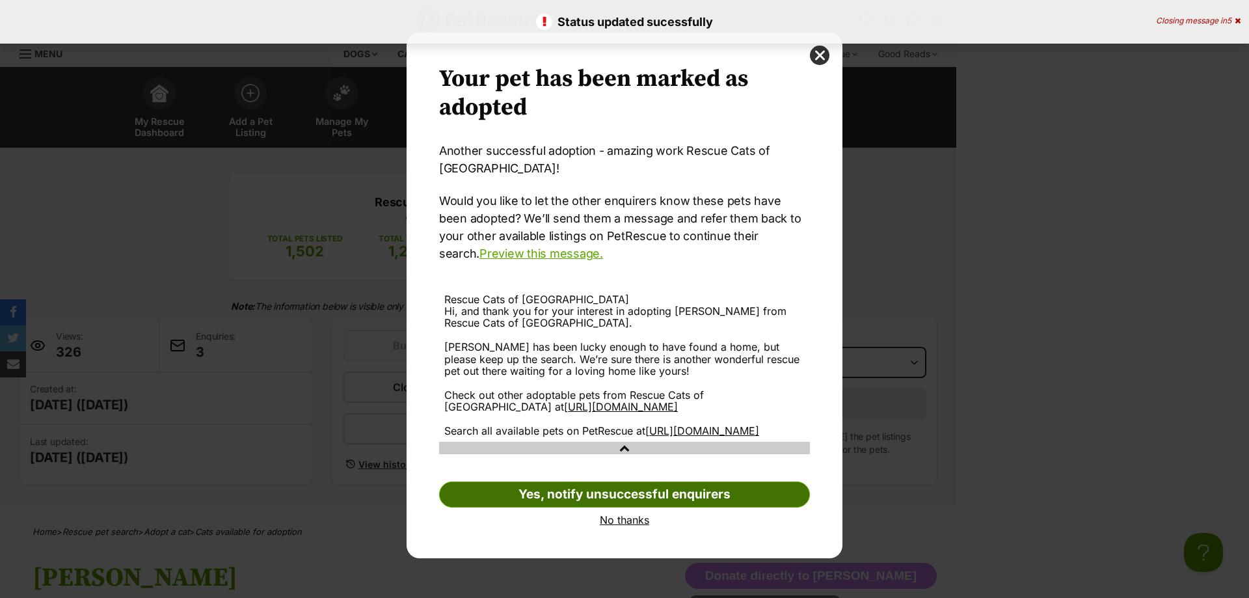
click at [597, 497] on link "Yes, notify unsuccessful enquirers" at bounding box center [624, 494] width 371 height 26
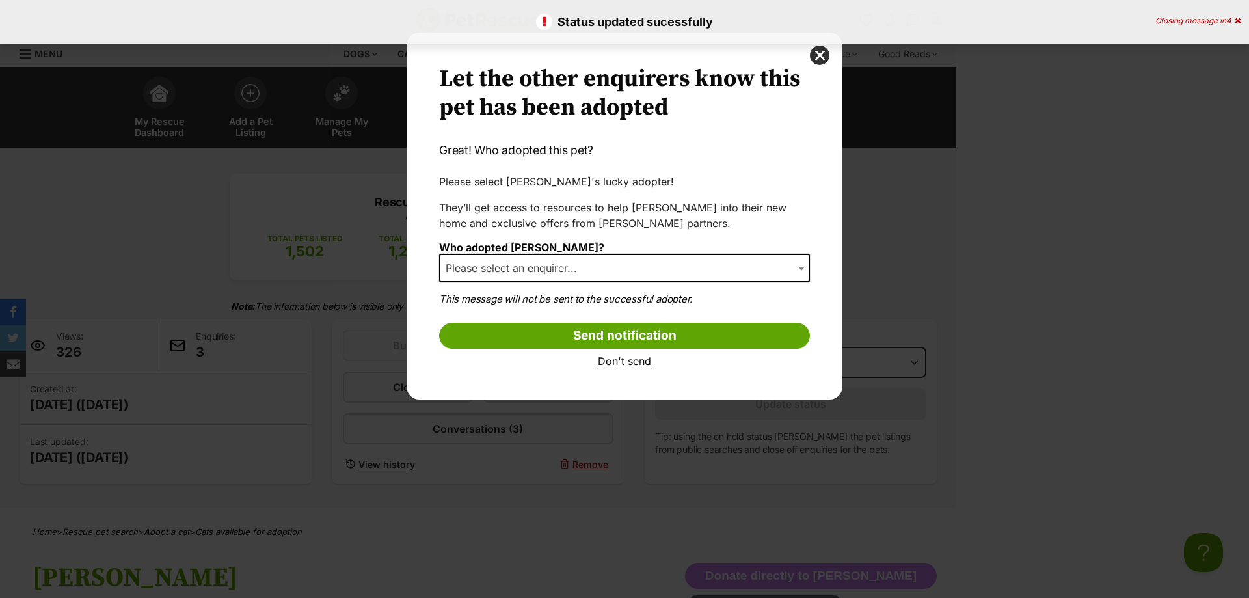
drag, startPoint x: 618, startPoint y: 266, endPoint x: 605, endPoint y: 280, distance: 18.9
click at [617, 267] on span "Please select an enquirer..." at bounding box center [624, 268] width 371 height 29
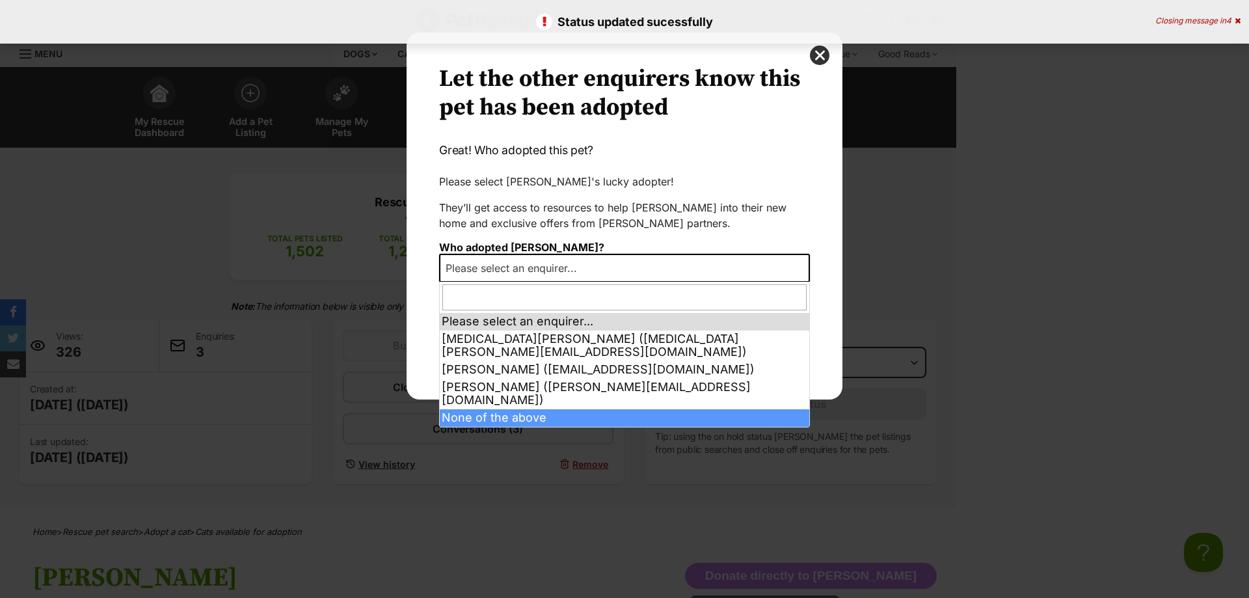
select select "other"
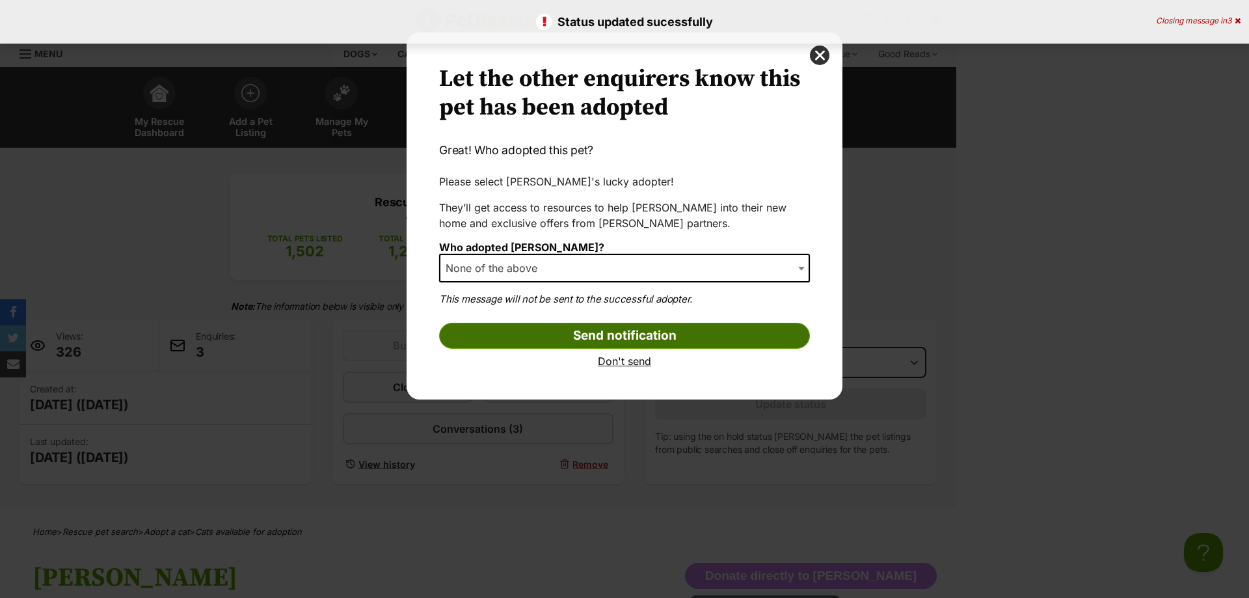
click at [596, 328] on input "Send notification" at bounding box center [624, 336] width 371 height 26
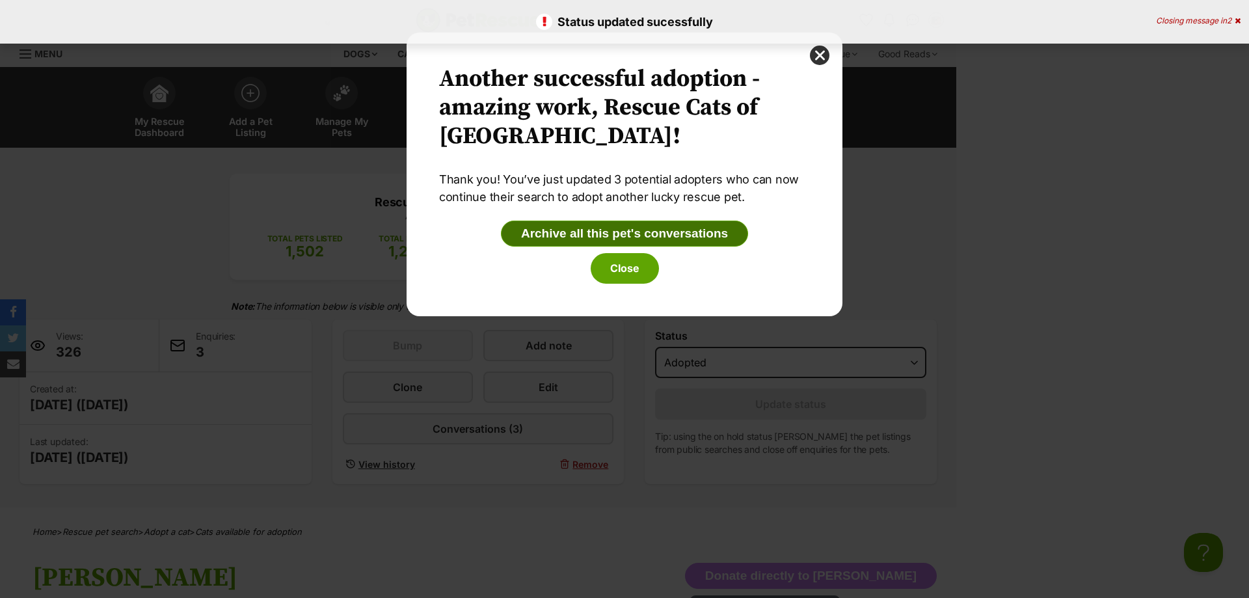
click at [628, 242] on button "Archive all this pet's conversations" at bounding box center [624, 234] width 247 height 26
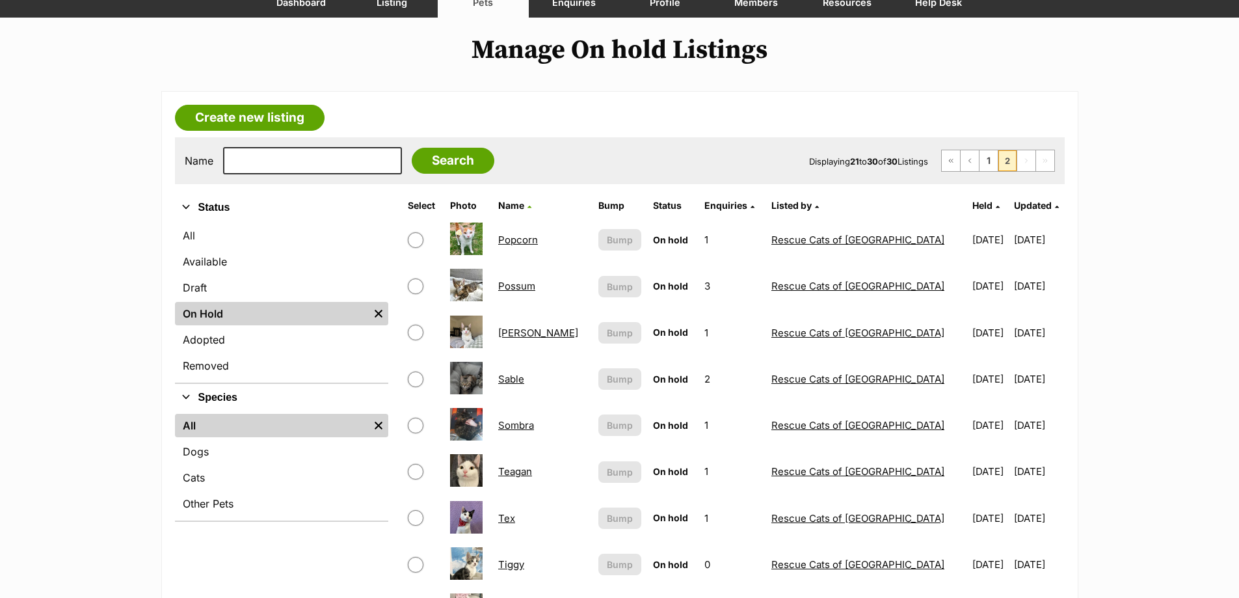
scroll to position [390, 0]
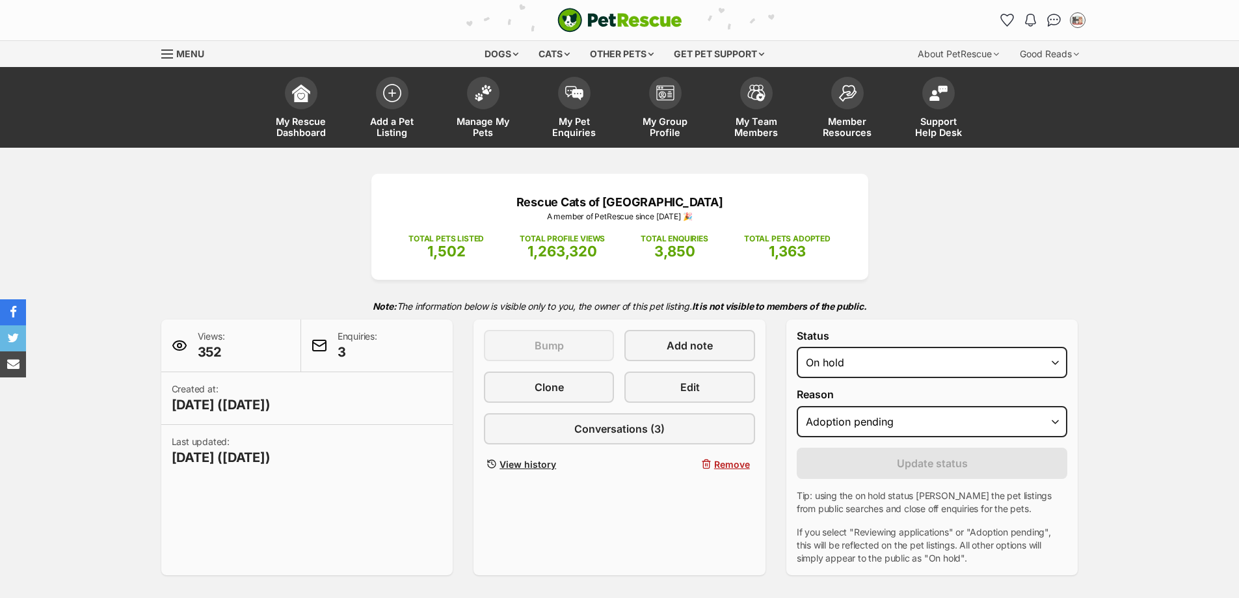
select select "adoption_pending"
select select "rehomed"
click at [797, 347] on select "Draft - not available as listing has enquires Available On hold Adopted" at bounding box center [932, 362] width 271 height 31
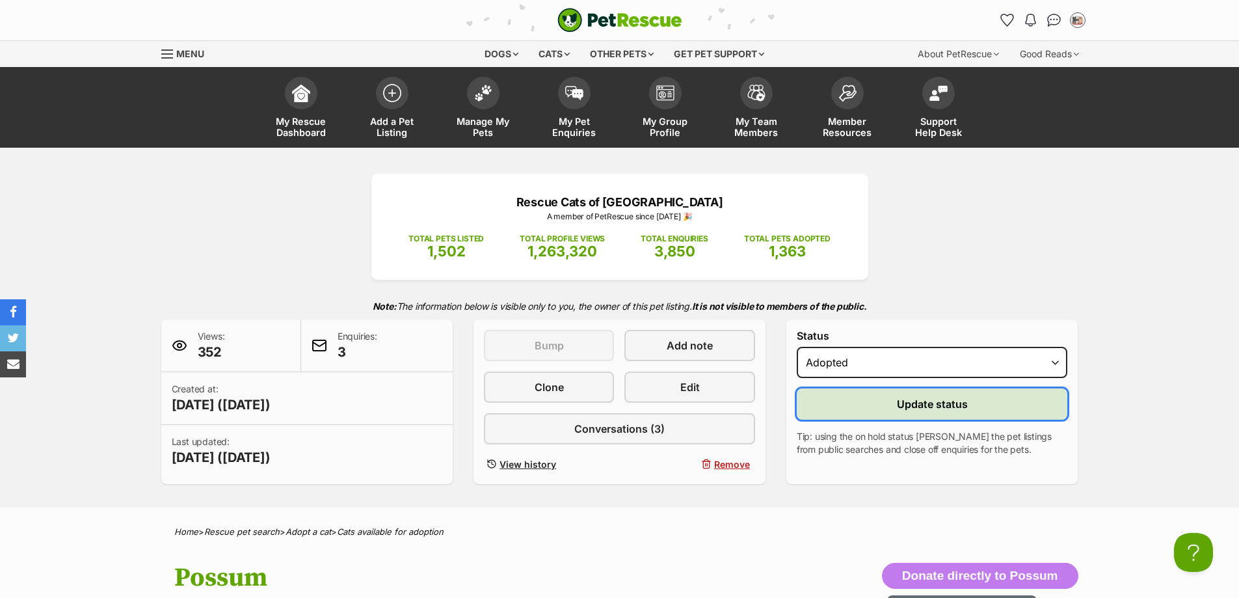
click at [885, 405] on button "Update status" at bounding box center [932, 403] width 271 height 31
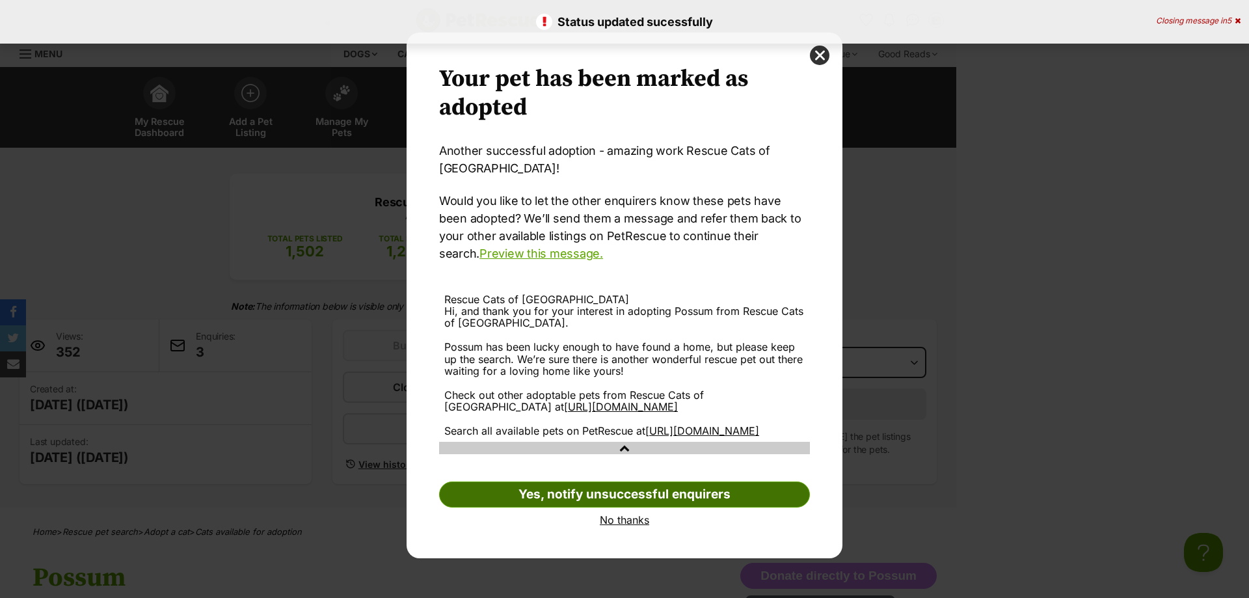
click at [662, 504] on link "Yes, notify unsuccessful enquirers" at bounding box center [624, 494] width 371 height 26
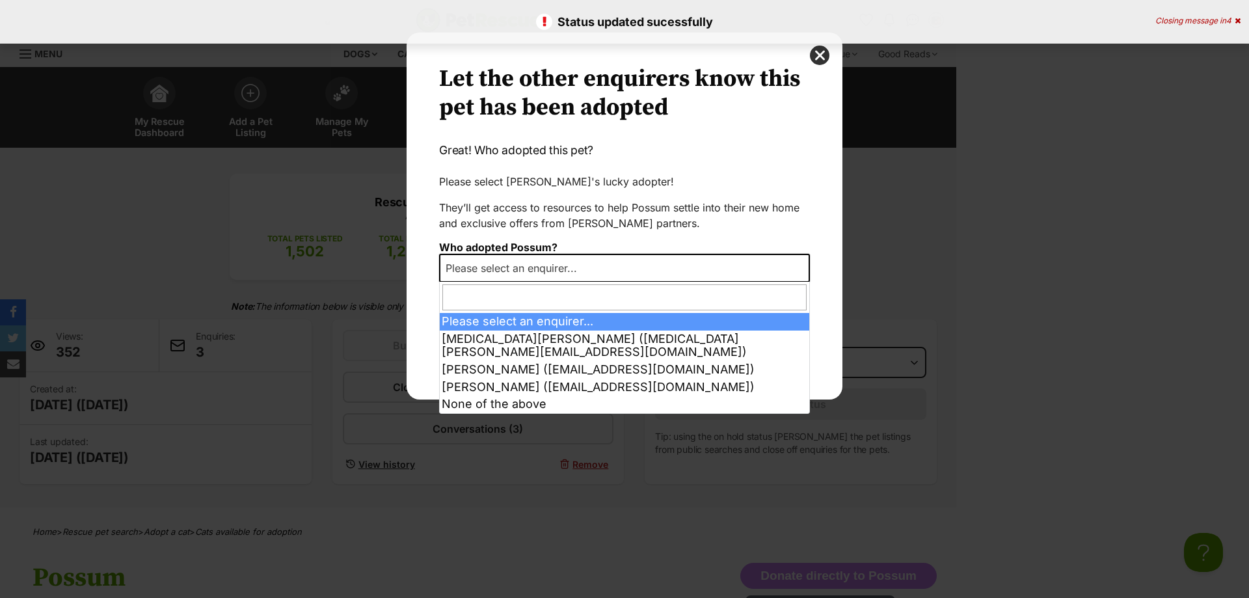
click at [637, 265] on span "Please select an enquirer..." at bounding box center [624, 268] width 371 height 29
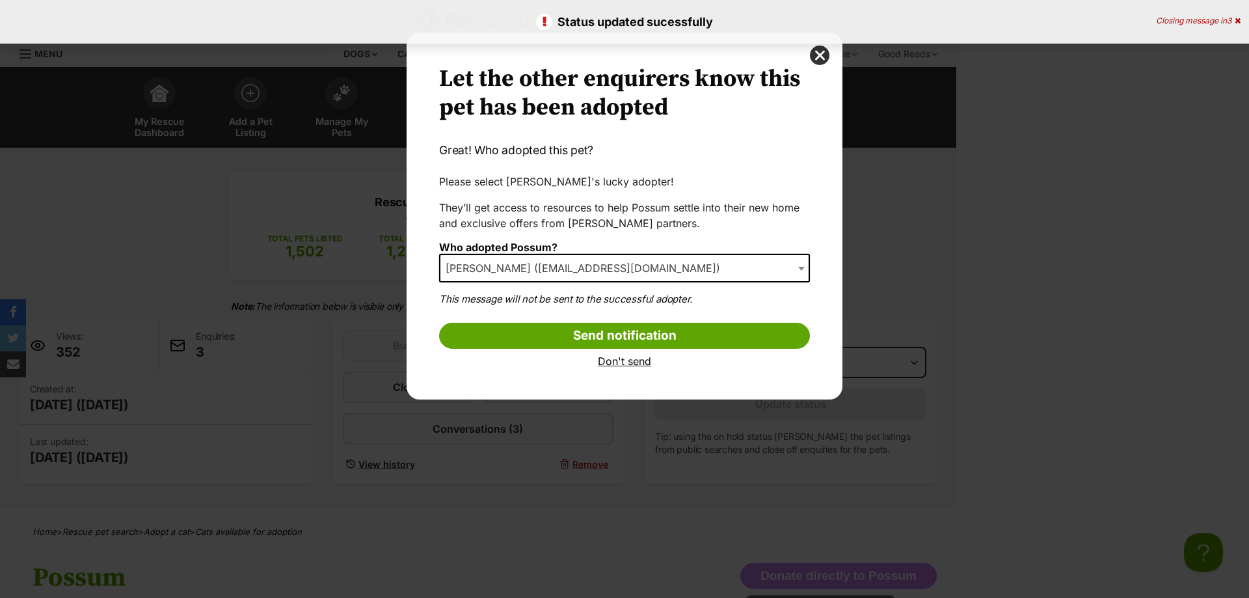
click at [531, 271] on span "Ty Katte (tyla.katte1@gmail.com)" at bounding box center [586, 268] width 293 height 18
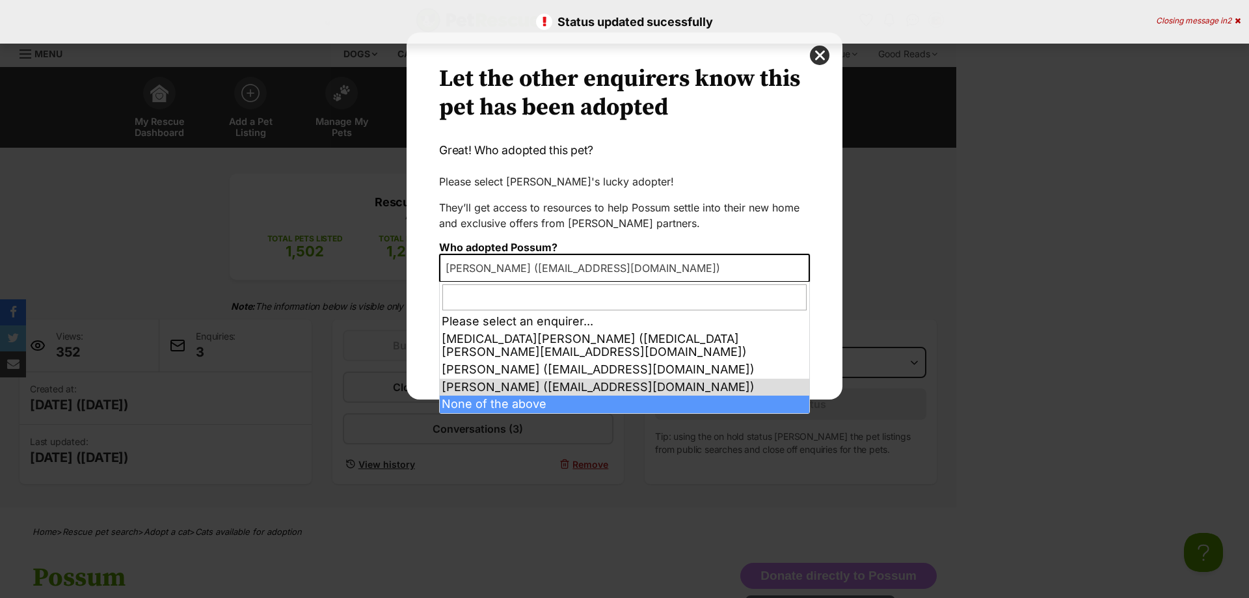
select select "other"
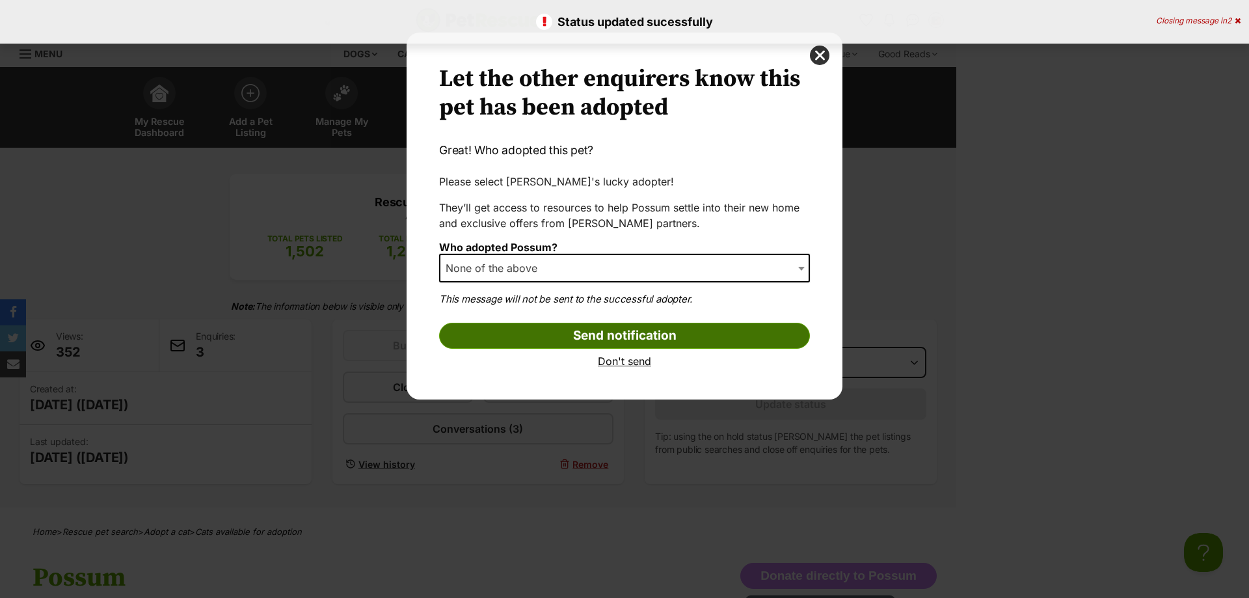
click at [565, 334] on input "Send notification" at bounding box center [624, 336] width 371 height 26
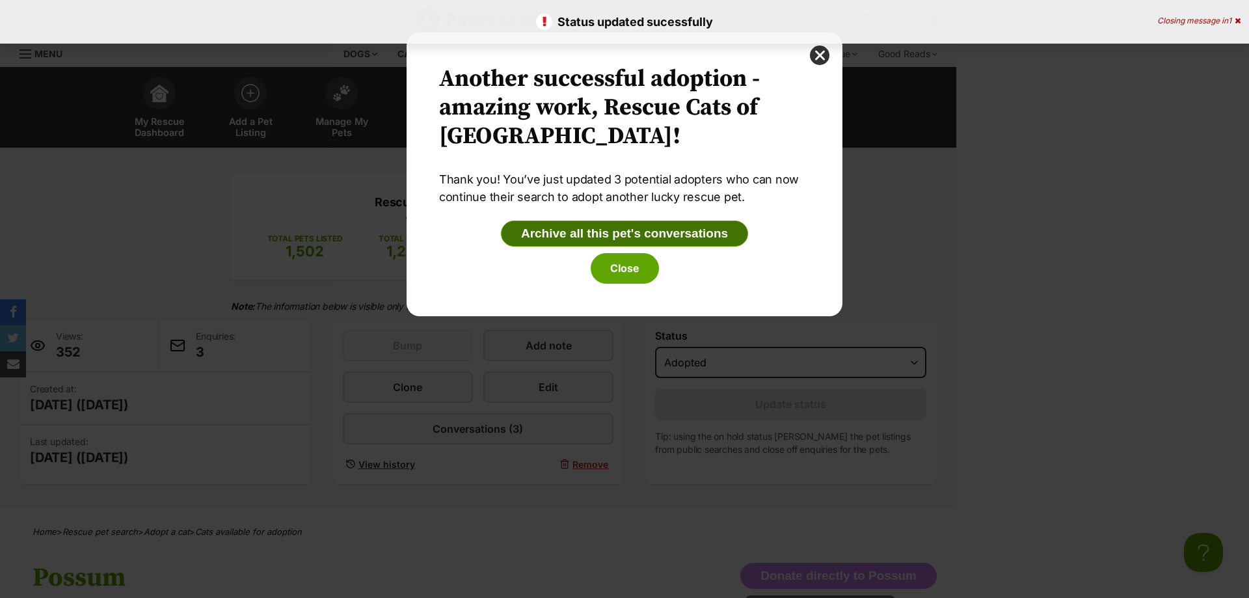
click at [636, 228] on button "Archive all this pet's conversations" at bounding box center [624, 234] width 247 height 26
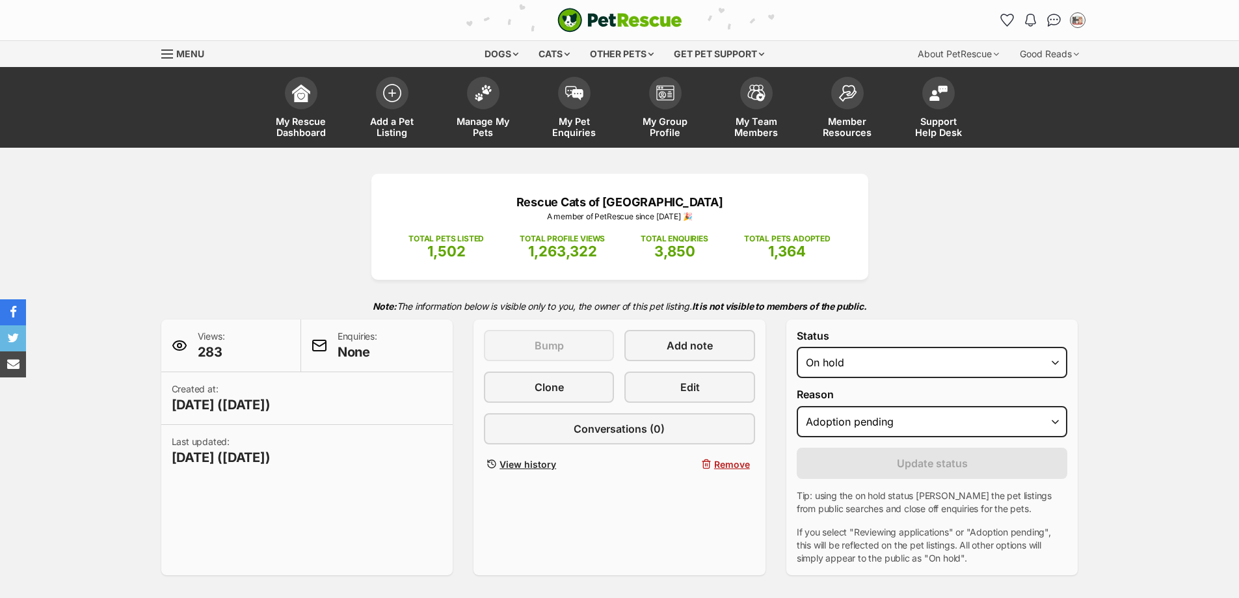
select select "adoption_pending"
select select "rehomed"
click at [797, 347] on select "Draft Available On hold Adopted" at bounding box center [932, 362] width 271 height 31
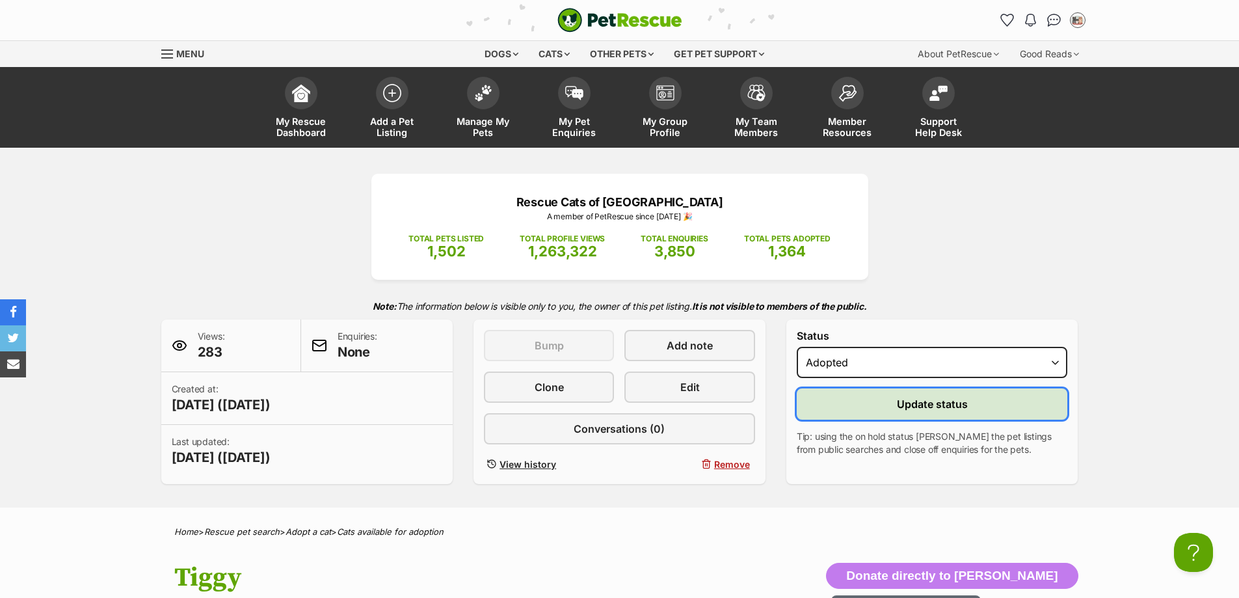
click at [898, 405] on span "Update status" at bounding box center [932, 404] width 71 height 16
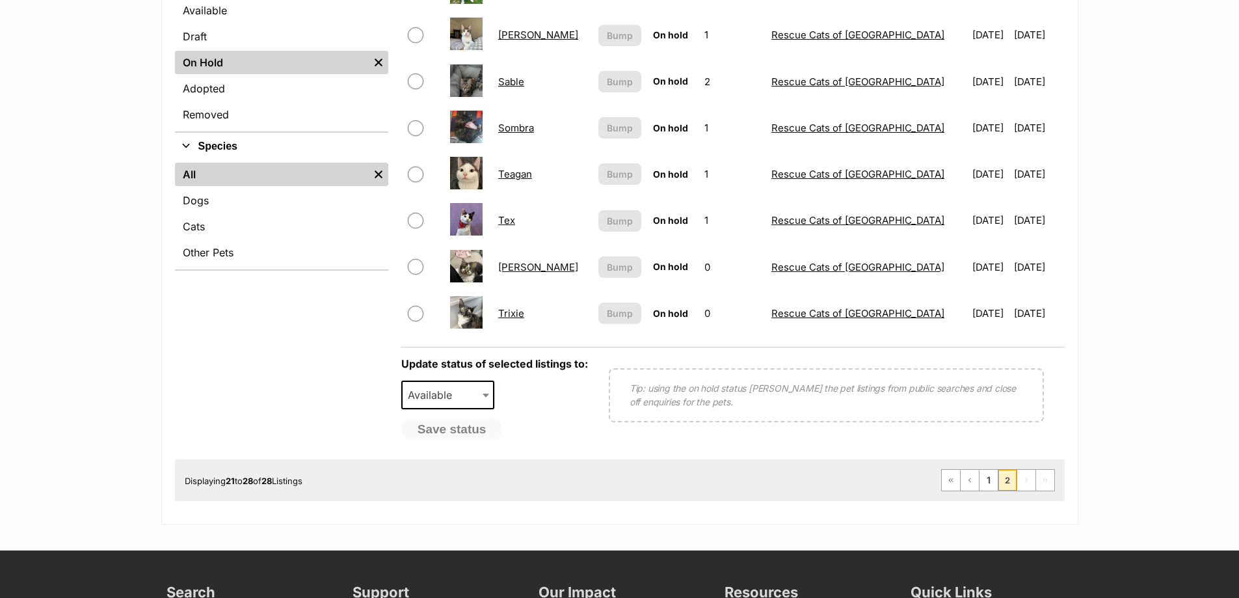
scroll to position [390, 0]
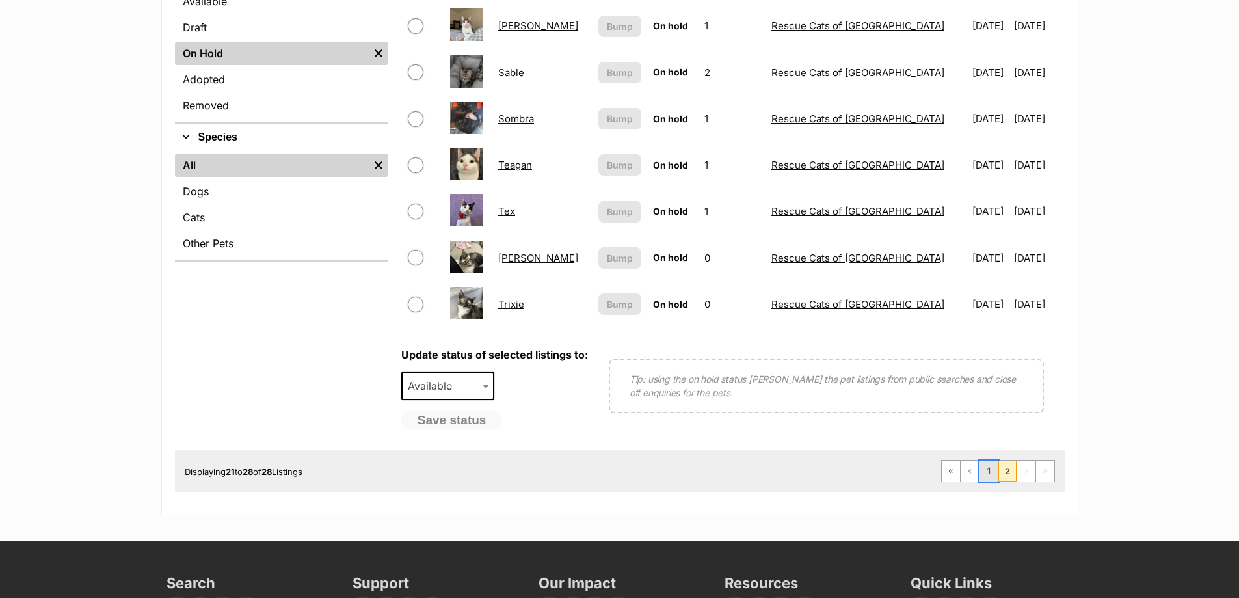
click at [986, 477] on link "1" at bounding box center [989, 471] width 18 height 21
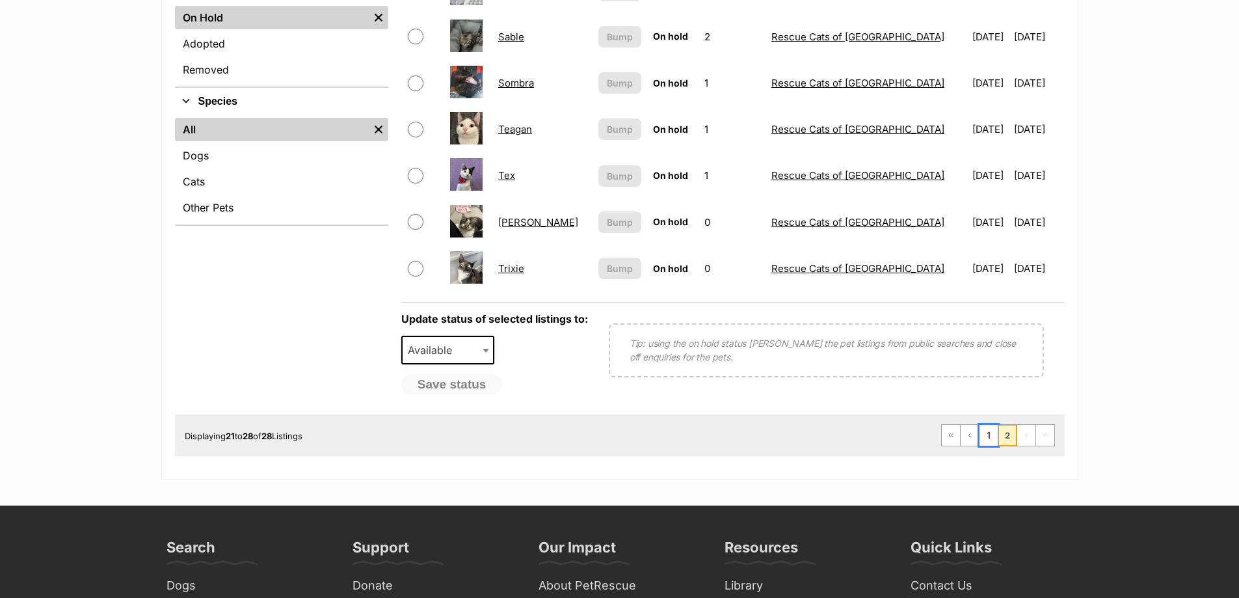
scroll to position [455, 0]
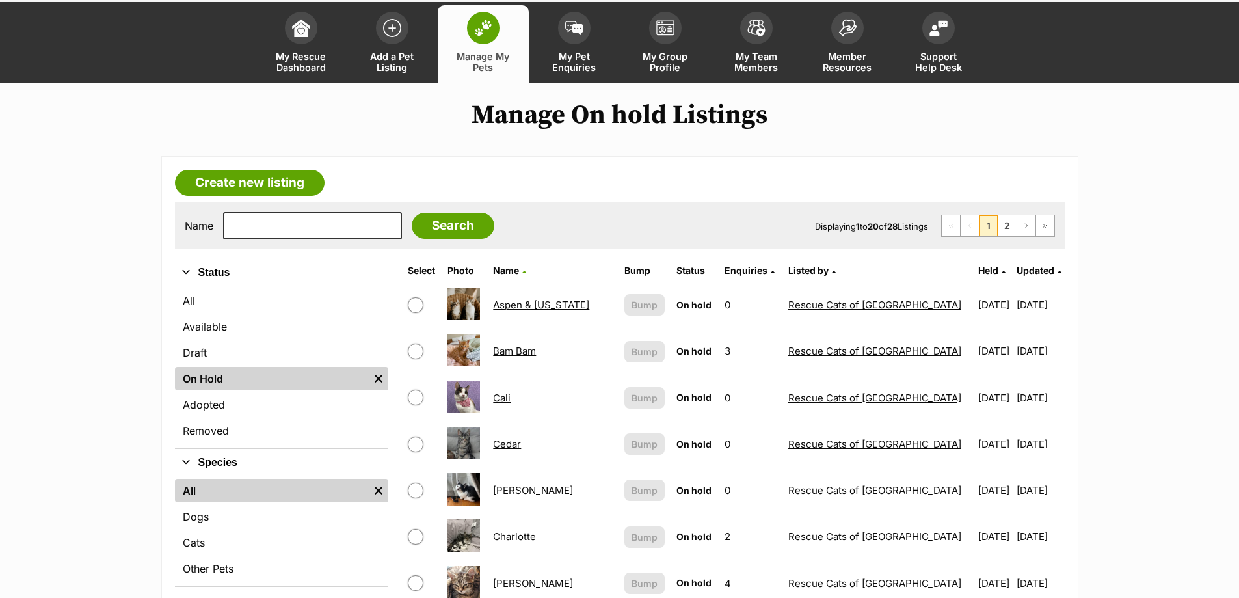
scroll to position [586, 0]
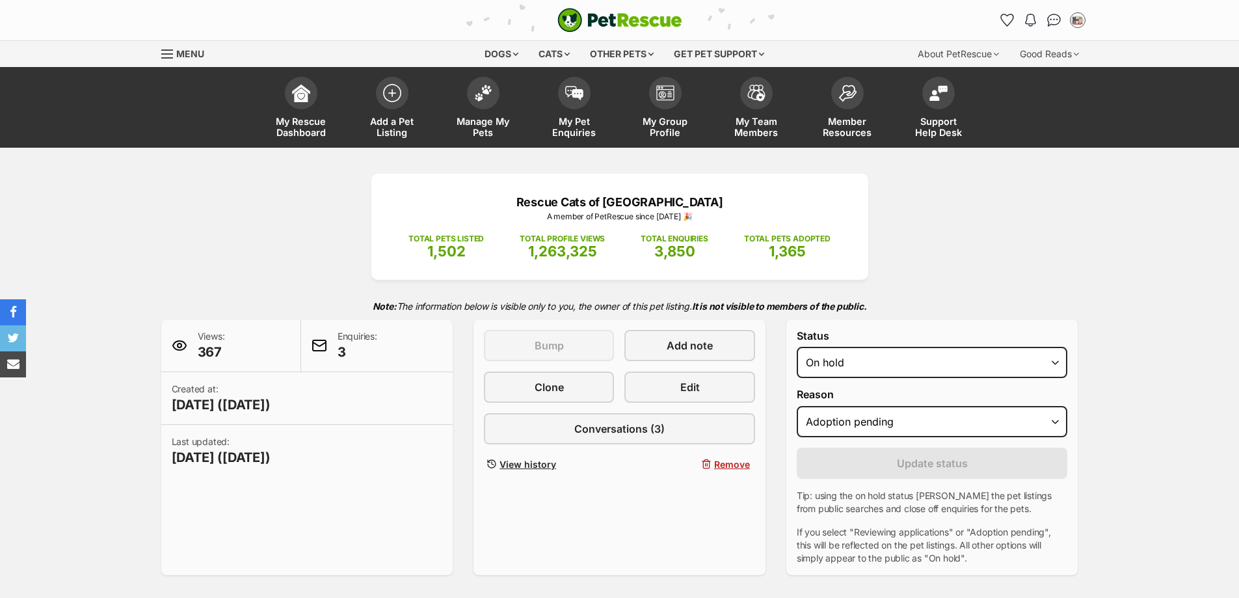
select select "adoption_pending"
select select "rehomed"
click at [797, 347] on select "Draft - not available as listing has enquires Available On hold Adopted" at bounding box center [932, 362] width 271 height 31
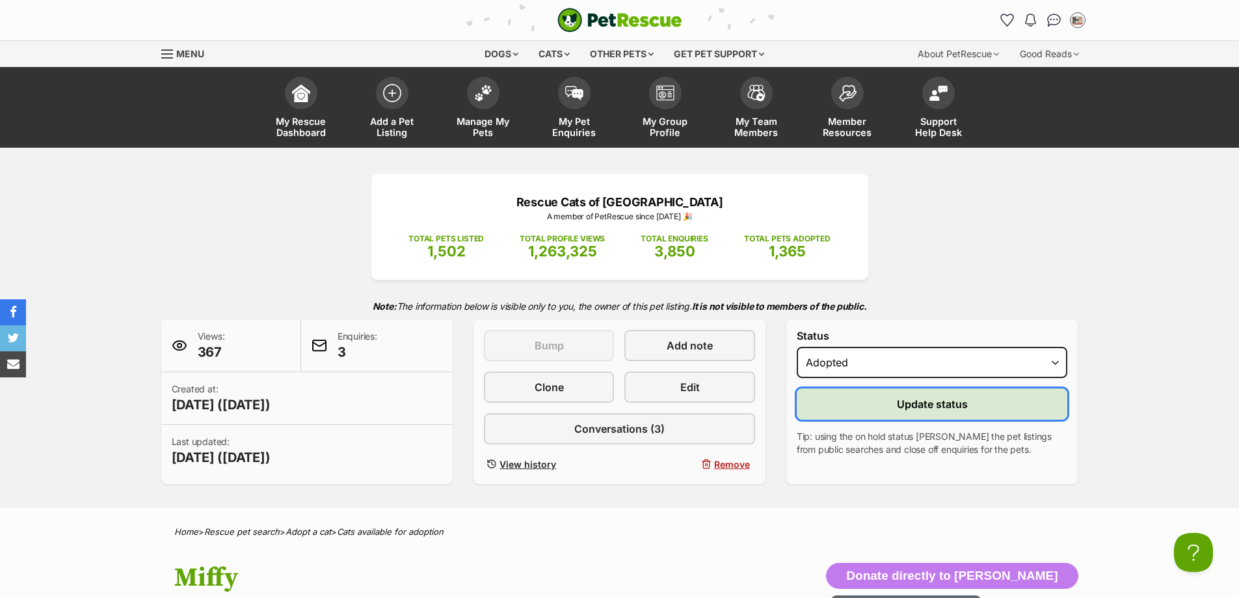
click at [873, 413] on button "Update status" at bounding box center [932, 403] width 271 height 31
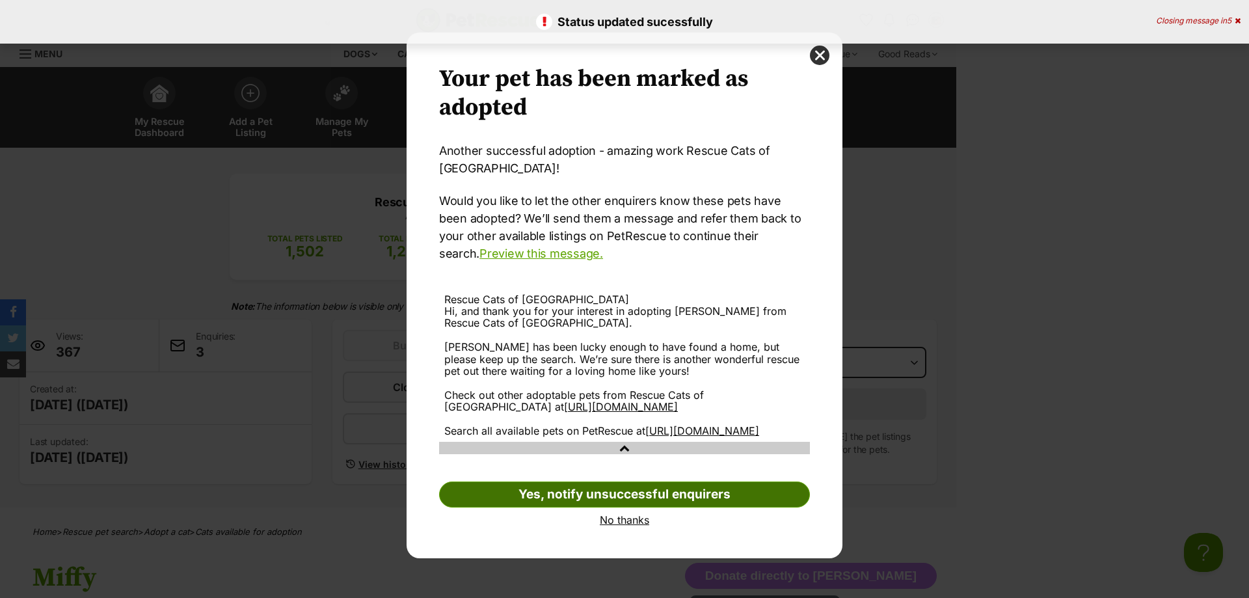
click at [669, 495] on link "Yes, notify unsuccessful enquirers" at bounding box center [624, 494] width 371 height 26
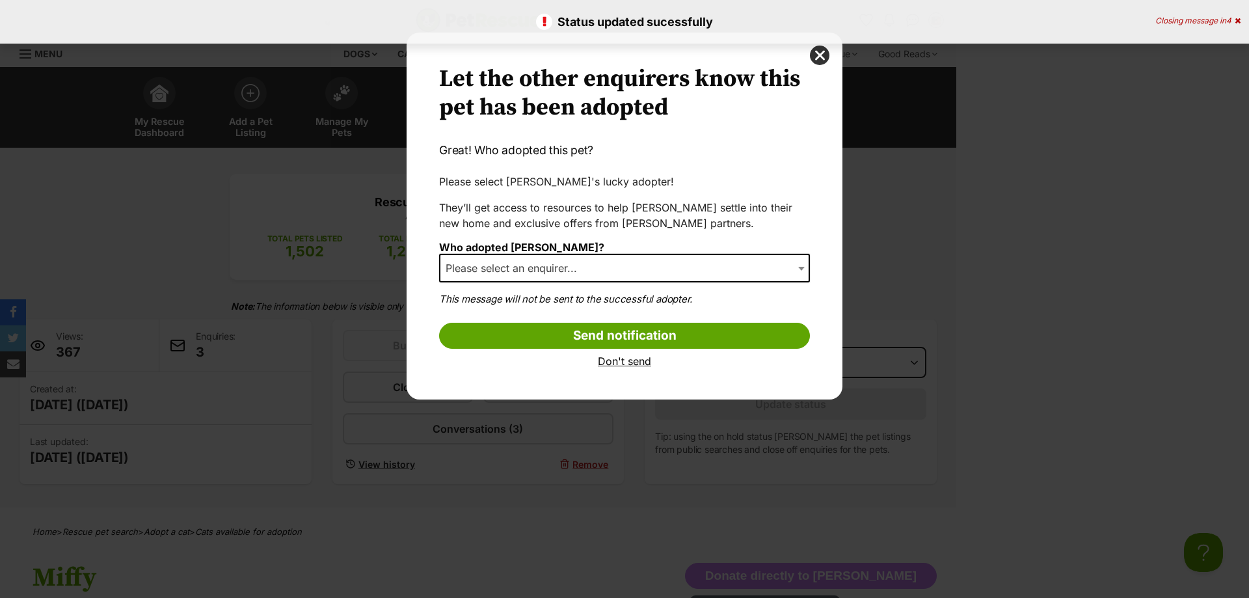
click span "Please select an enquirer..."
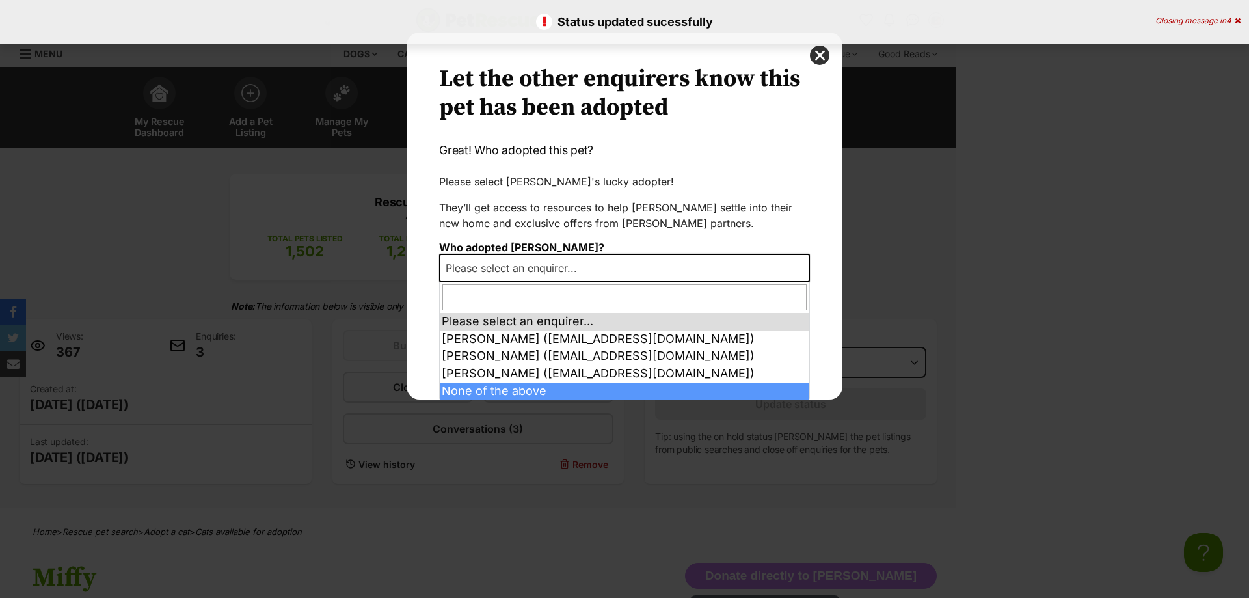
select select "other"
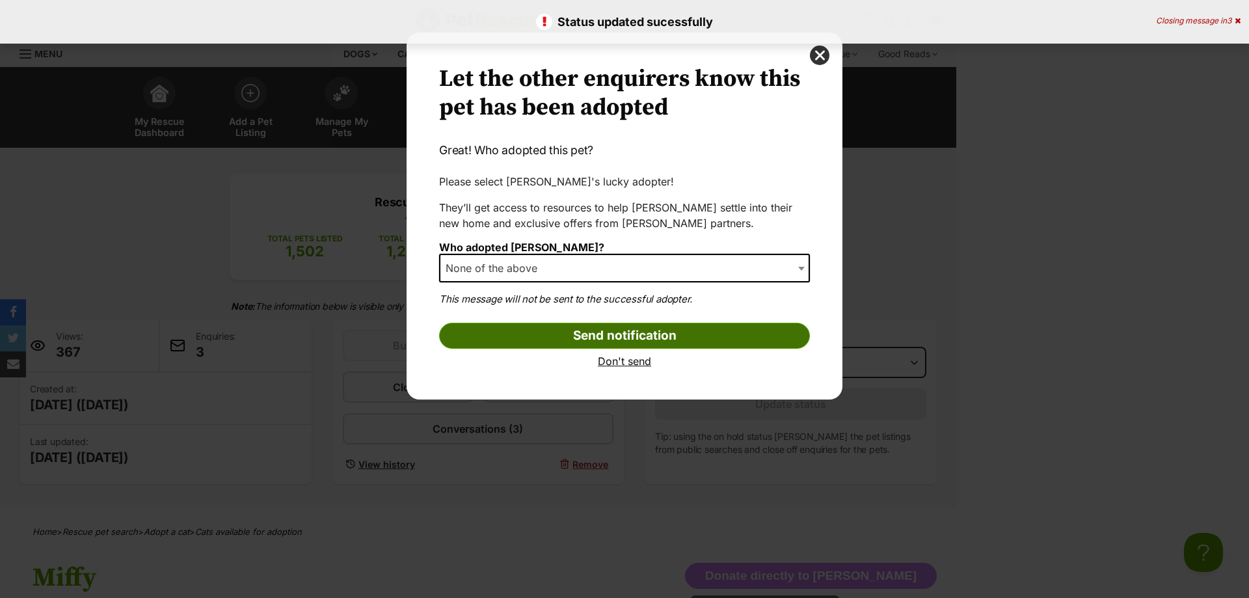
click input "Send notification"
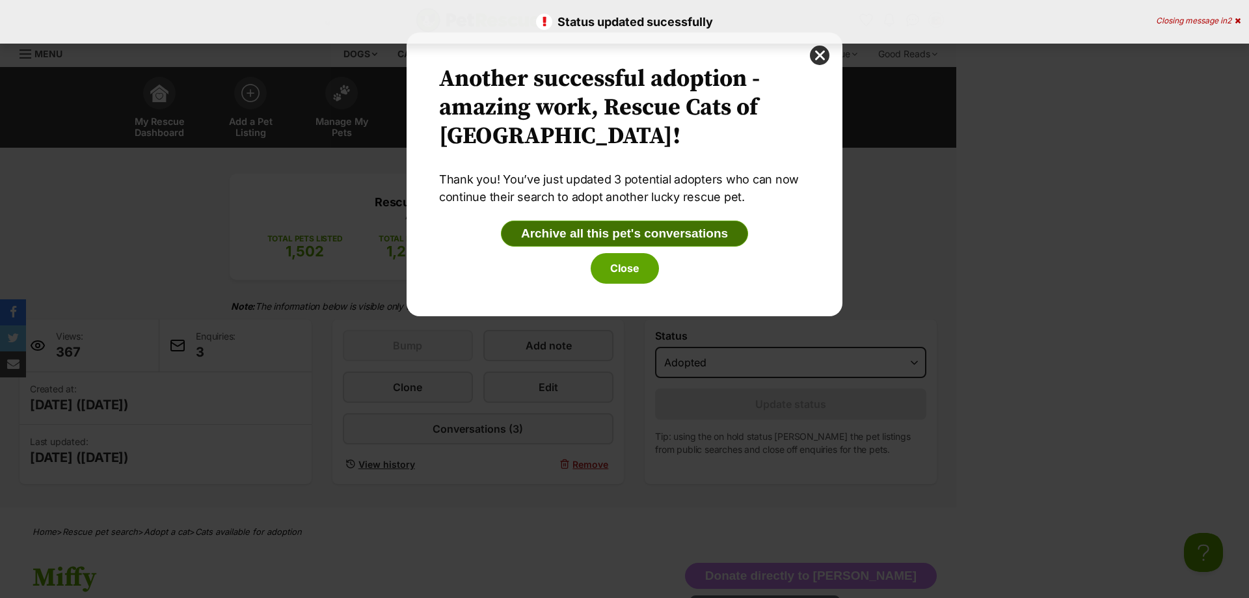
click button "Archive all this pet's conversations"
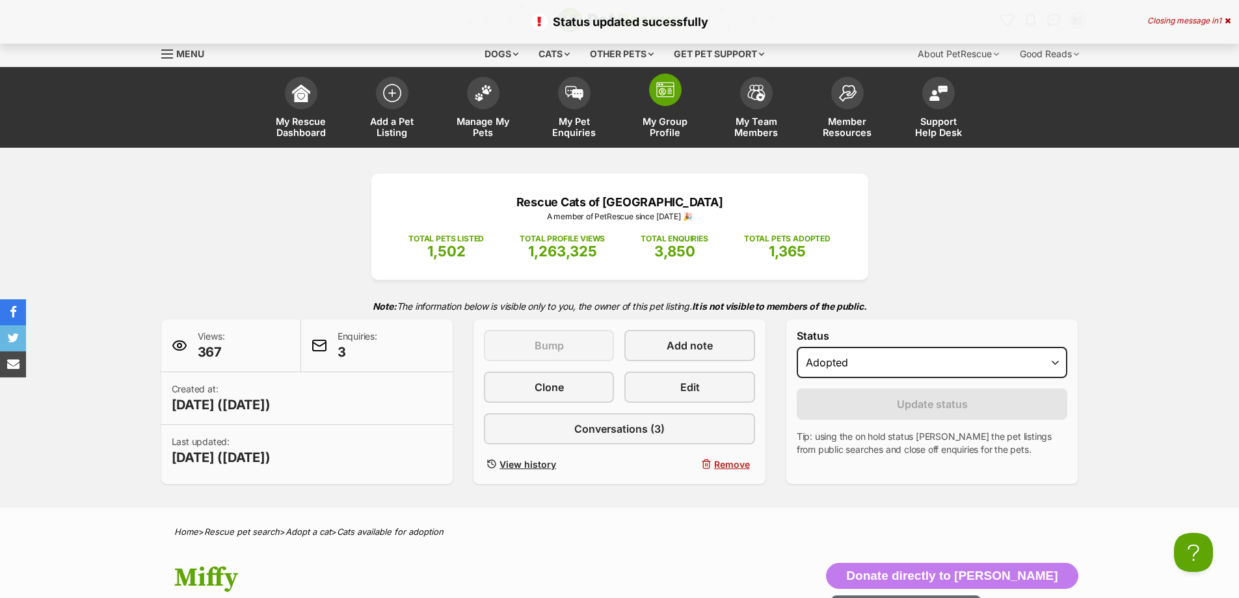
click span "My Group Profile"
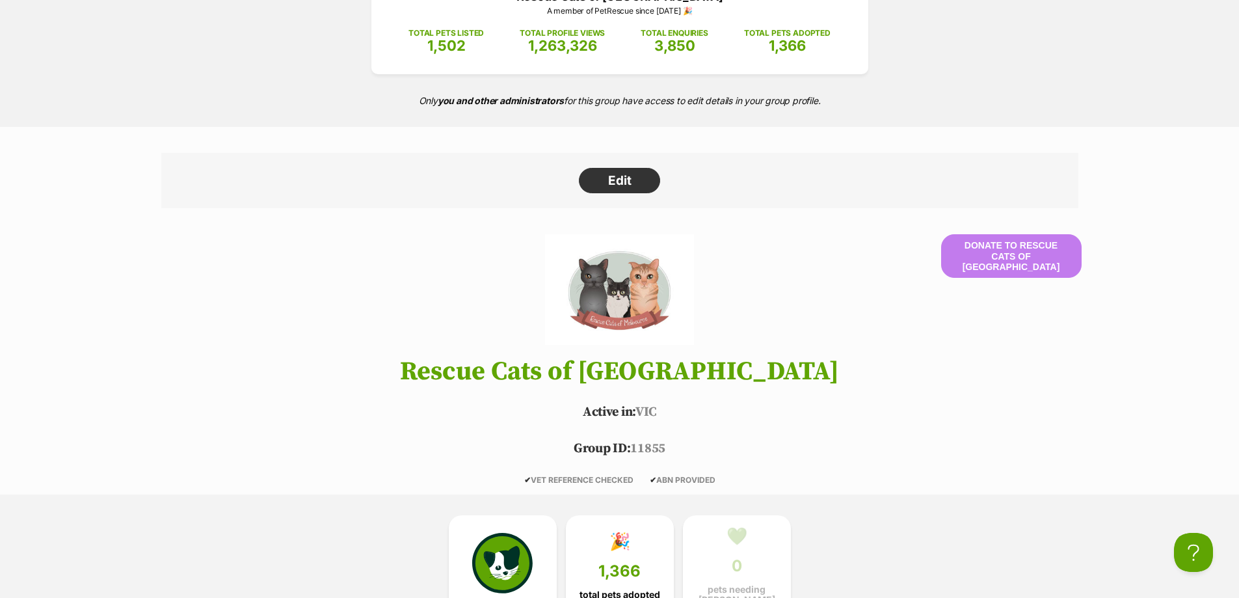
scroll to position [325, 0]
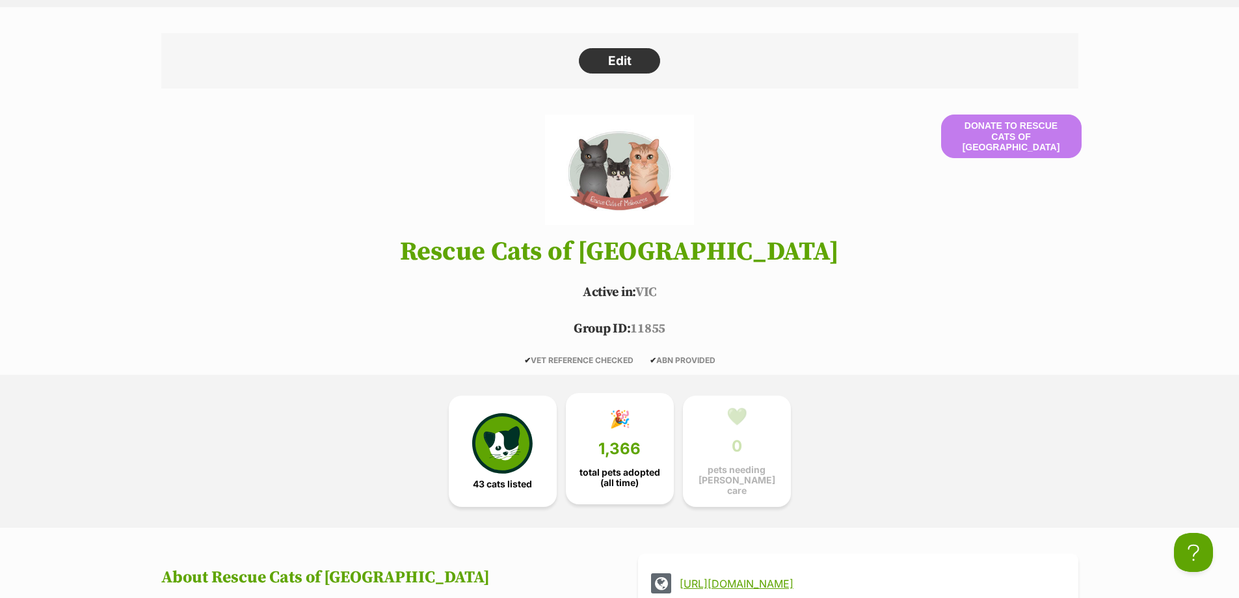
click at [635, 433] on link "🎉 1,366 total pets adopted (all time)" at bounding box center [620, 449] width 108 height 112
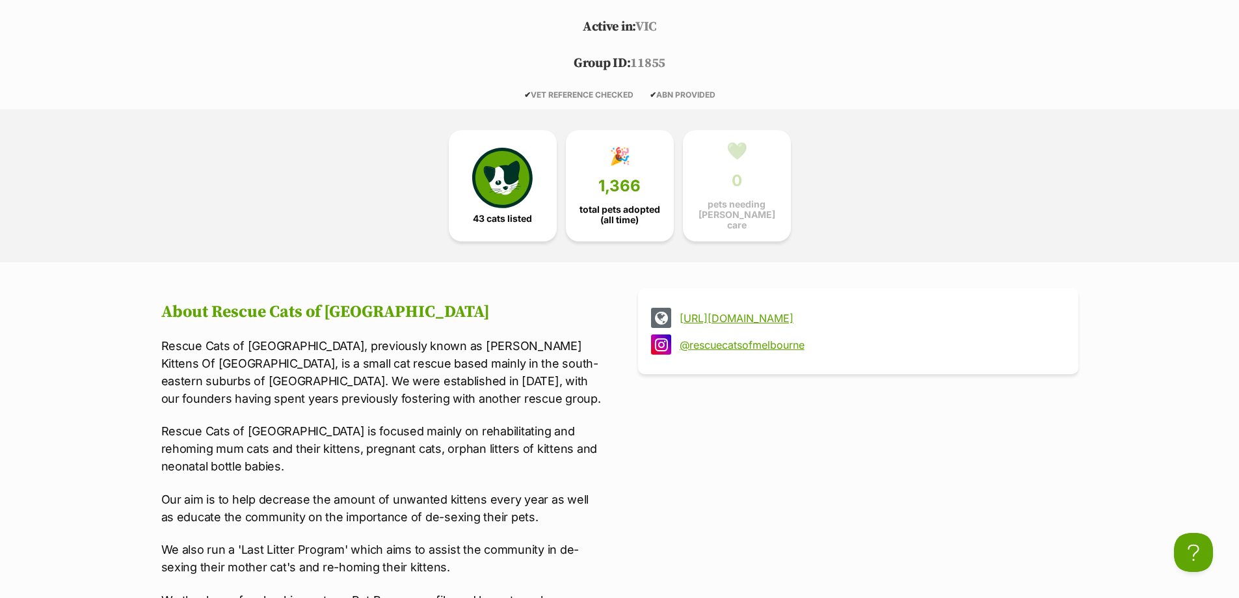
scroll to position [363, 0]
